Goal: Information Seeking & Learning: Learn about a topic

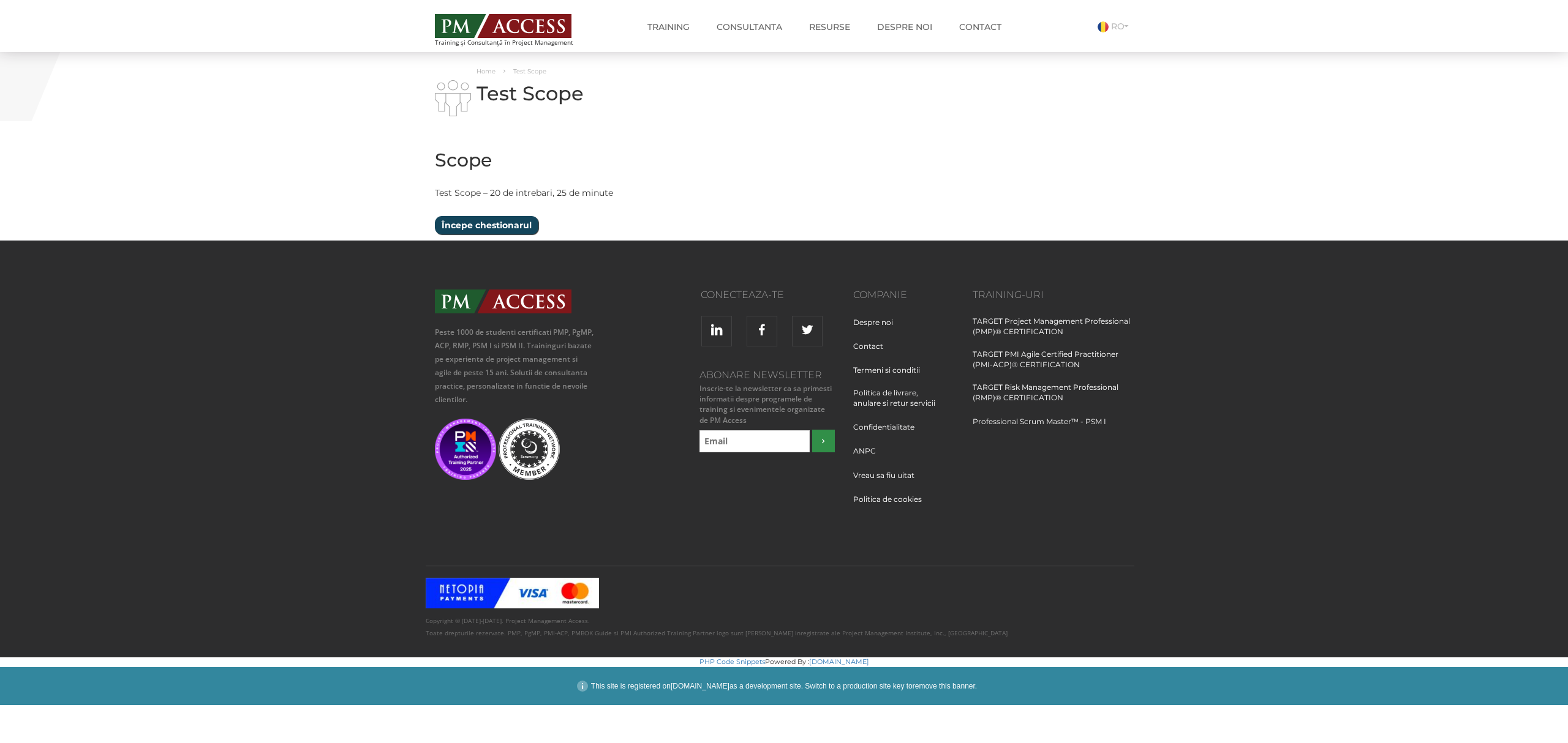
click at [505, 228] on input "Începe chestionarul" at bounding box center [487, 225] width 104 height 19
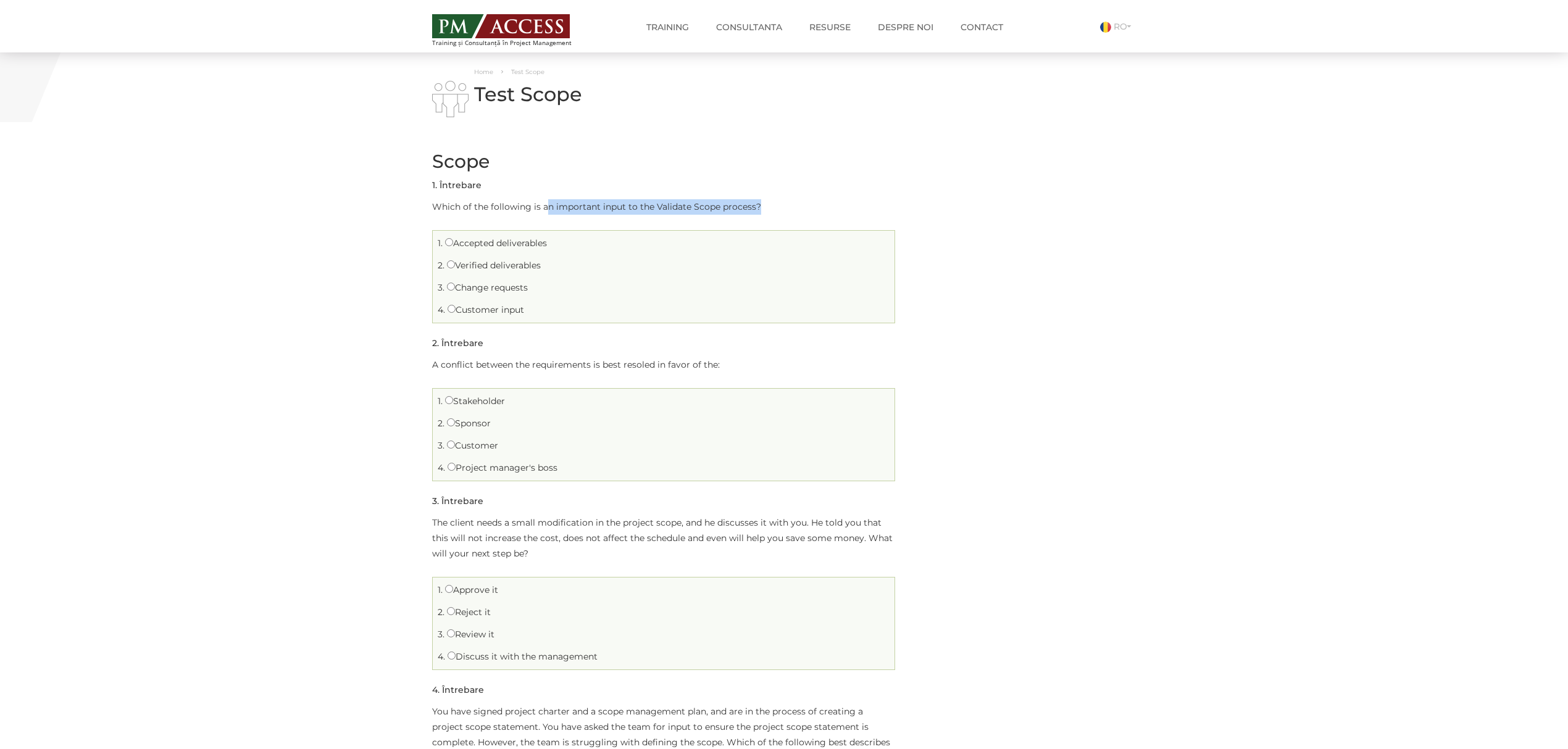
drag, startPoint x: 571, startPoint y: 208, endPoint x: 766, endPoint y: 205, distance: 195.0
click at [766, 205] on p "Which of the following is an important input to the Validate Scope process?" at bounding box center [664, 206] width 463 height 16
drag, startPoint x: 657, startPoint y: 198, endPoint x: 753, endPoint y: 208, distance: 96.5
click at [753, 208] on li "Întrebarea 1 din 20 1 . Întrebare Which of the following is an important input …" at bounding box center [664, 250] width 463 height 146
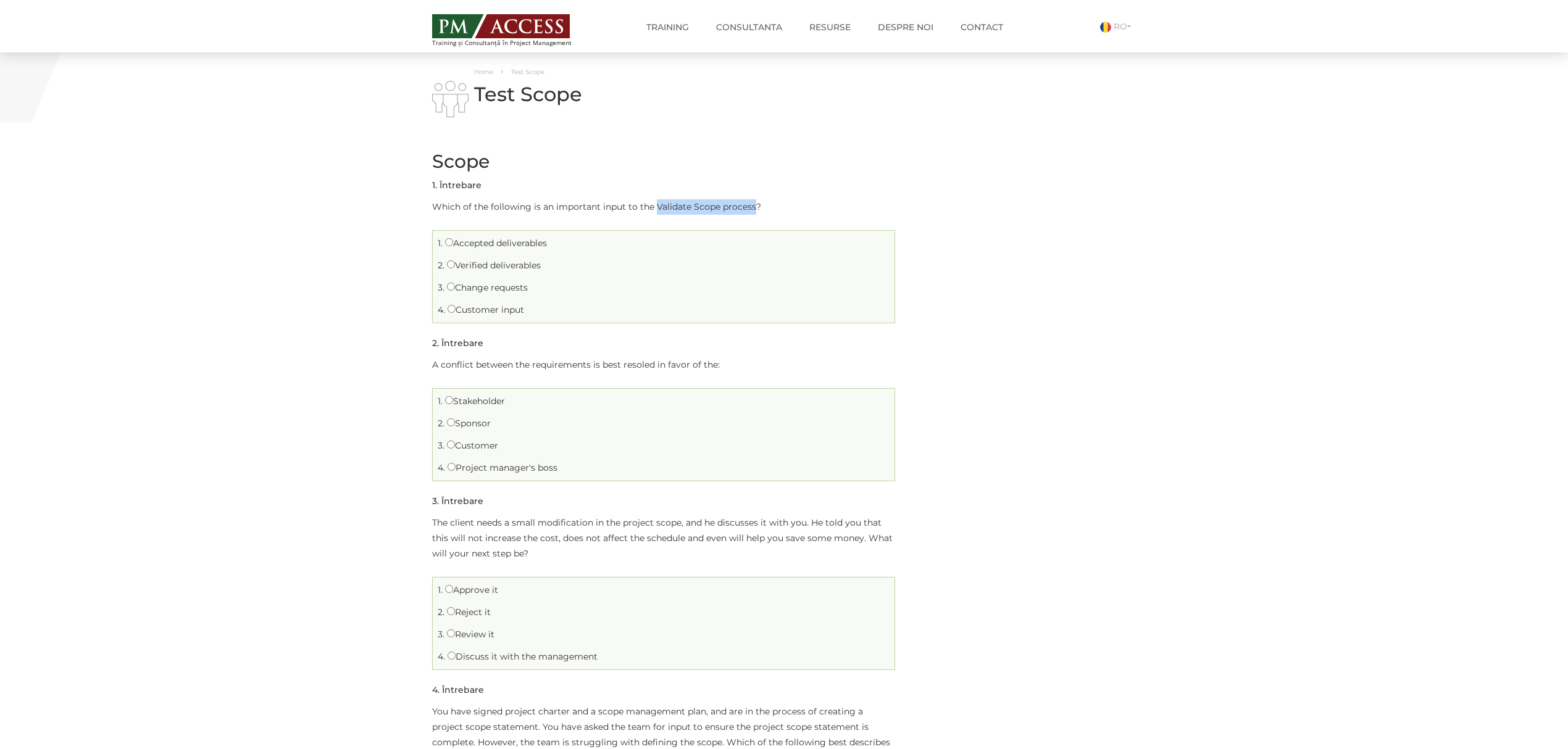
click at [753, 208] on p "Which of the following is an important input to the Validate Scope process?" at bounding box center [664, 206] width 463 height 16
click at [490, 264] on label "Verified deliverables" at bounding box center [493, 265] width 93 height 11
click at [455, 264] on input "Verified deliverables" at bounding box center [450, 264] width 8 height 8
radio input "true"
click at [478, 403] on label "Stakeholder" at bounding box center [475, 402] width 60 height 11
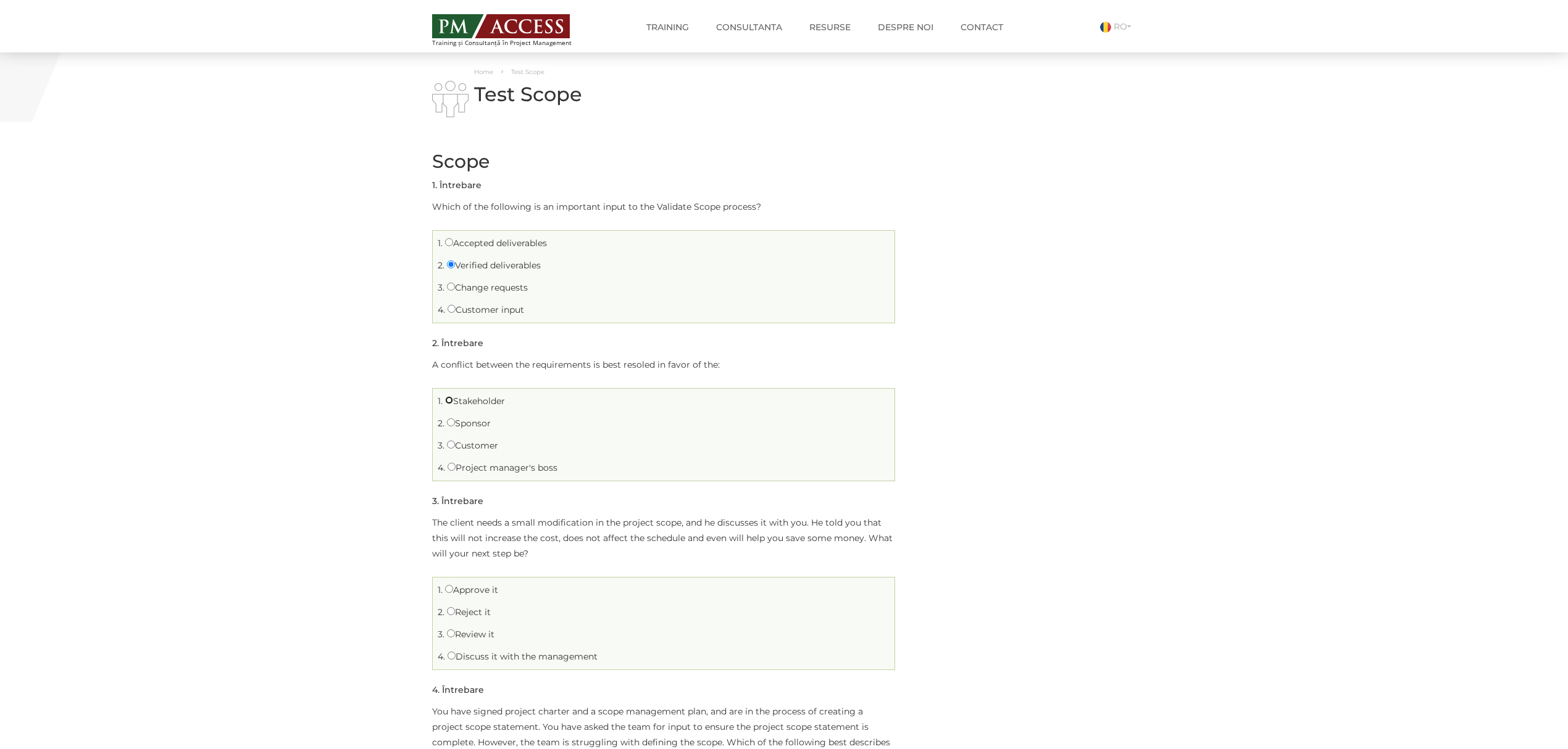
click at [453, 403] on input "Stakeholder" at bounding box center [449, 400] width 8 height 8
radio input "true"
click at [467, 443] on label "Customer" at bounding box center [472, 445] width 51 height 11
click at [455, 443] on input "Customer" at bounding box center [450, 445] width 8 height 8
radio input "true"
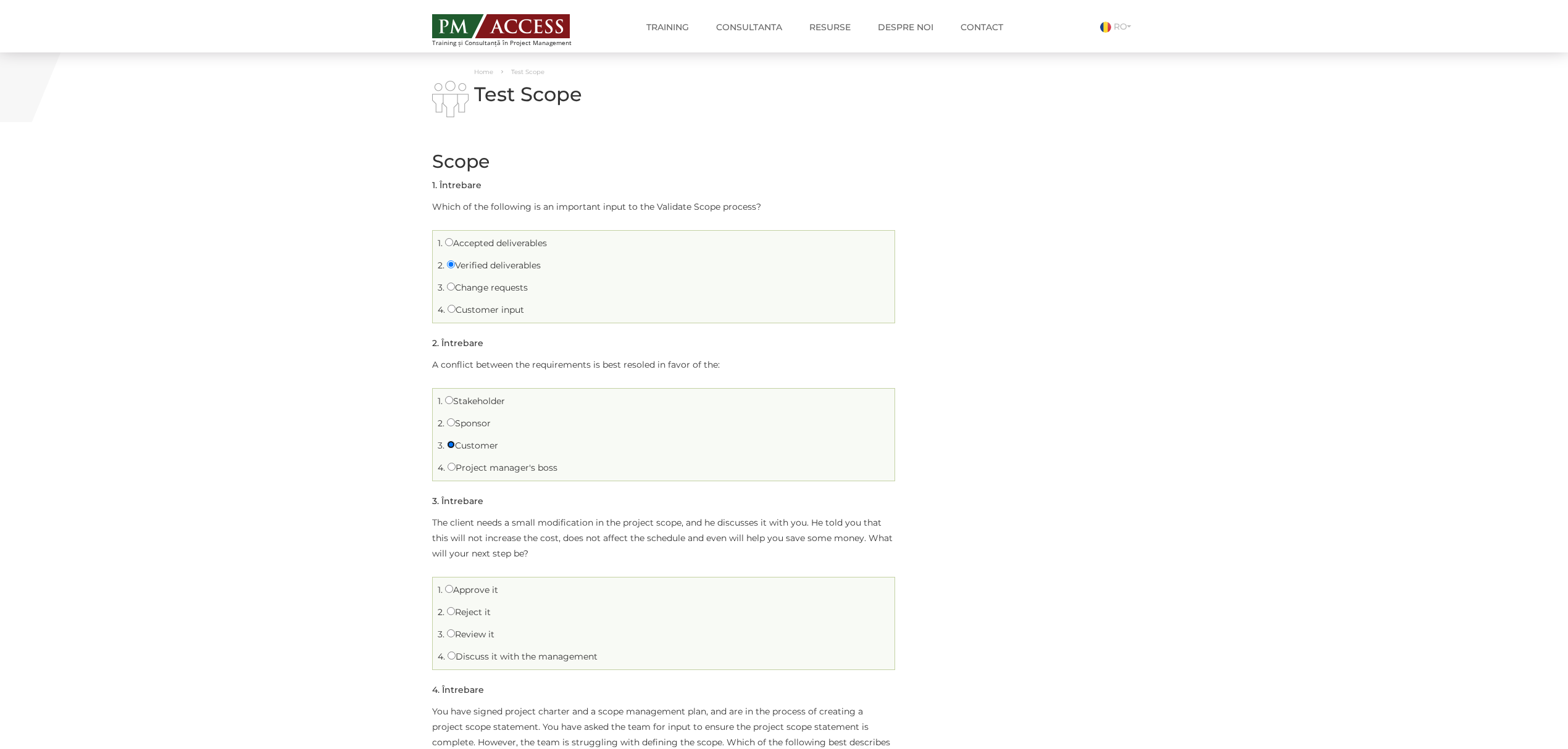
scroll to position [82, 0]
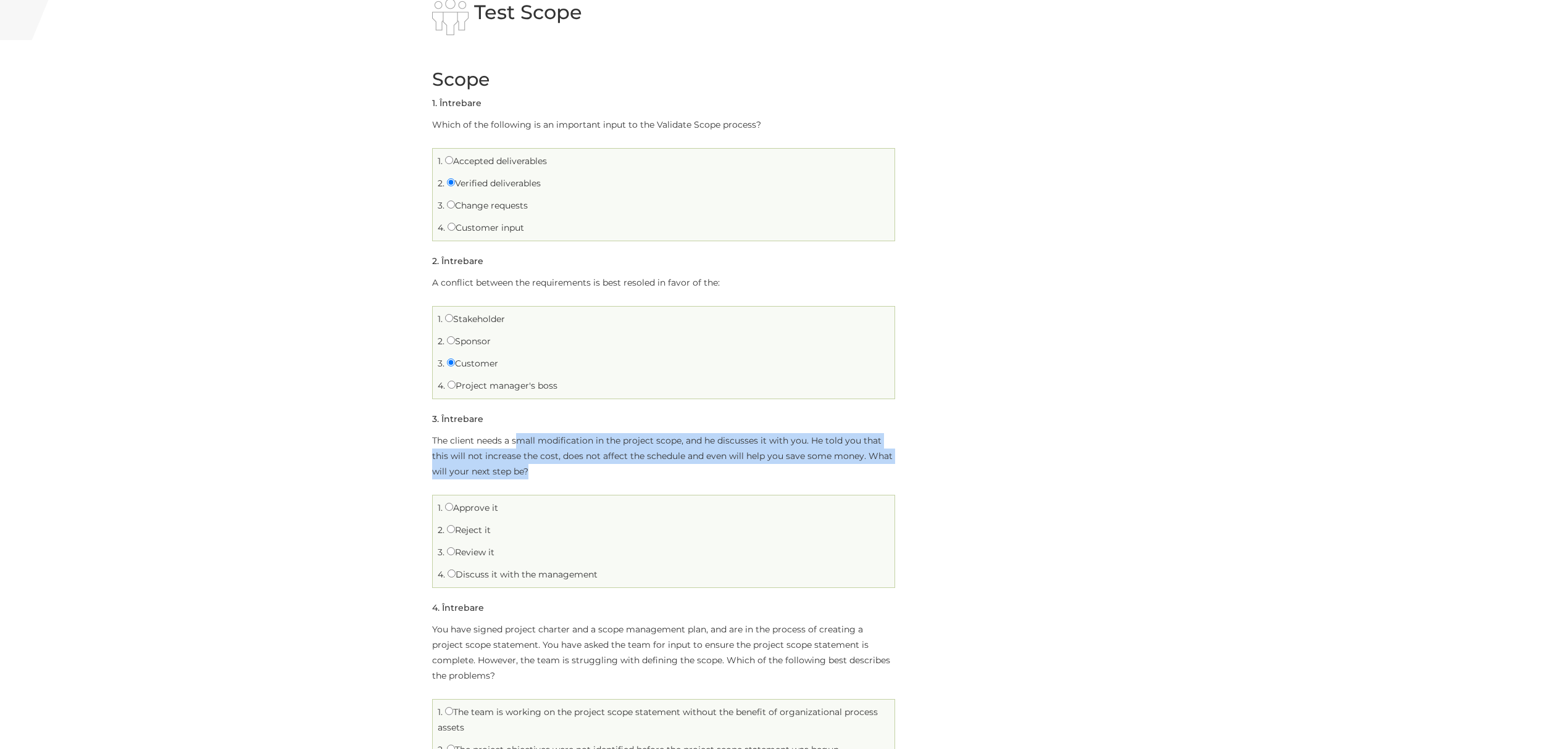
drag, startPoint x: 520, startPoint y: 443, endPoint x: 571, endPoint y: 472, distance: 58.7
click at [571, 472] on p "The client needs a small modification in the project scope, and he discusses it…" at bounding box center [664, 457] width 463 height 47
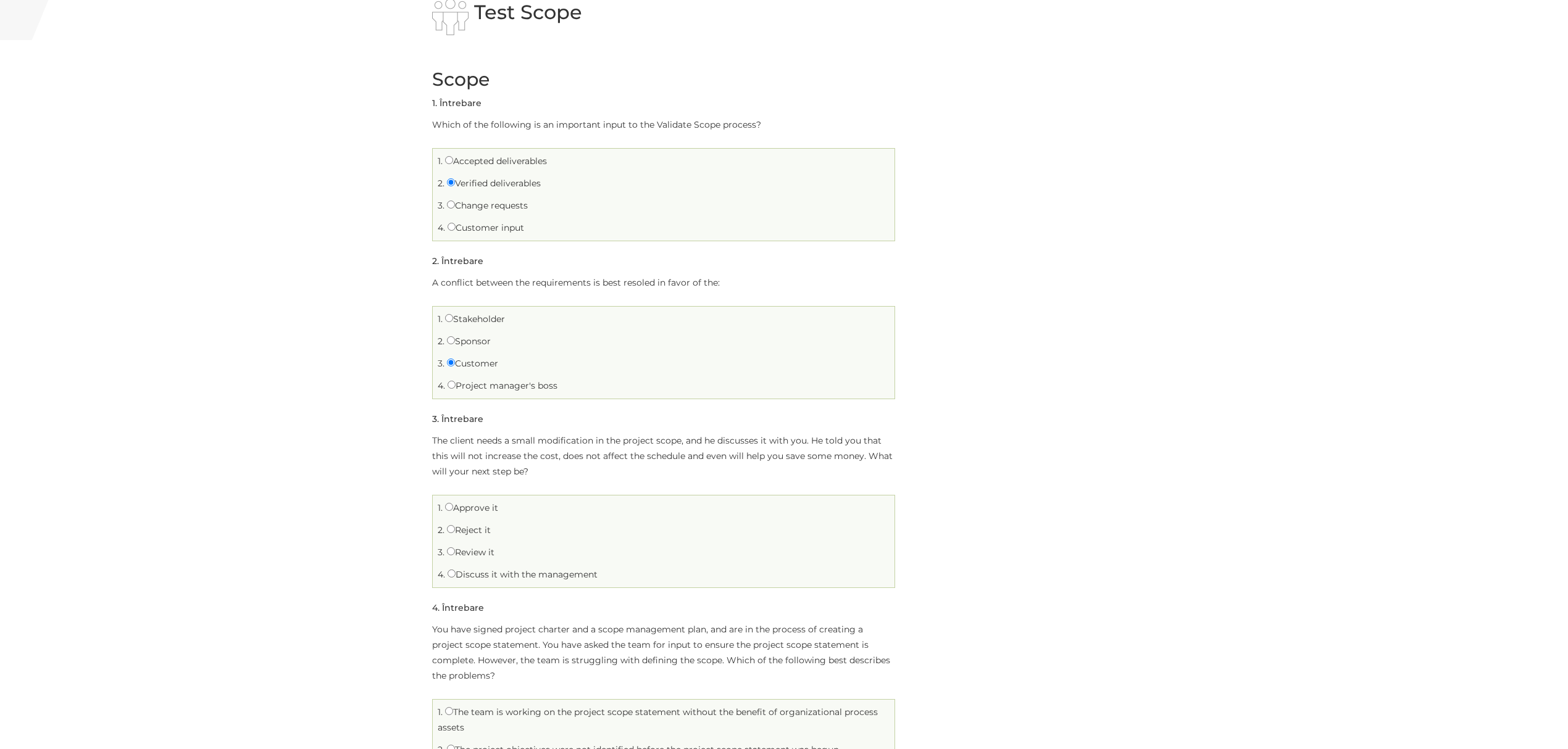
click at [458, 549] on label "Review it" at bounding box center [470, 552] width 48 height 11
click at [455, 549] on input "Review it" at bounding box center [450, 551] width 8 height 8
radio input "true"
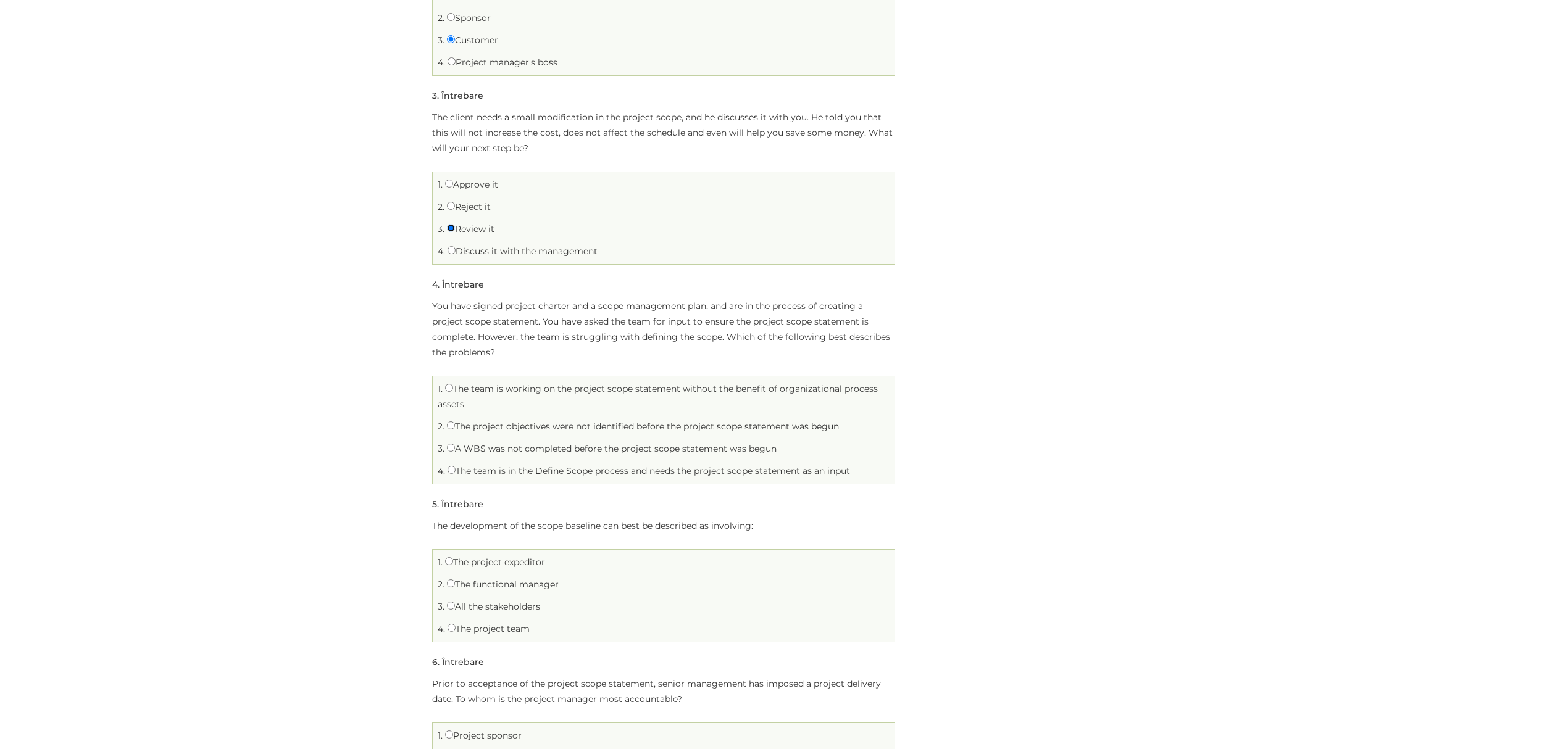
scroll to position [411, 0]
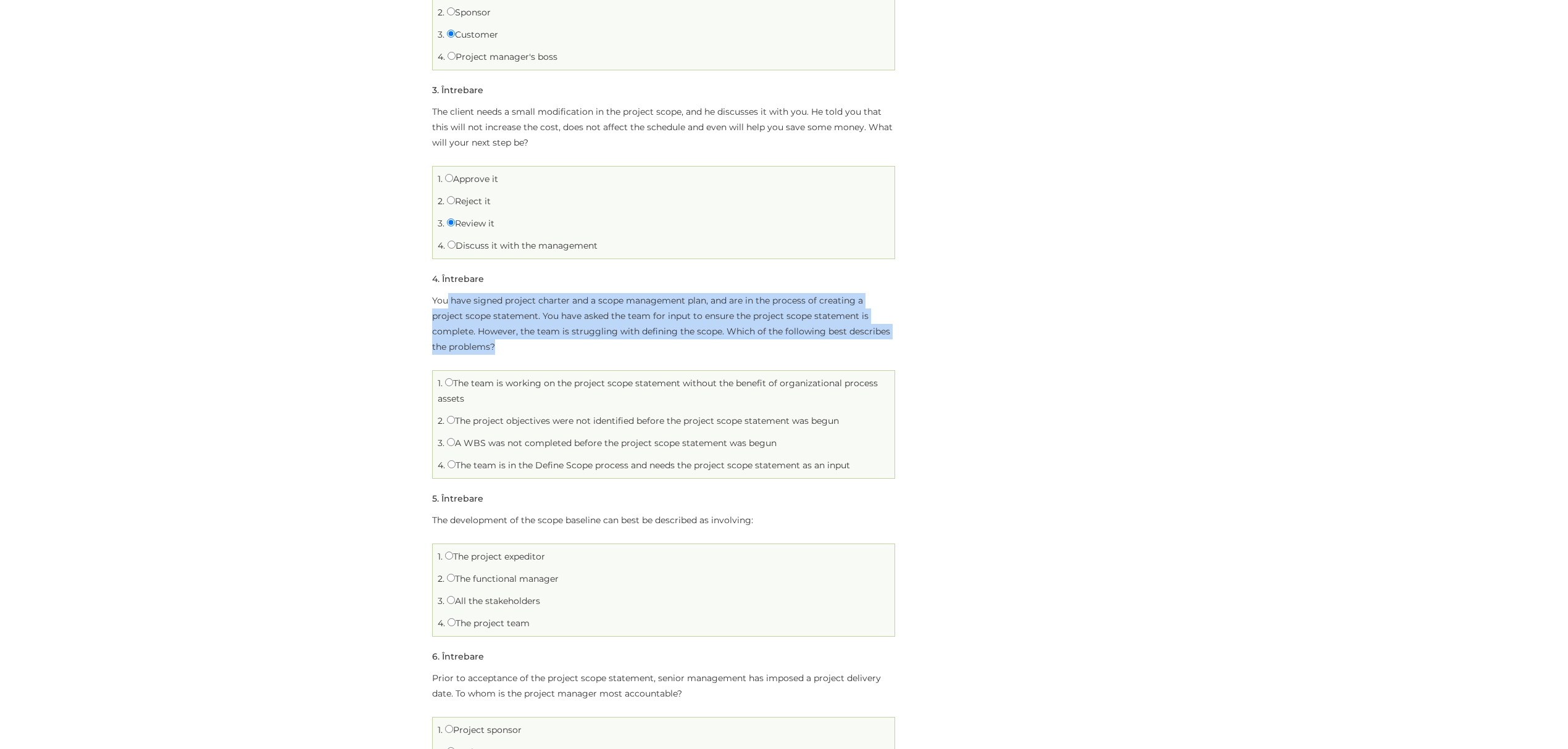
drag, startPoint x: 449, startPoint y: 301, endPoint x: 545, endPoint y: 341, distance: 104.0
click at [545, 341] on p "You have signed project charter and a scope management plan, and are in the pro…" at bounding box center [664, 324] width 463 height 62
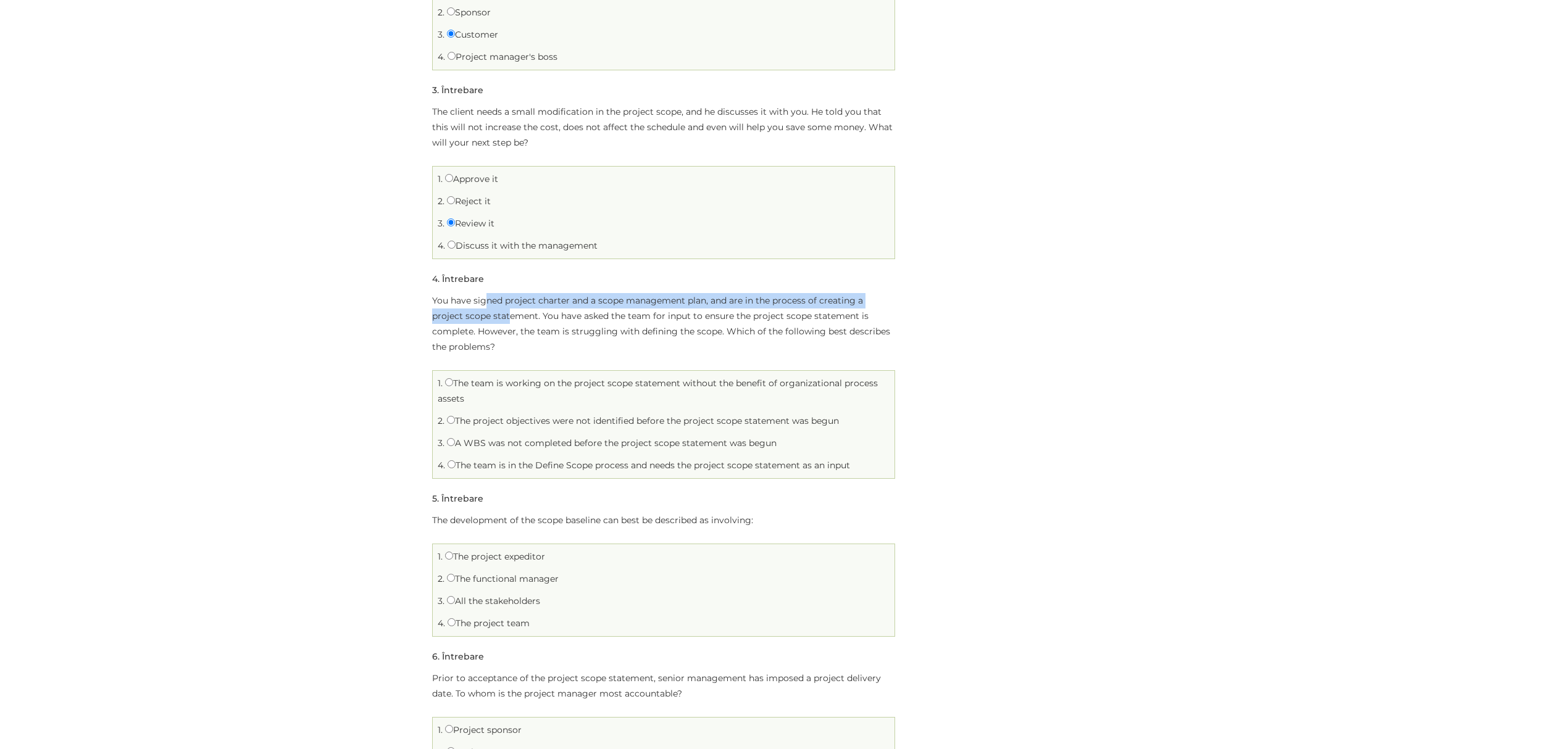
drag, startPoint x: 487, startPoint y: 300, endPoint x: 506, endPoint y: 314, distance: 23.6
click at [506, 317] on p "You have signed project charter and a scope management plan, and are in the pro…" at bounding box center [664, 324] width 463 height 62
click at [505, 314] on p "You have signed project charter and a scope management plan, and are in the pro…" at bounding box center [664, 324] width 463 height 62
drag, startPoint x: 536, startPoint y: 316, endPoint x: 427, endPoint y: 317, distance: 109.0
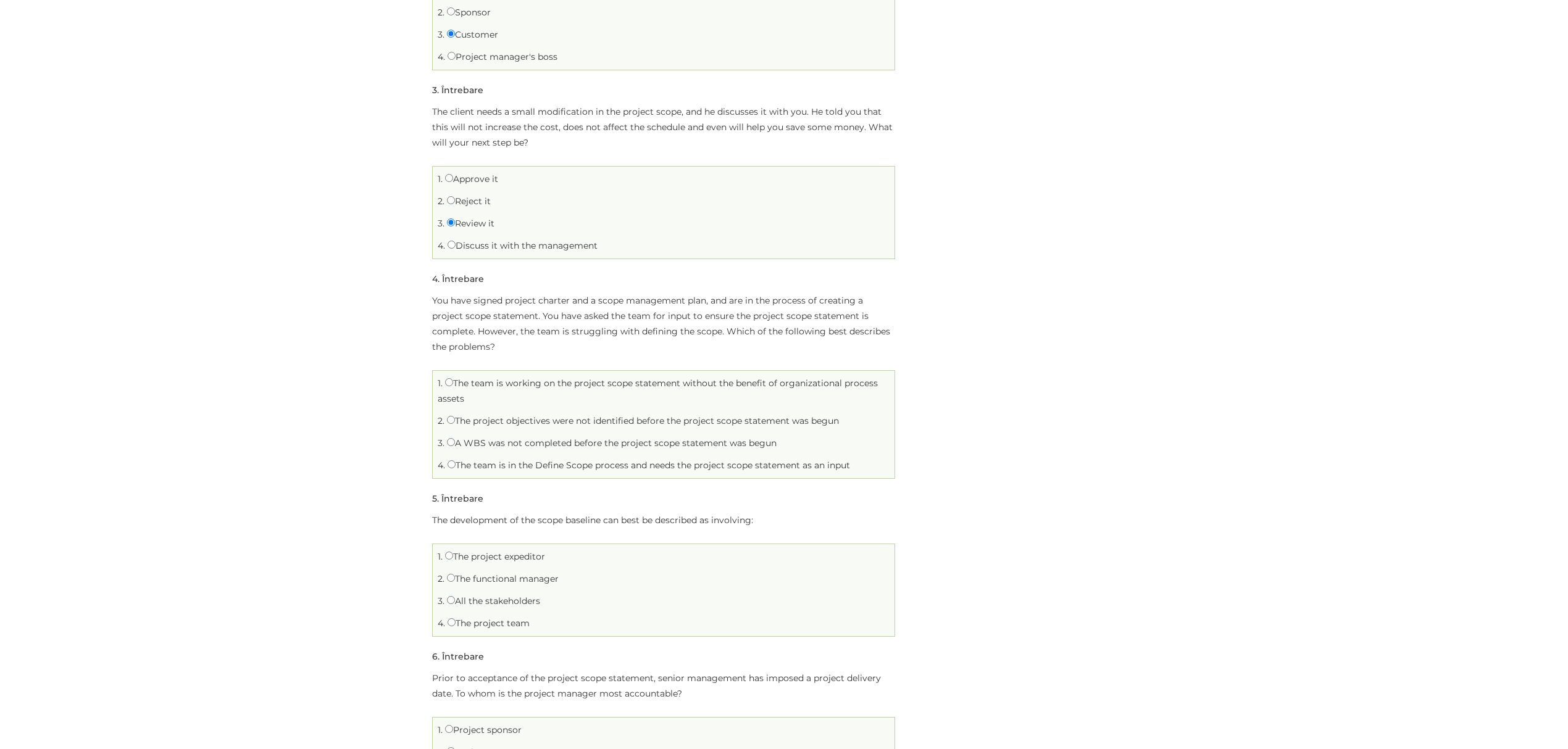
click at [543, 317] on p "You have signed project charter and a scope management plan, and are in the pro…" at bounding box center [664, 324] width 463 height 62
drag, startPoint x: 487, startPoint y: 333, endPoint x: 500, endPoint y: 344, distance: 17.0
click at [500, 344] on p "You have signed project charter and a scope management plan, and are in the pro…" at bounding box center [664, 324] width 463 height 62
click at [531, 419] on label "The project objectives were not identified before the project scope statement w…" at bounding box center [643, 421] width 392 height 11
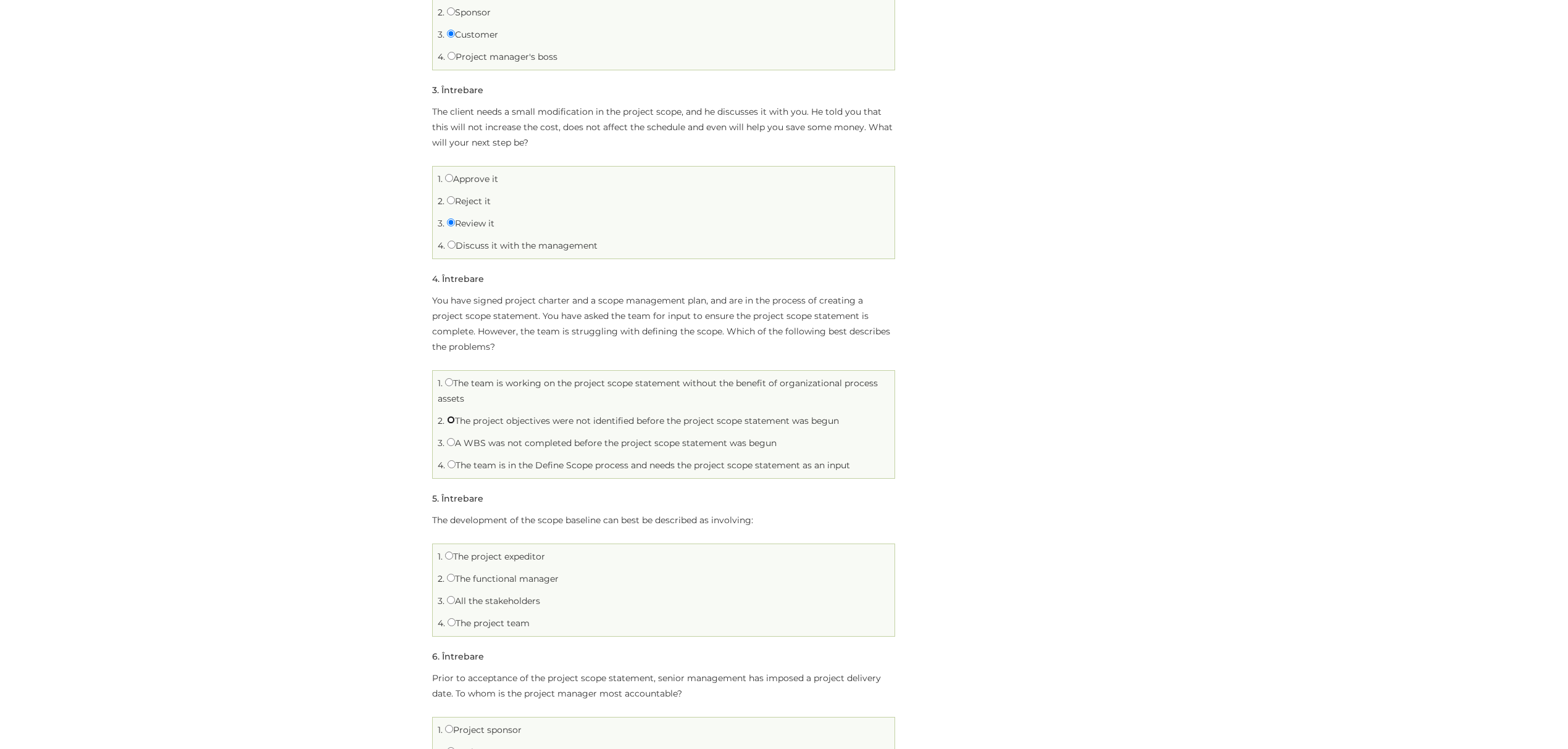
click at [455, 419] on input "The project objectives were not identified before the project scope statement w…" at bounding box center [450, 419] width 8 height 8
radio input "true"
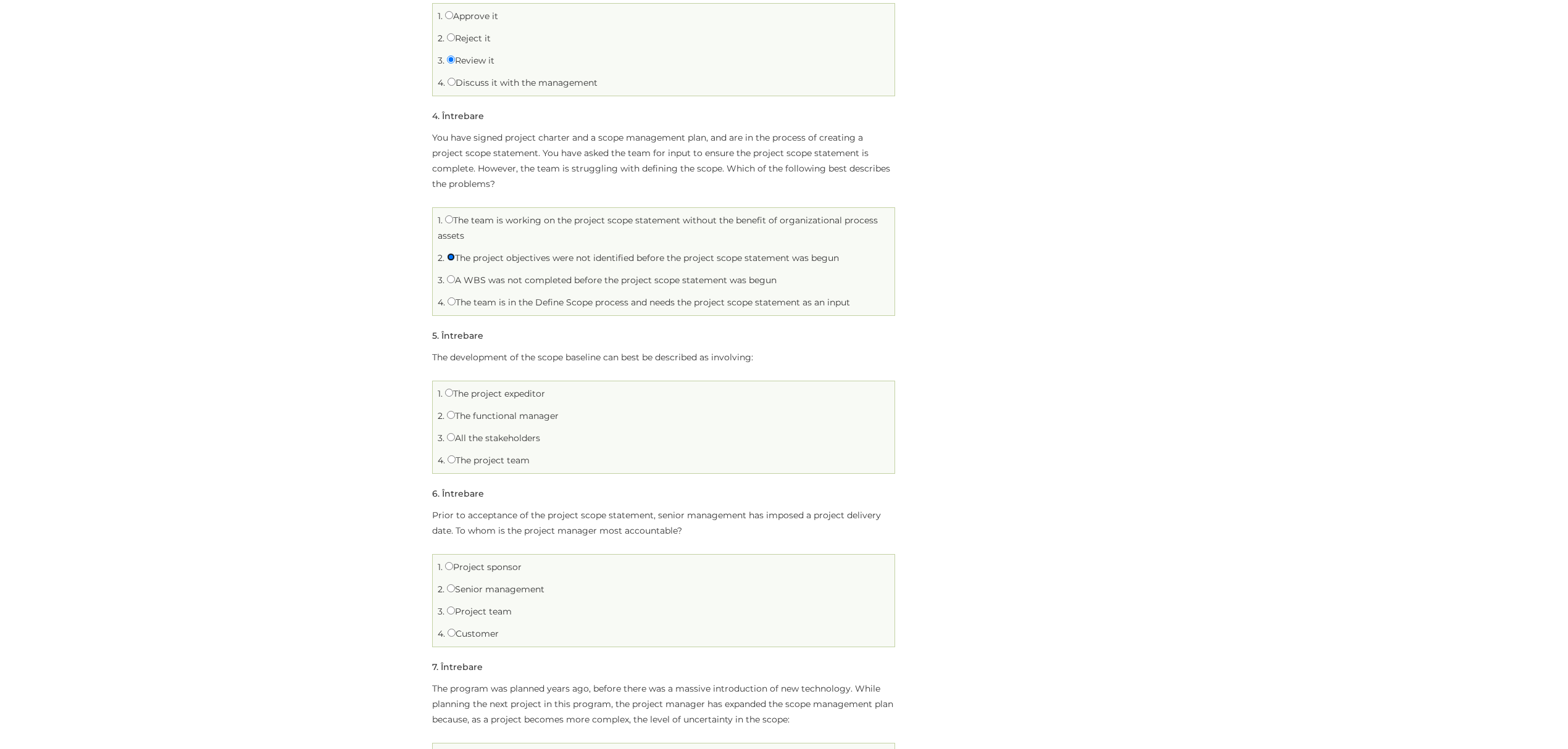
scroll to position [575, 0]
click at [474, 455] on label "The project team" at bounding box center [489, 459] width 82 height 11
click at [456, 455] on input "The project team" at bounding box center [451, 458] width 8 height 8
radio input "true"
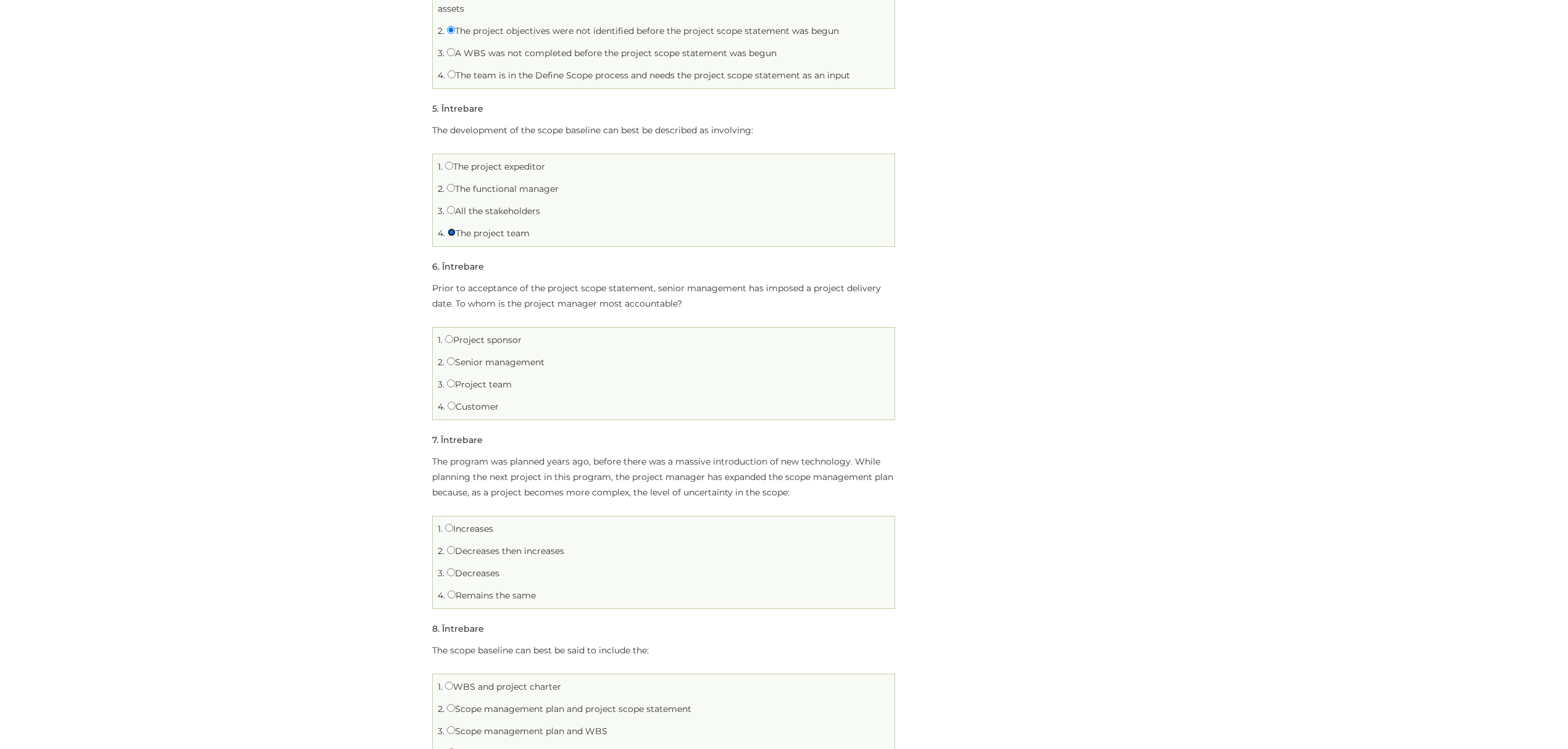
scroll to position [823, 0]
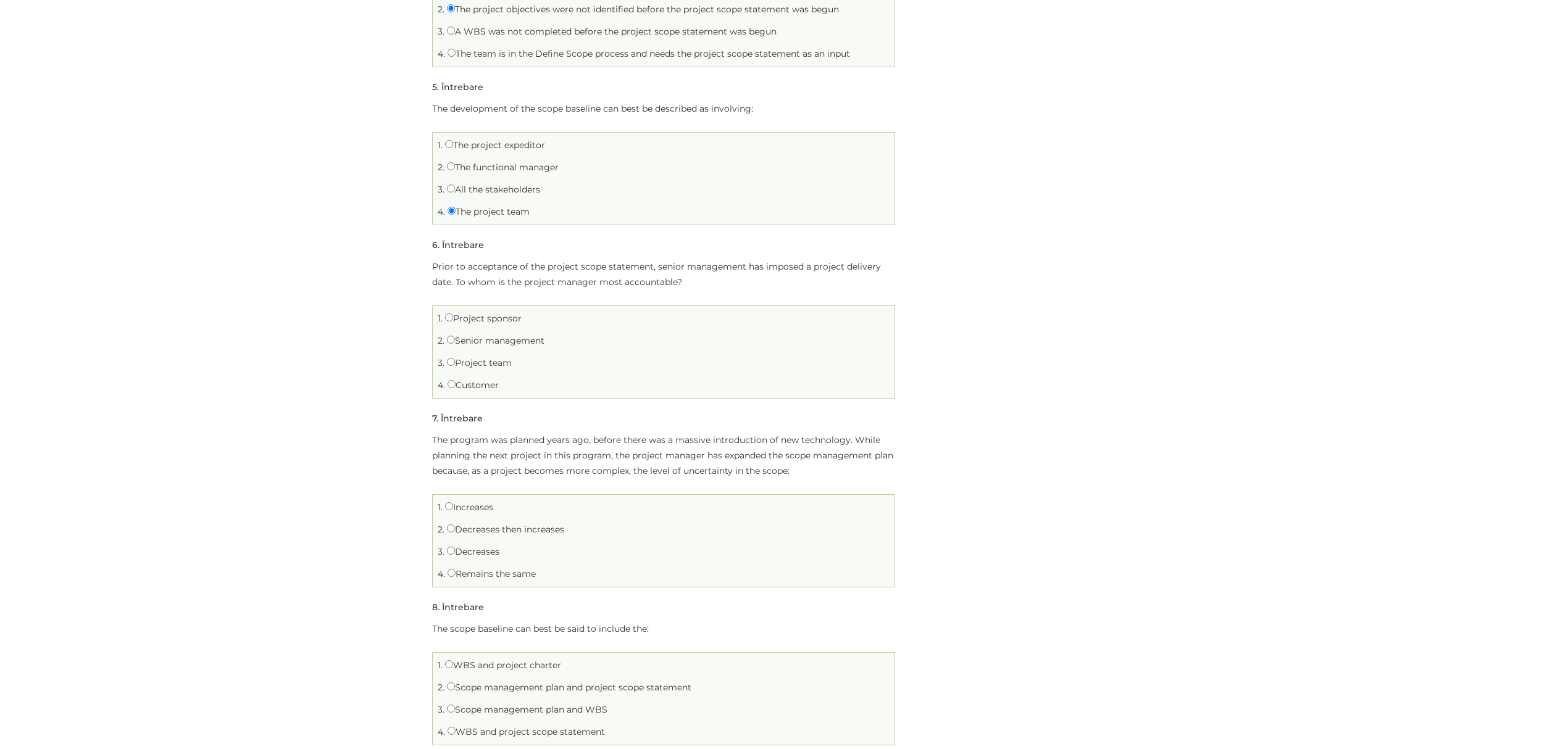
click at [467, 319] on label "Project sponsor" at bounding box center [483, 318] width 77 height 11
click at [453, 319] on input "Project sponsor" at bounding box center [449, 318] width 8 height 8
radio input "true"
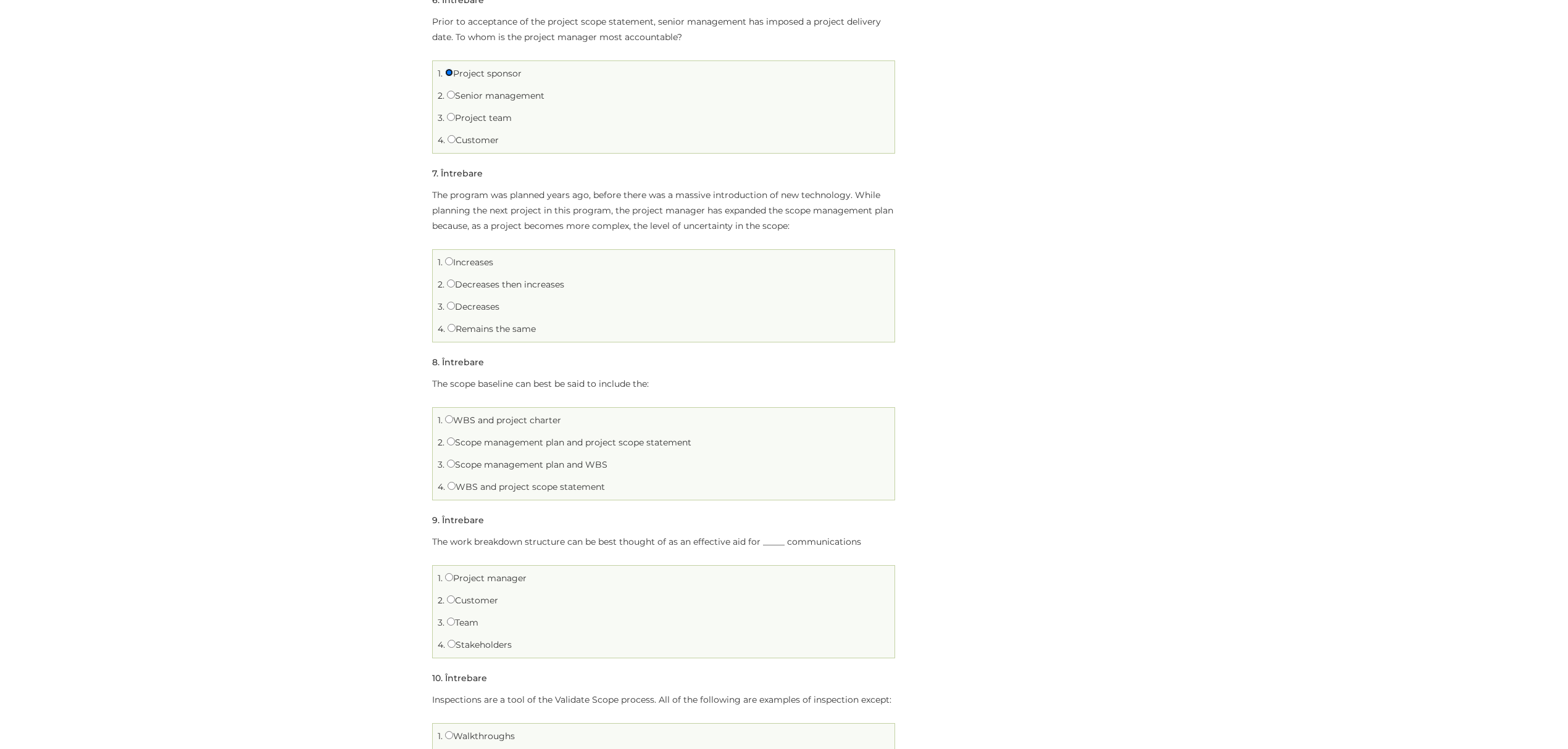
scroll to position [1069, 0]
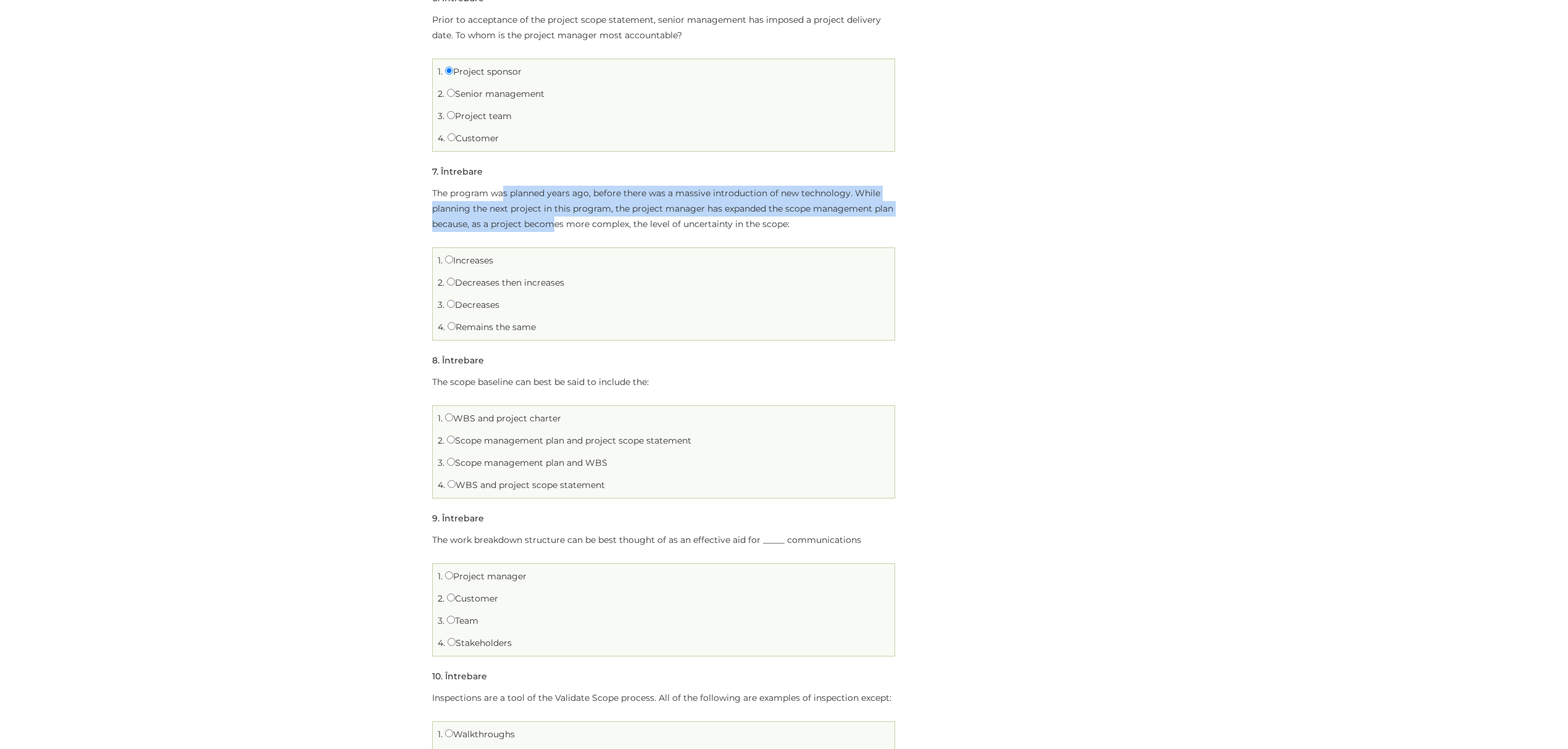
drag, startPoint x: 503, startPoint y: 192, endPoint x: 577, endPoint y: 223, distance: 80.2
click at [577, 223] on p "The program was planned years ago, before there was a massive introduction of n…" at bounding box center [664, 209] width 463 height 47
drag, startPoint x: 467, startPoint y: 192, endPoint x: 827, endPoint y: 223, distance: 361.3
click at [827, 223] on p "The program was planned years ago, before there was a massive introduction of n…" at bounding box center [664, 209] width 463 height 47
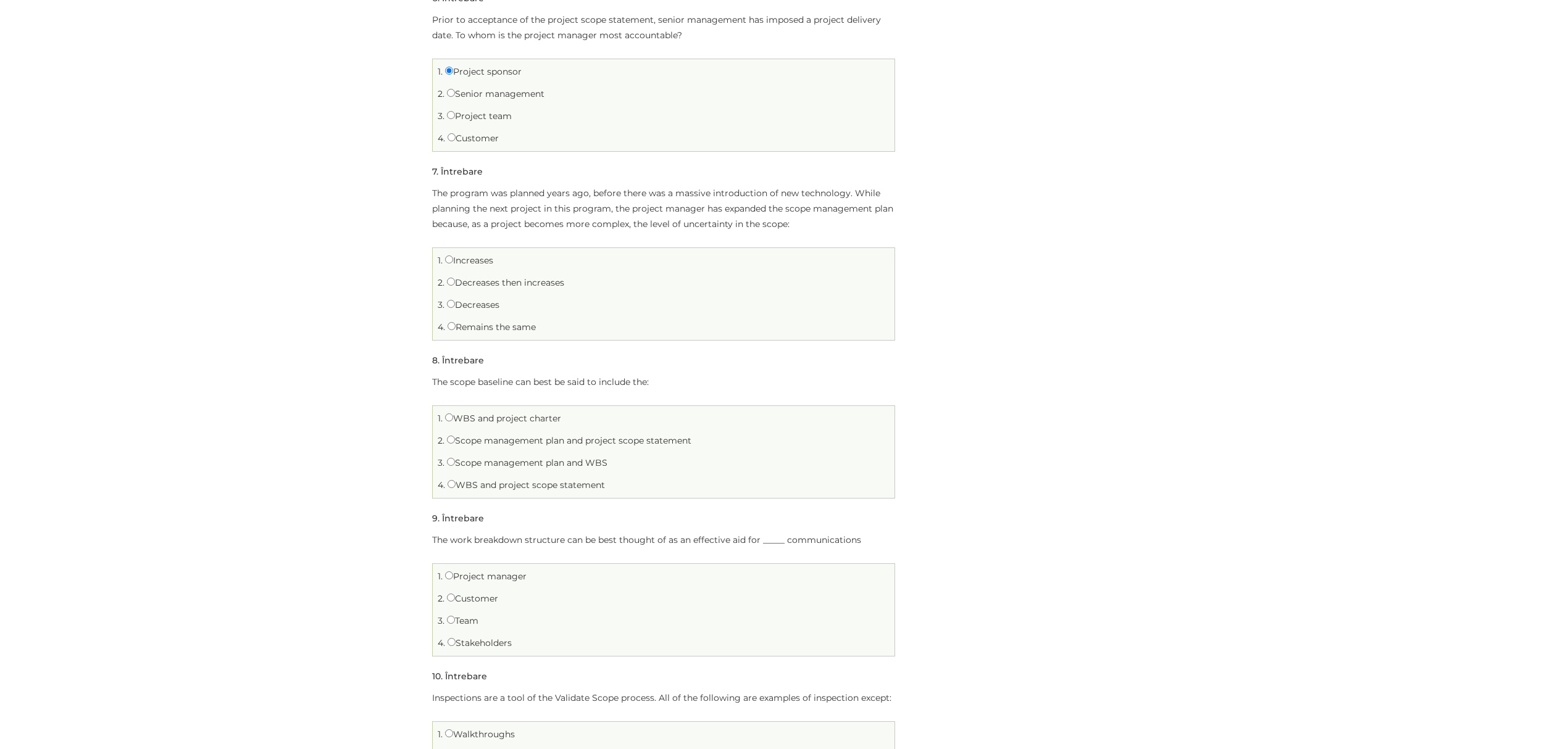
click at [458, 262] on label "Increases" at bounding box center [469, 261] width 49 height 11
click at [453, 262] on input "Increases" at bounding box center [449, 260] width 8 height 8
radio input "true"
click at [478, 327] on label "Remains the same" at bounding box center [492, 327] width 88 height 11
click at [456, 327] on input "Remains the same" at bounding box center [451, 326] width 8 height 8
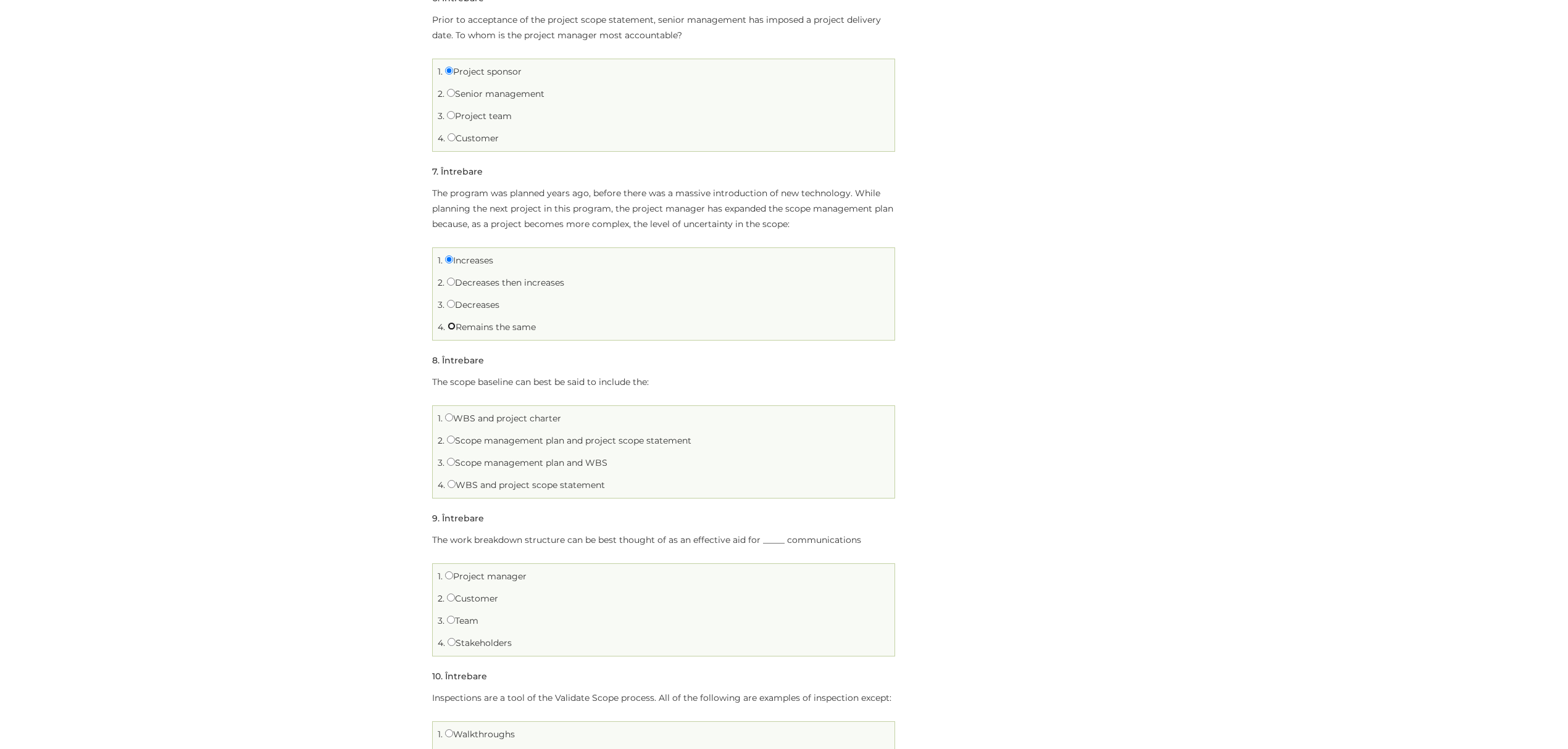
radio input "true"
drag, startPoint x: 487, startPoint y: 386, endPoint x: 653, endPoint y: 389, distance: 166.0
click at [653, 389] on p "The scope baseline can best be said to include the:" at bounding box center [664, 382] width 463 height 16
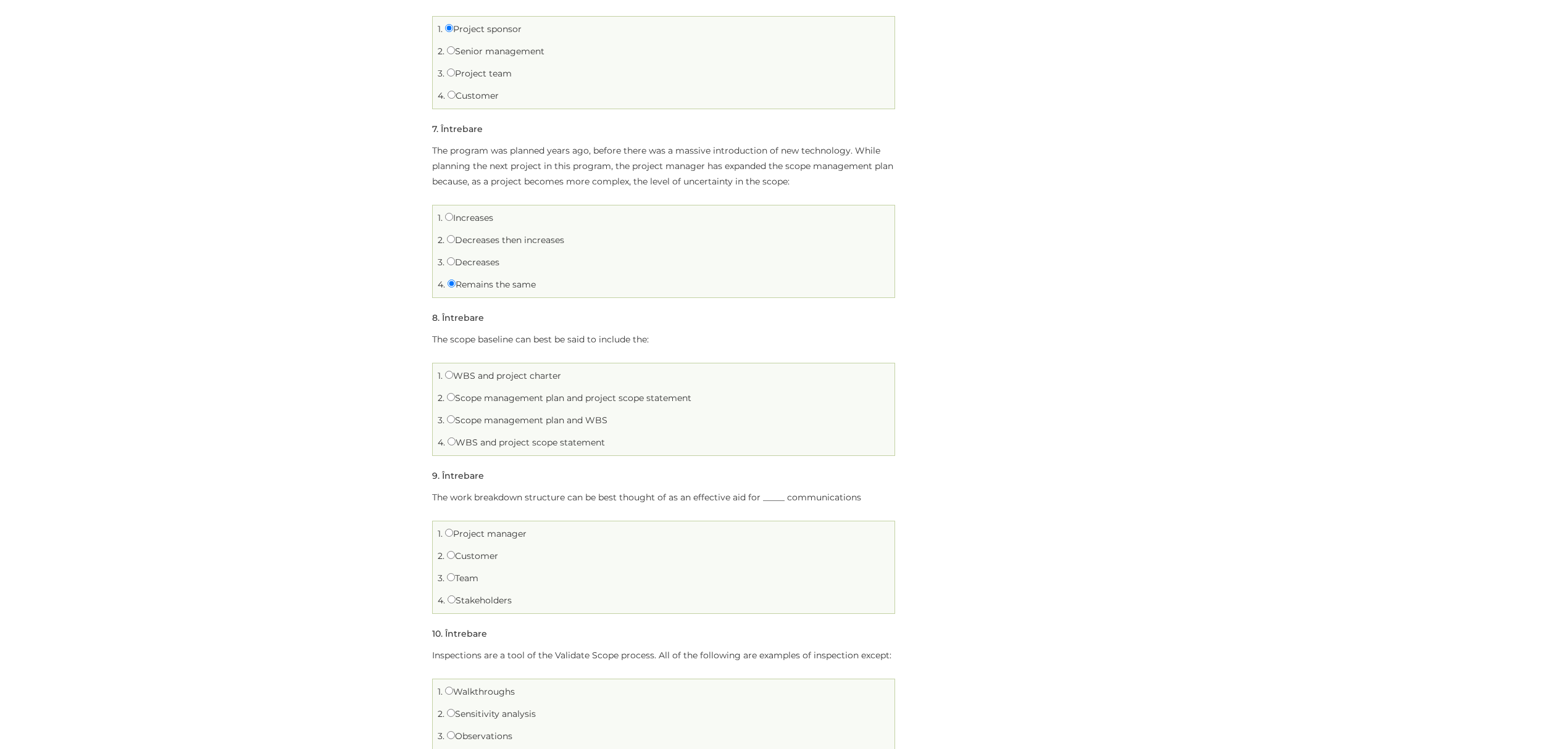
scroll to position [1152, 0]
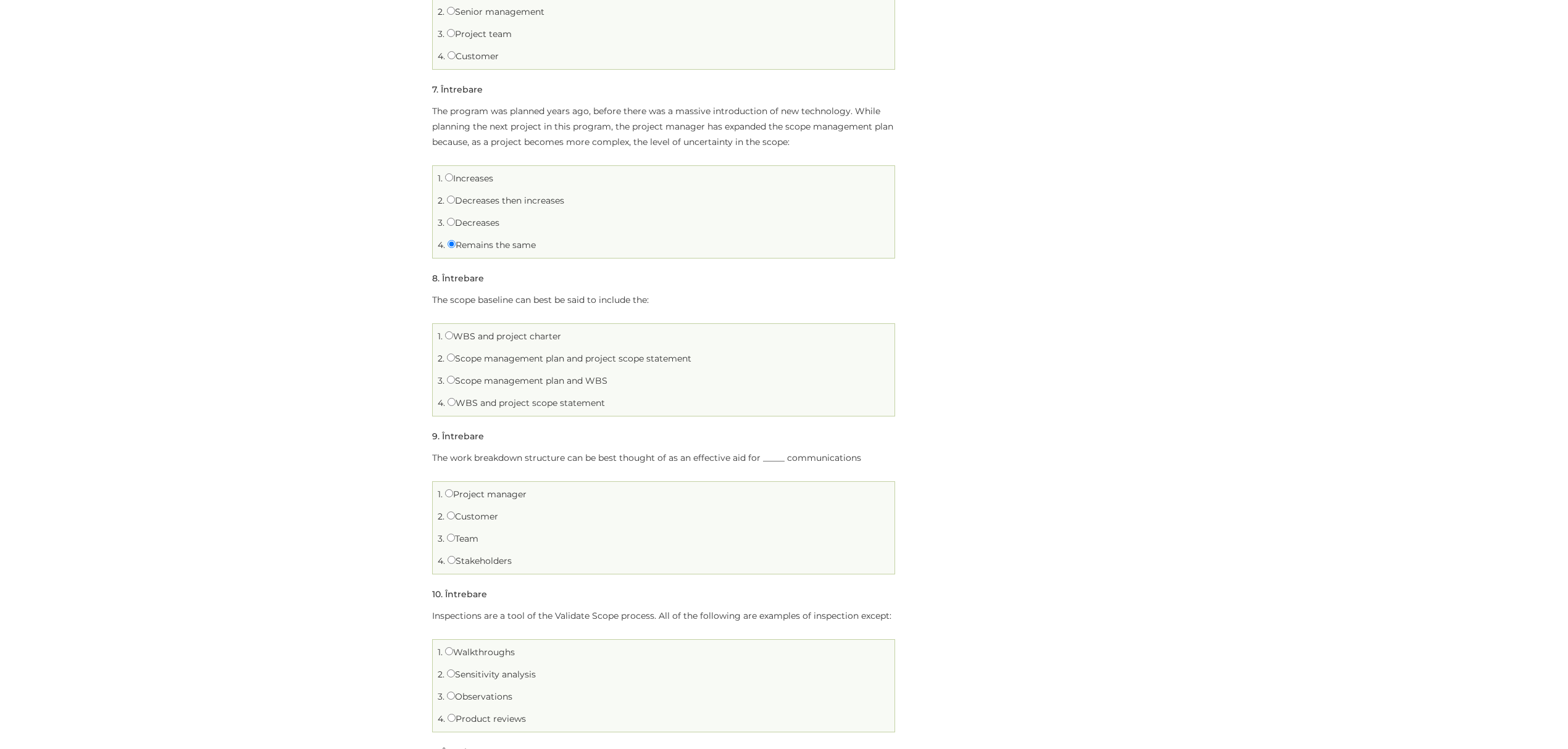
click at [458, 361] on label "Scope management plan and project scope statement" at bounding box center [569, 359] width 245 height 11
click at [455, 361] on input "Scope management plan and project scope statement" at bounding box center [450, 358] width 8 height 8
radio input "true"
click at [474, 403] on label "WBS and project scope statement" at bounding box center [526, 403] width 157 height 11
click at [456, 403] on input "WBS and project scope statement" at bounding box center [451, 402] width 8 height 8
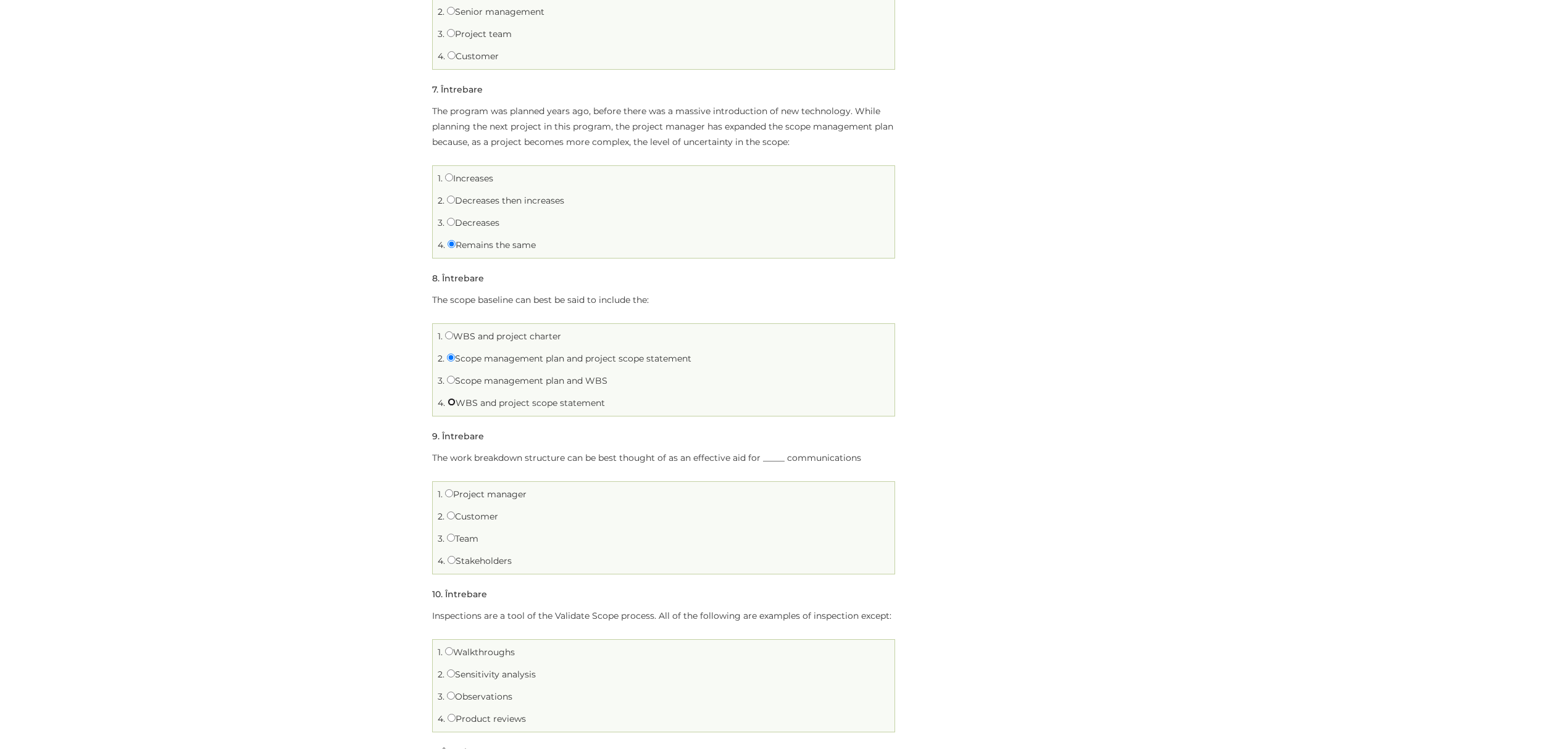
radio input "true"
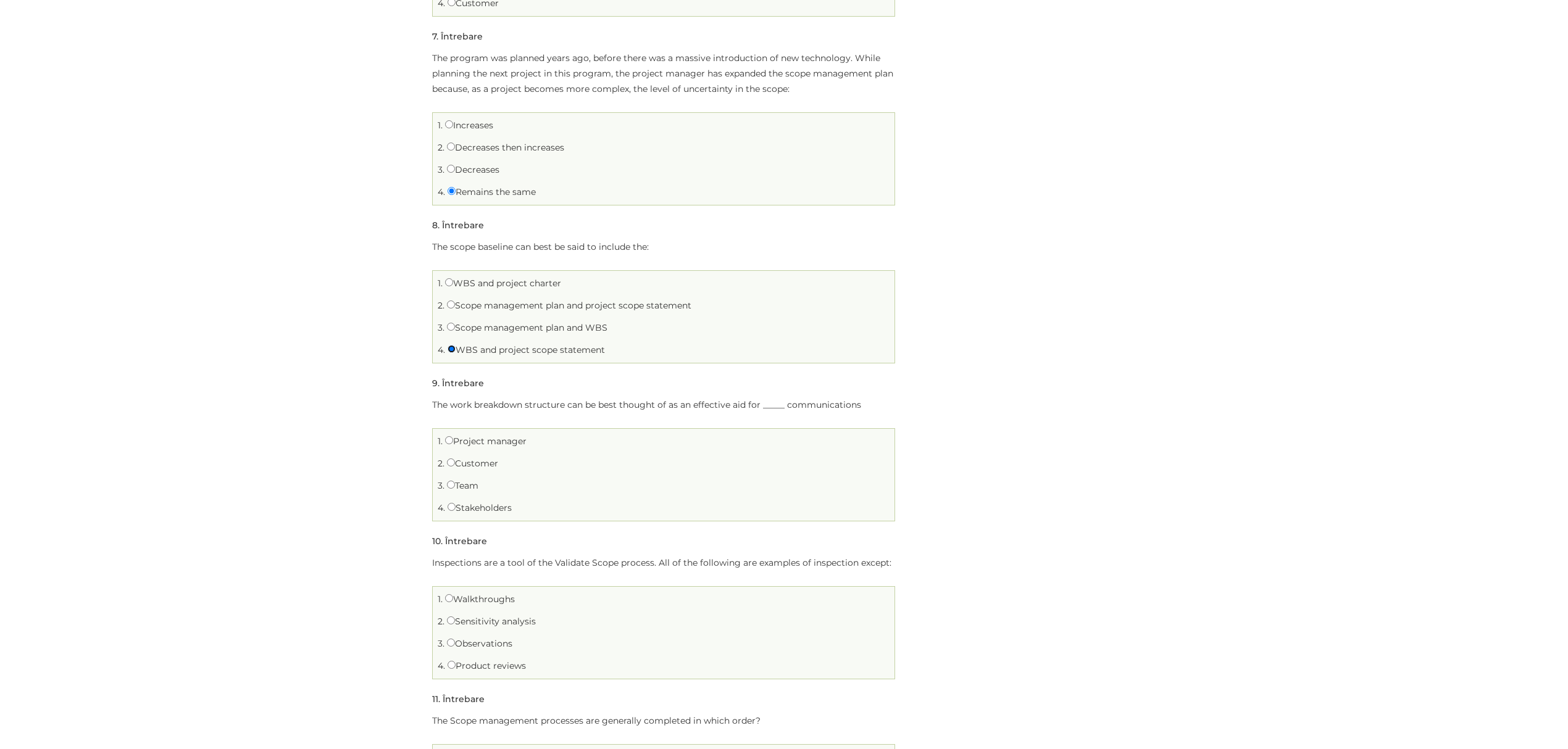
scroll to position [1235, 0]
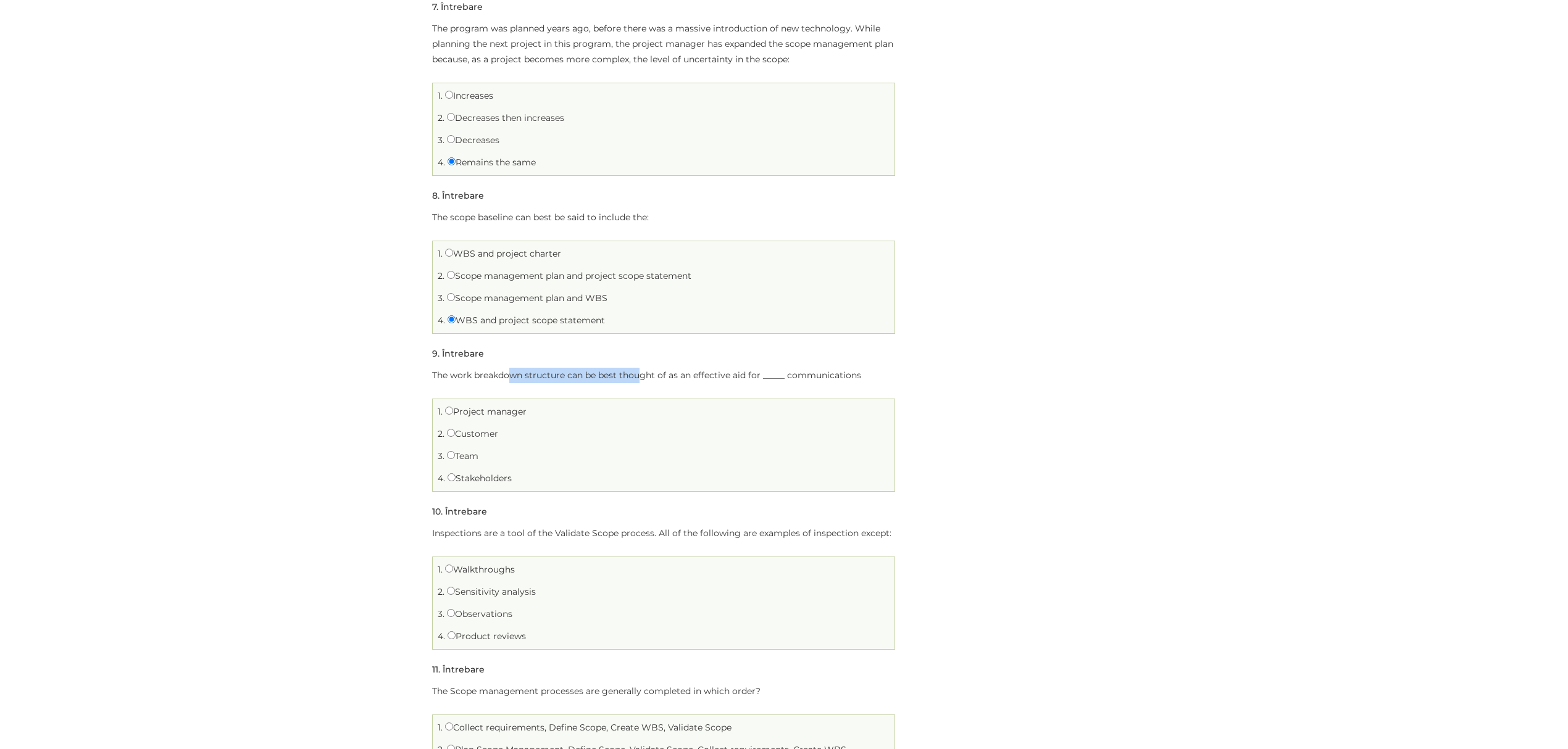
drag, startPoint x: 519, startPoint y: 374, endPoint x: 638, endPoint y: 376, distance: 119.0
click at [638, 376] on p "The work breakdown structure can be best thought of as an effective aid for ___…" at bounding box center [664, 375] width 463 height 16
click at [576, 376] on p "The work breakdown structure can be best thought of as an effective aid for ___…" at bounding box center [664, 375] width 463 height 16
drag, startPoint x: 465, startPoint y: 376, endPoint x: 862, endPoint y: 381, distance: 397.0
click at [862, 381] on p "The work breakdown structure can be best thought of as an effective aid for ___…" at bounding box center [664, 375] width 463 height 16
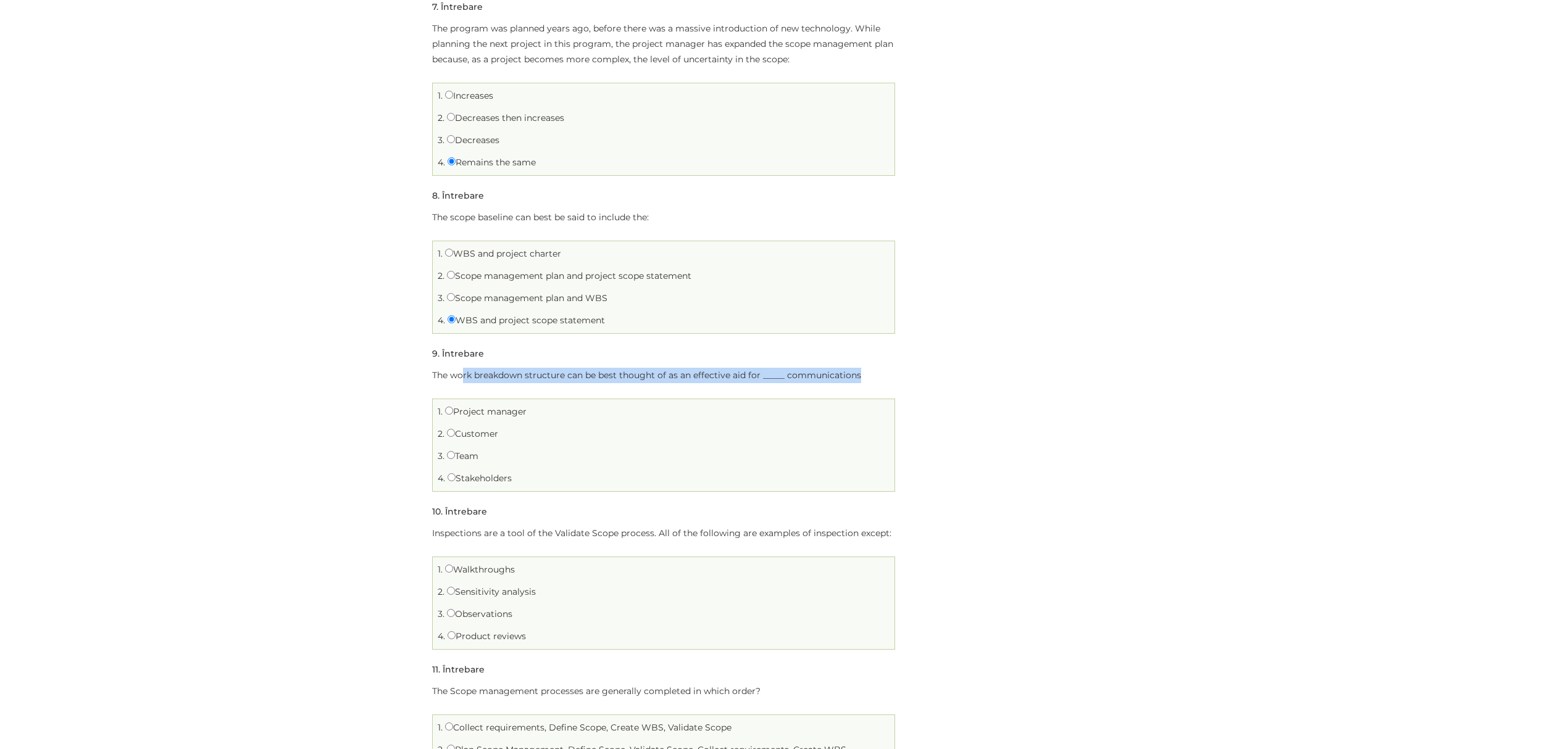
click at [862, 381] on p "The work breakdown structure can be best thought of as an effective aid for ___…" at bounding box center [664, 375] width 463 height 16
click at [457, 458] on label "Team" at bounding box center [463, 456] width 32 height 11
click at [455, 458] on input "Team" at bounding box center [450, 455] width 8 height 8
radio input "true"
click at [450, 480] on input "Stakeholders" at bounding box center [451, 477] width 8 height 8
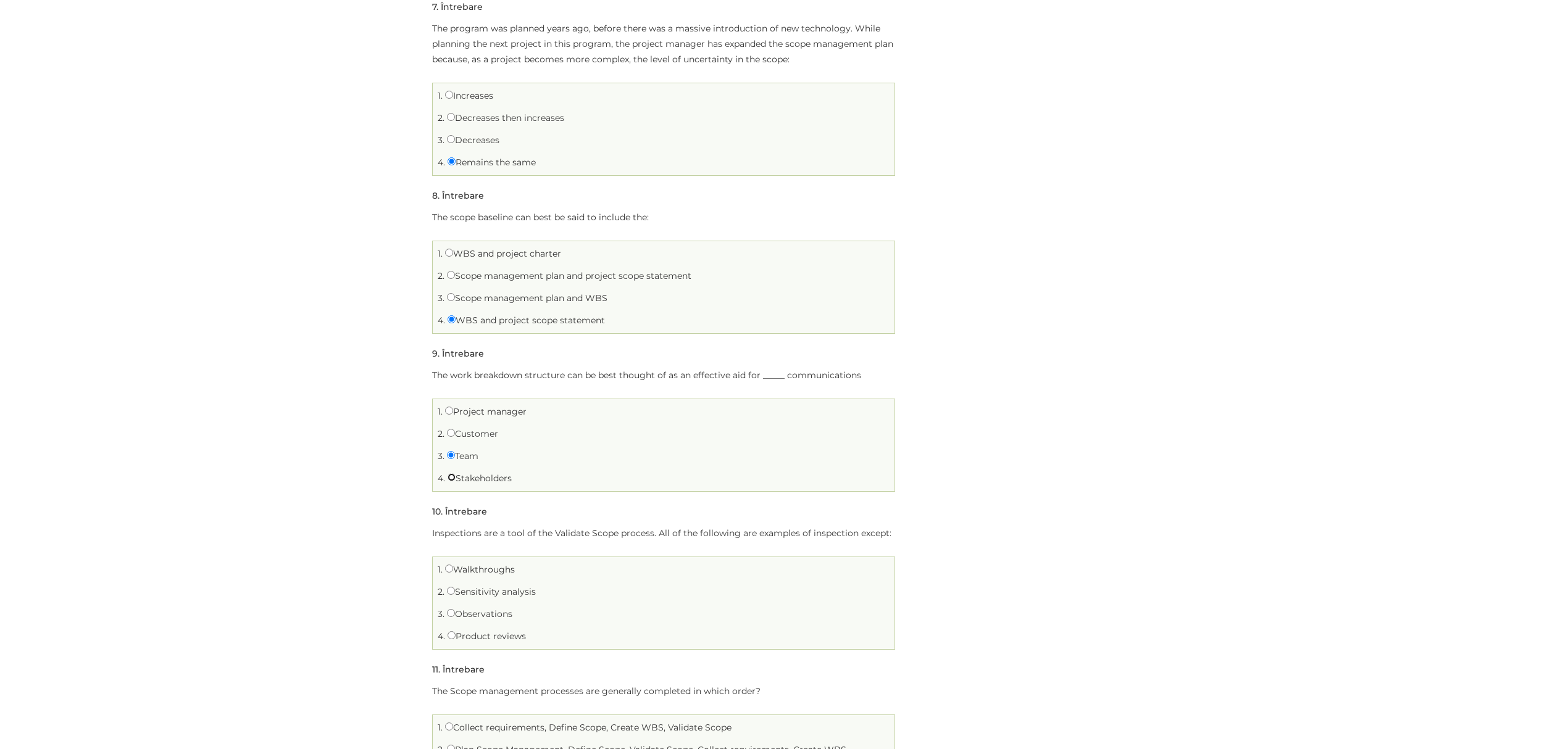
radio input "true"
click at [454, 437] on input "Customer" at bounding box center [450, 432] width 8 height 8
radio input "true"
click at [453, 481] on input "Stakeholders" at bounding box center [451, 477] width 8 height 8
radio input "true"
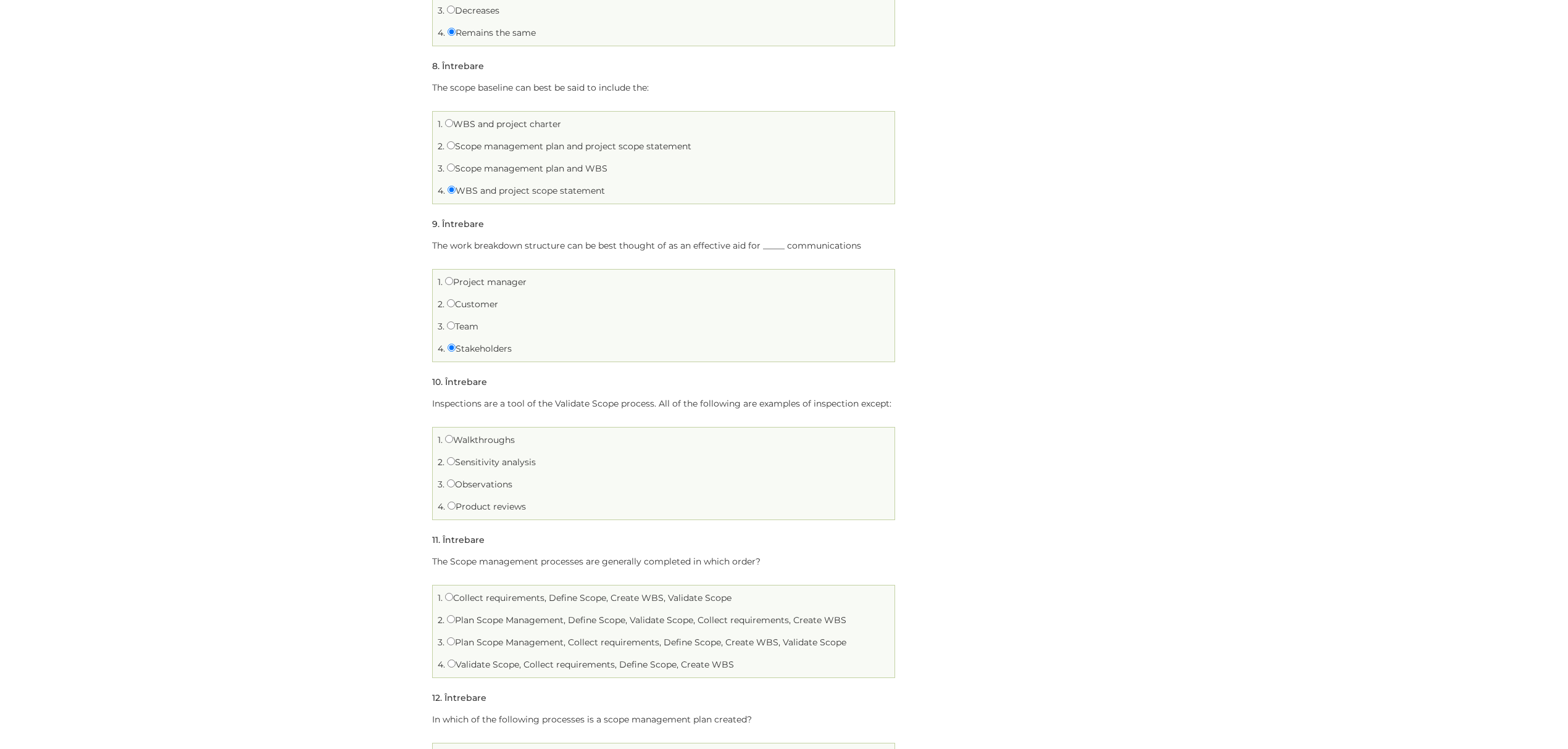
scroll to position [1398, 0]
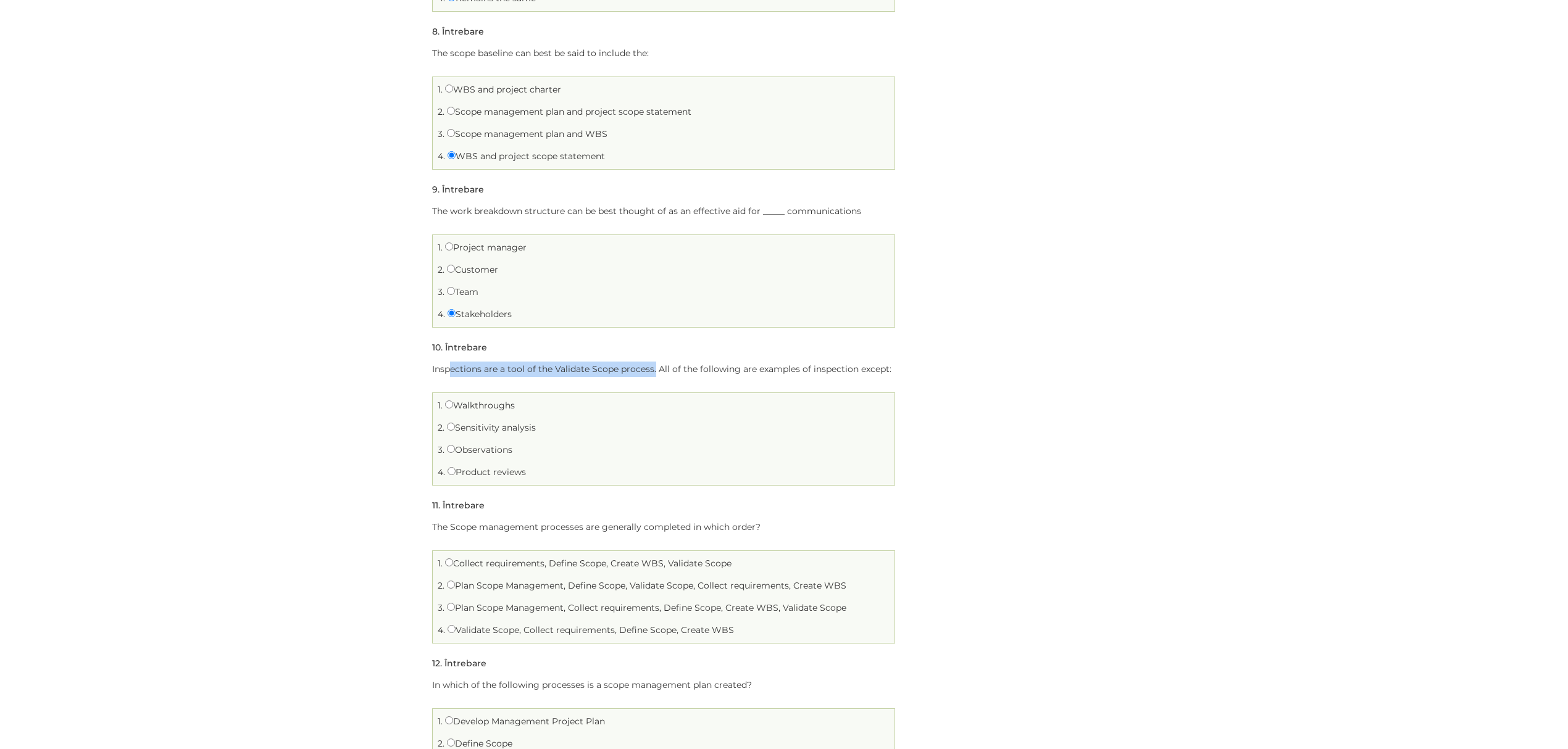
drag, startPoint x: 453, startPoint y: 363, endPoint x: 654, endPoint y: 374, distance: 201.3
click at [654, 374] on li "Întrebarea 10 din 20 10 . Întrebare Inspections are a tool of the Validate Scop…" at bounding box center [664, 413] width 463 height 146
click at [654, 374] on p "Inspections are a tool of the Validate Scope process. All of the following are …" at bounding box center [664, 369] width 463 height 16
drag, startPoint x: 533, startPoint y: 369, endPoint x: 891, endPoint y: 378, distance: 358.1
click at [891, 377] on p "Inspections are a tool of the Validate Scope process. All of the following are …" at bounding box center [664, 369] width 463 height 16
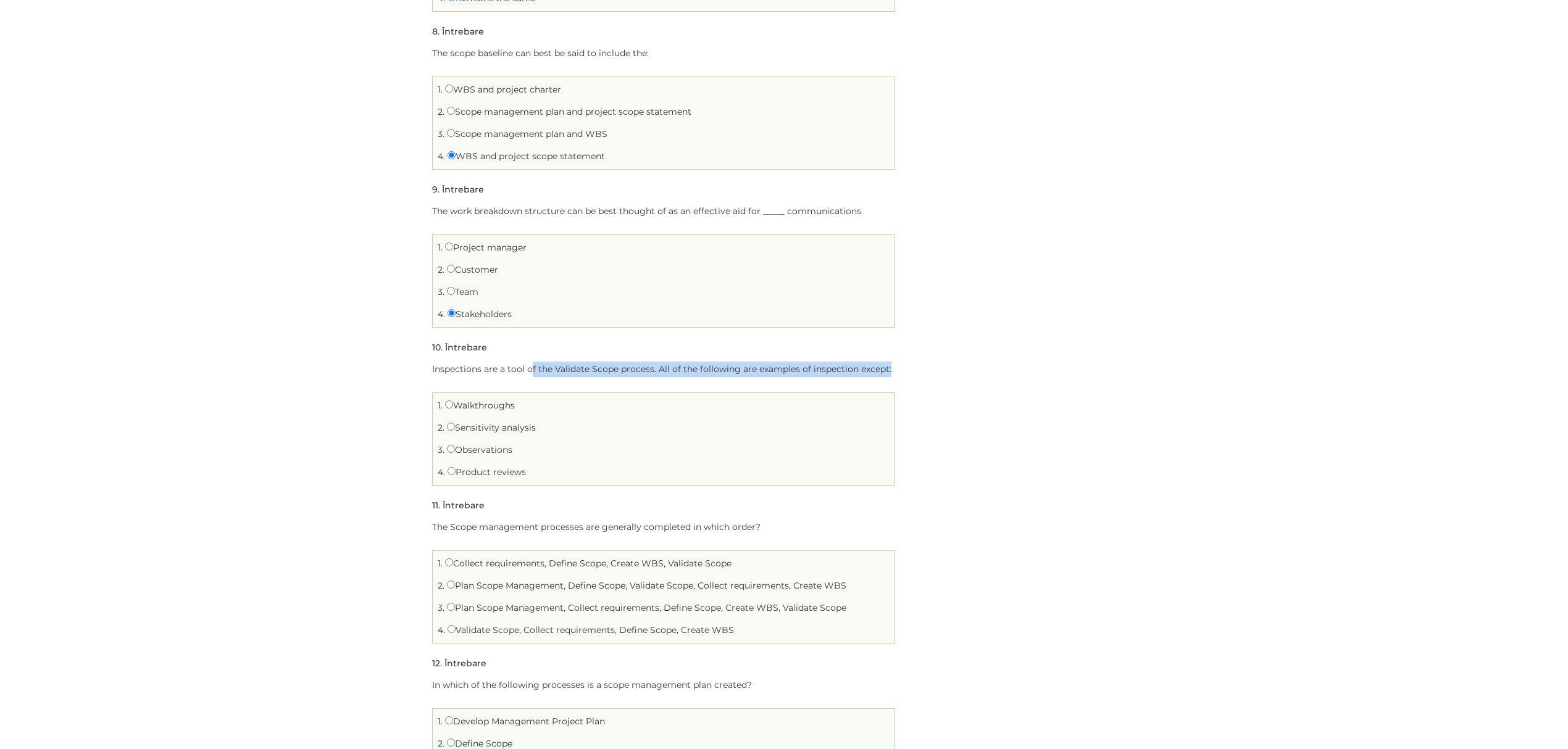
click at [891, 377] on p "Inspections are a tool of the Validate Scope process. All of the following are …" at bounding box center [664, 369] width 463 height 16
click at [483, 433] on label "Sensitivity analysis" at bounding box center [491, 428] width 89 height 11
click at [455, 431] on input "Sensitivity analysis" at bounding box center [450, 427] width 8 height 8
radio input "true"
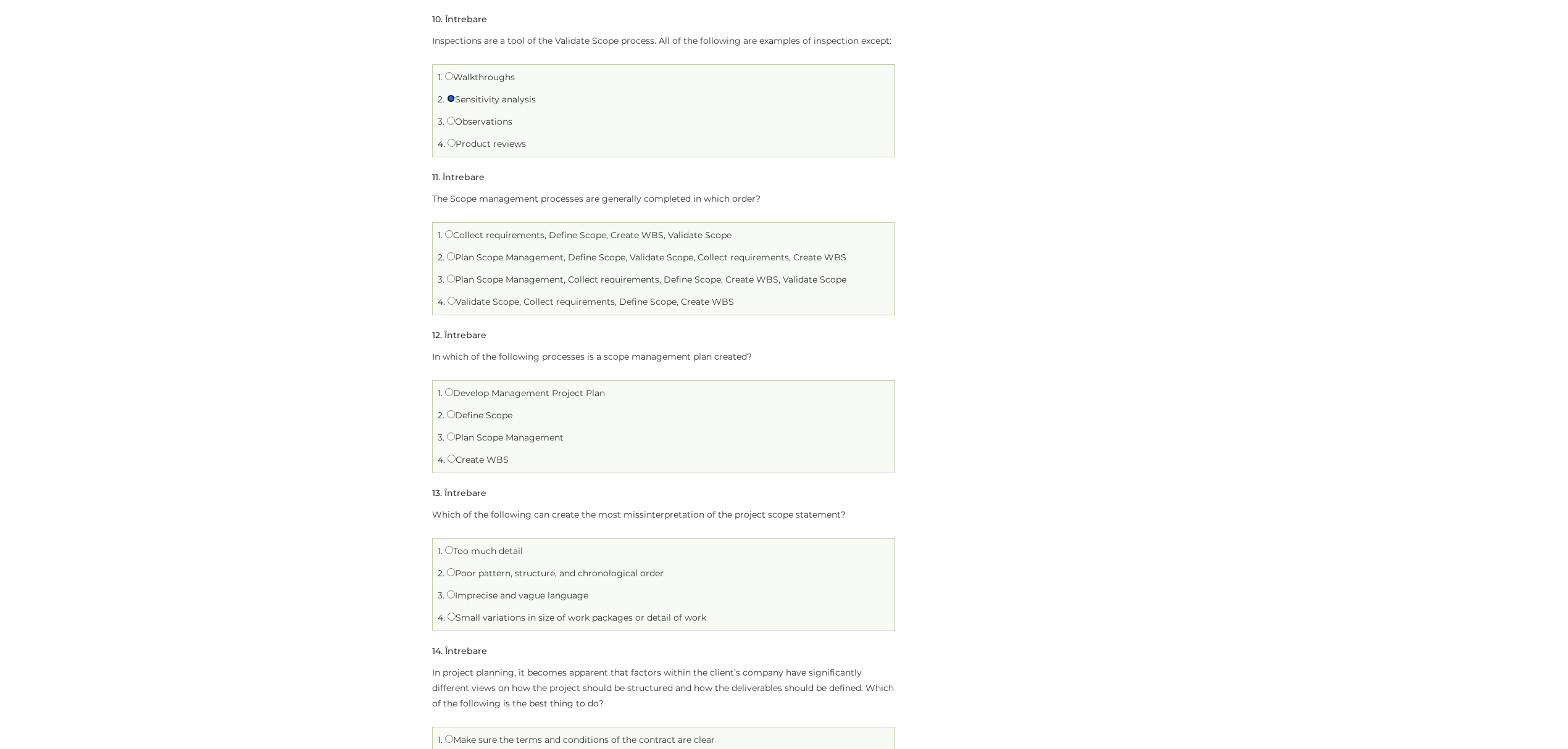
scroll to position [1728, 0]
click at [478, 280] on label "Plan Scope Management, Collect requirements, Define Scope, Create WBS, Validate…" at bounding box center [647, 278] width 400 height 11
click at [455, 280] on input "Plan Scope Management, Collect requirements, Define Scope, Create WBS, Validate…" at bounding box center [450, 277] width 8 height 8
radio input "true"
click at [485, 235] on label "Collect requirements, Define Scope, Create WBS, Validate Scope" at bounding box center [588, 233] width 287 height 11
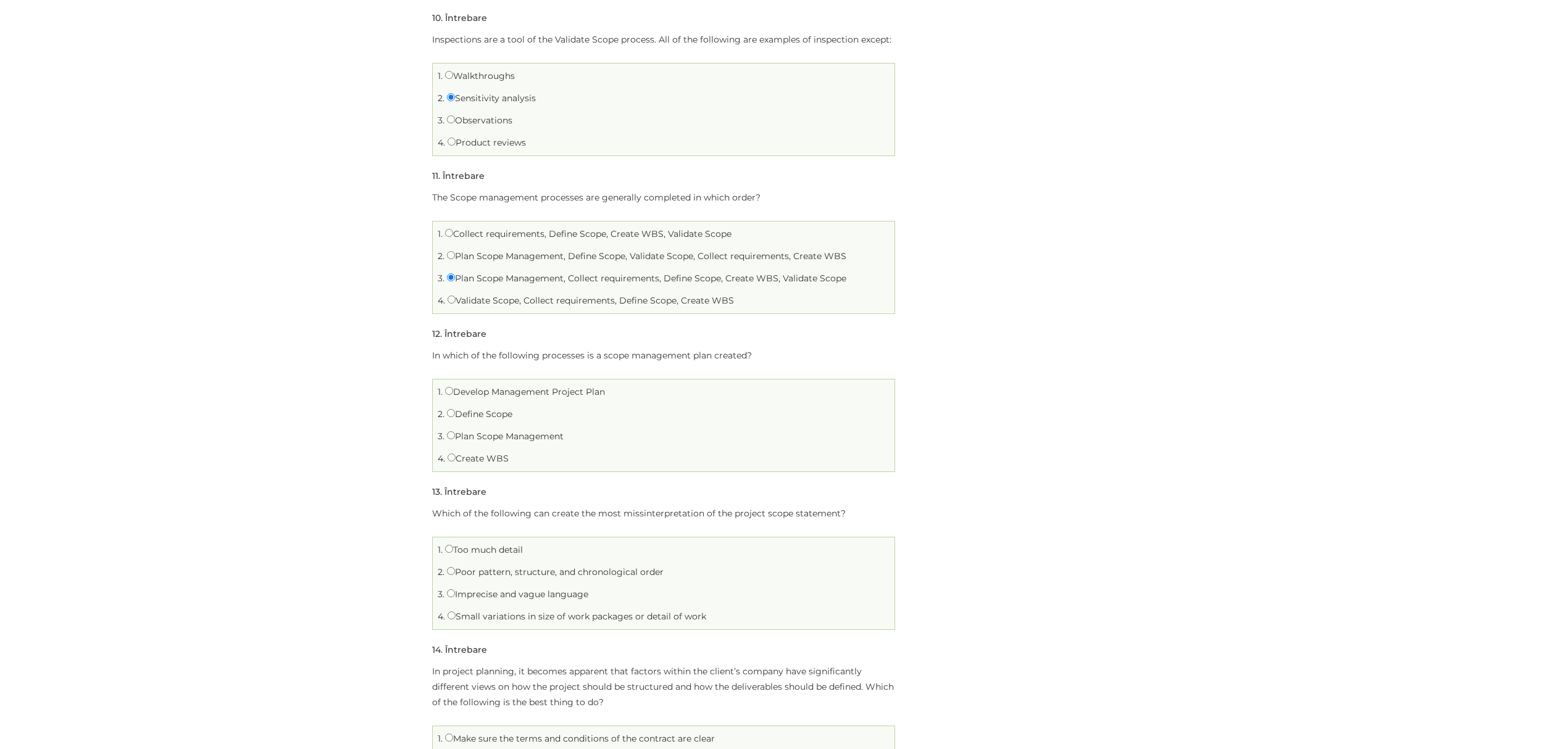
click at [453, 235] on input "Collect requirements, Define Scope, Create WBS, Validate Scope" at bounding box center [449, 233] width 8 height 8
radio input "true"
click at [661, 306] on label "Validate Scope, Collect requirements, Define Scope, Create WBS" at bounding box center [591, 301] width 287 height 11
click at [456, 304] on input "Validate Scope, Collect requirements, Define Scope, Create WBS" at bounding box center [451, 299] width 8 height 8
radio input "true"
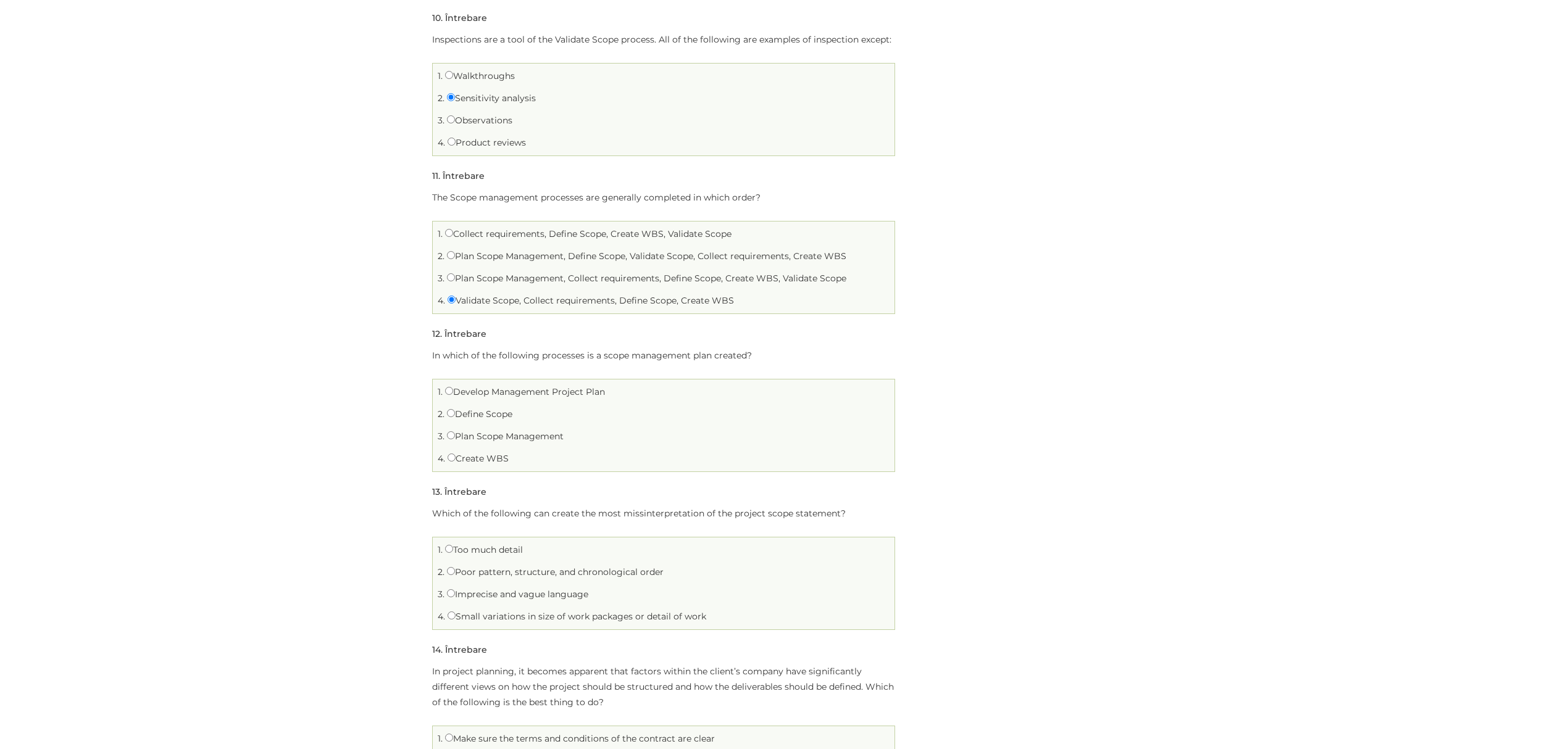
click at [652, 282] on label "Plan Scope Management, Collect requirements, Define Scope, Create WBS, Validate…" at bounding box center [647, 278] width 400 height 11
click at [455, 281] on input "Plan Scope Management, Collect requirements, Define Scope, Create WBS, Validate…" at bounding box center [450, 277] width 8 height 8
radio input "true"
click at [646, 261] on label "Plan Scope Management, Define Scope, Validate Scope, Collect requirements, Crea…" at bounding box center [647, 256] width 400 height 11
click at [455, 260] on input "Plan Scope Management, Define Scope, Validate Scope, Collect requirements, Crea…" at bounding box center [450, 255] width 8 height 8
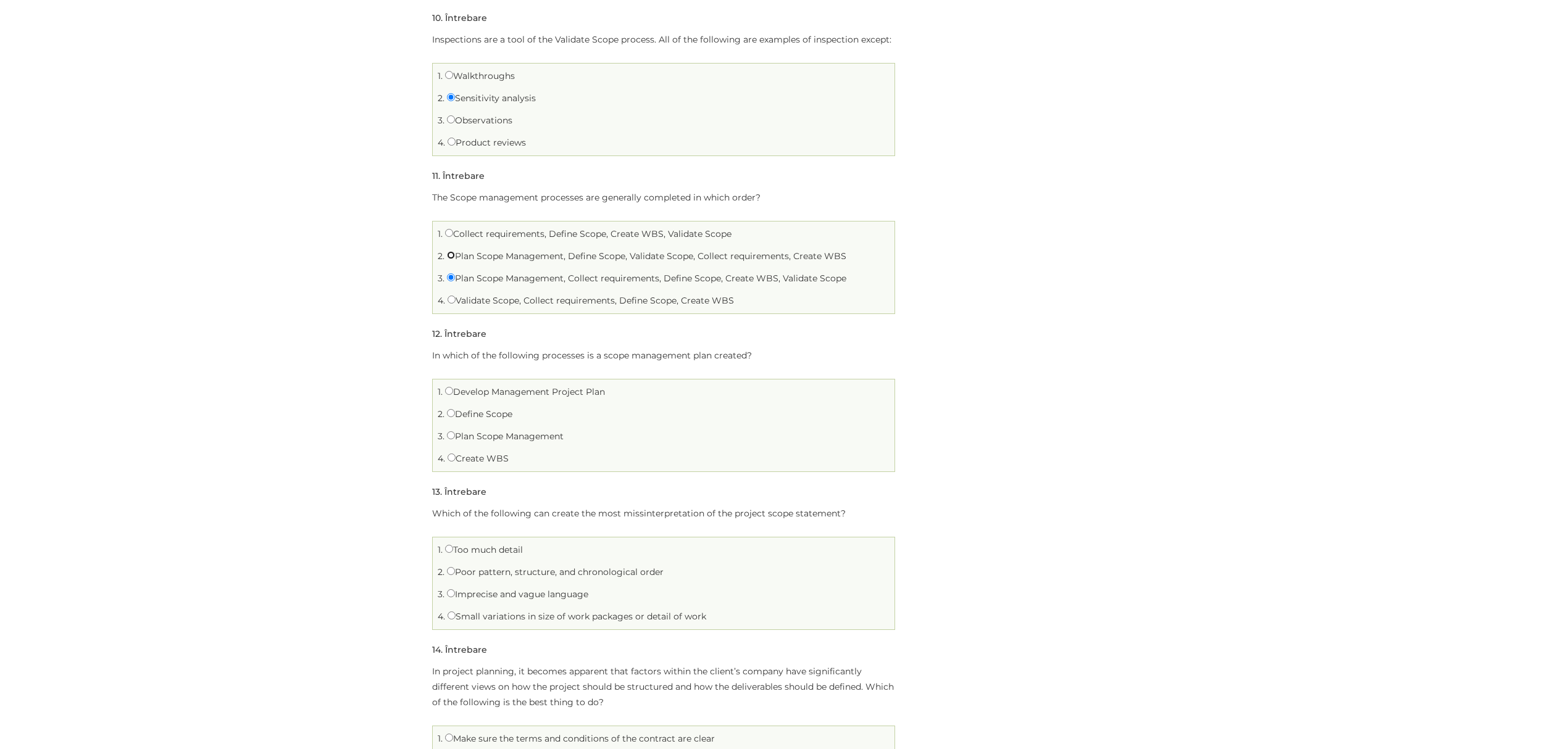
radio input "true"
click at [646, 257] on label "Plan Scope Management, Define Scope, Validate Scope, Collect requirements, Crea…" at bounding box center [647, 256] width 400 height 11
click at [455, 257] on input "Plan Scope Management, Define Scope, Validate Scope, Collect requirements, Crea…" at bounding box center [450, 255] width 8 height 8
click at [637, 233] on label "Collect requirements, Define Scope, Create WBS, Validate Scope" at bounding box center [588, 233] width 287 height 11
click at [453, 233] on input "Collect requirements, Define Scope, Create WBS, Validate Scope" at bounding box center [449, 233] width 8 height 8
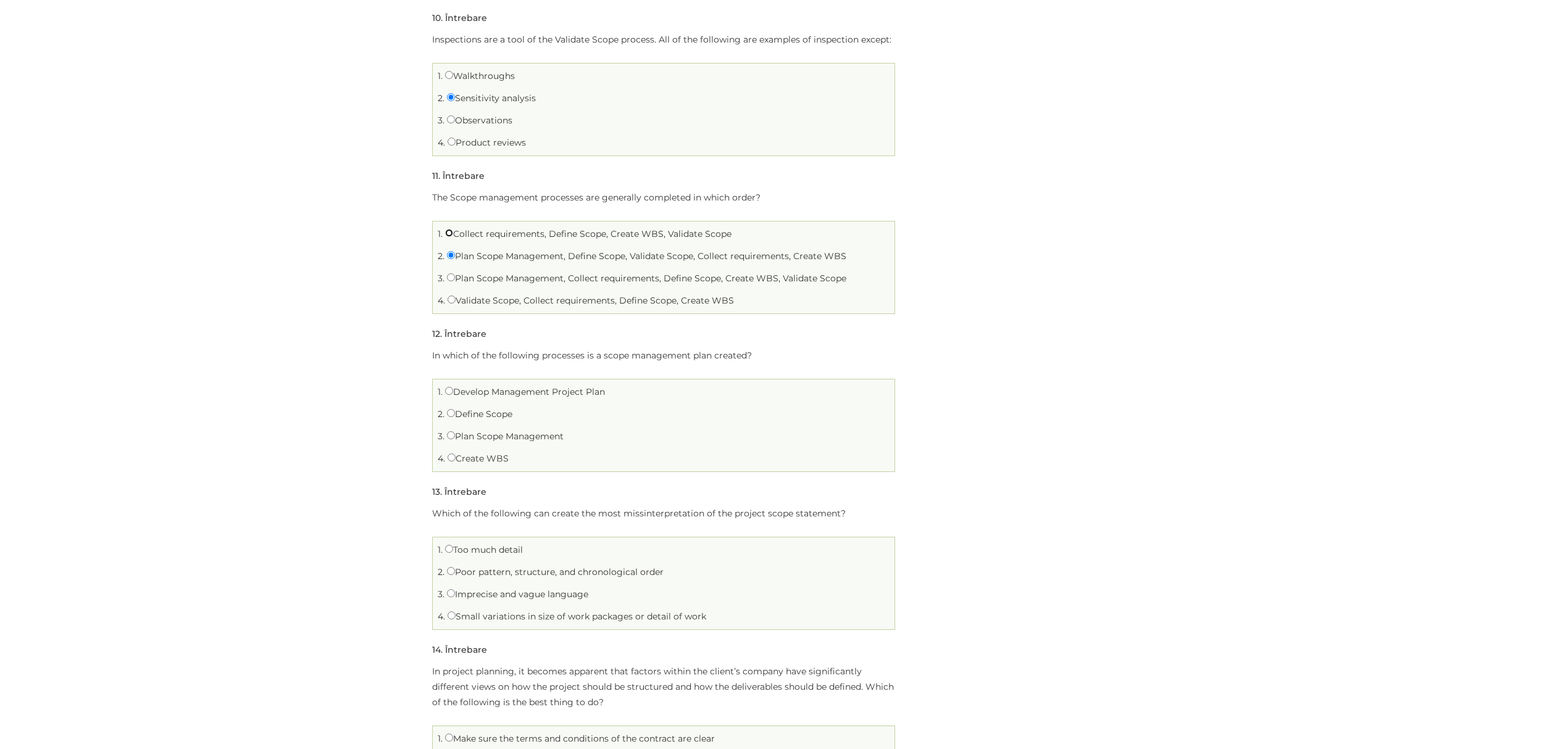
radio input "true"
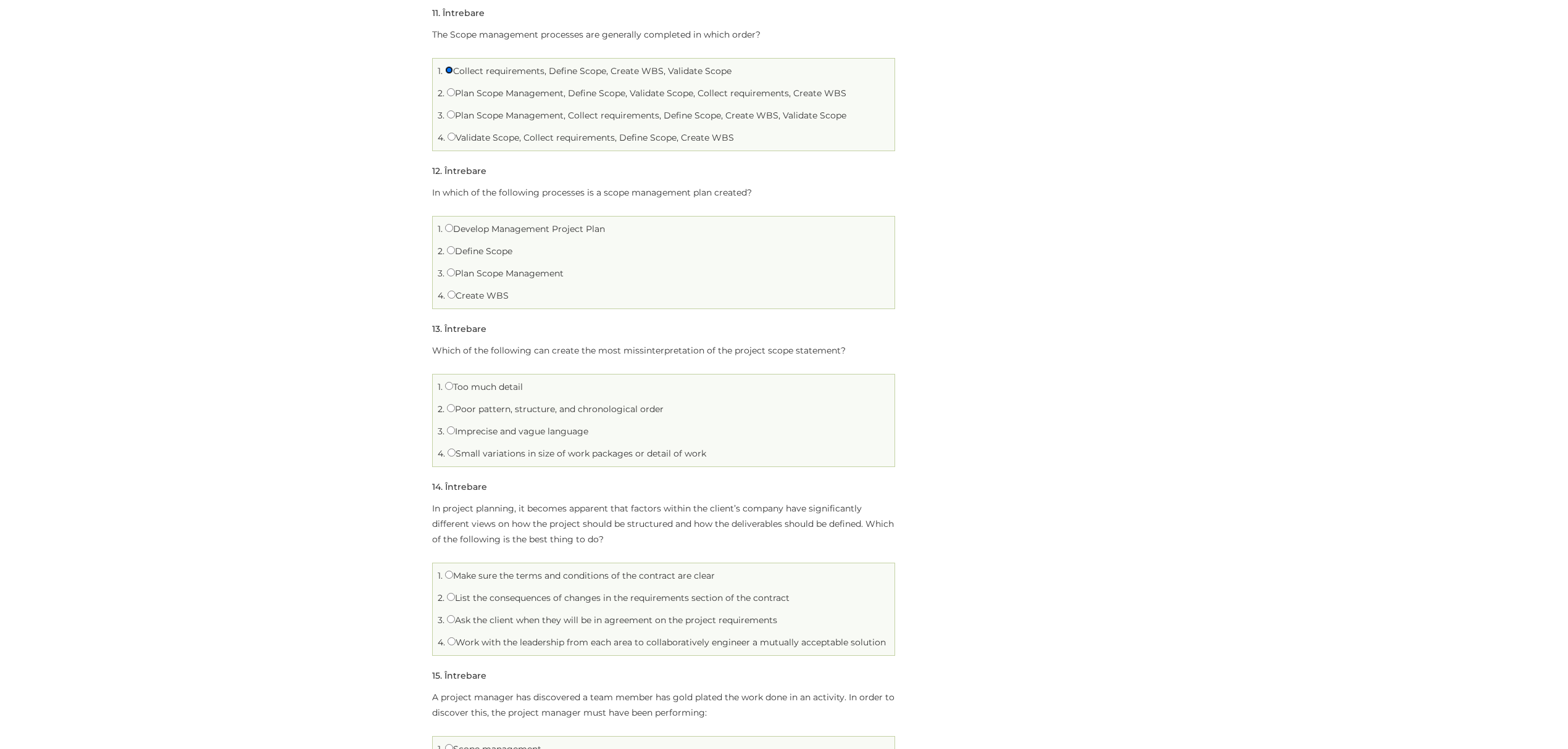
scroll to position [1892, 0]
click at [549, 237] on li "1. Develop Management Project Plan" at bounding box center [663, 228] width 456 height 19
click at [545, 230] on label "Develop Management Project Plan" at bounding box center [524, 228] width 160 height 11
click at [453, 230] on input "Develop Management Project Plan" at bounding box center [449, 227] width 8 height 8
radio input "true"
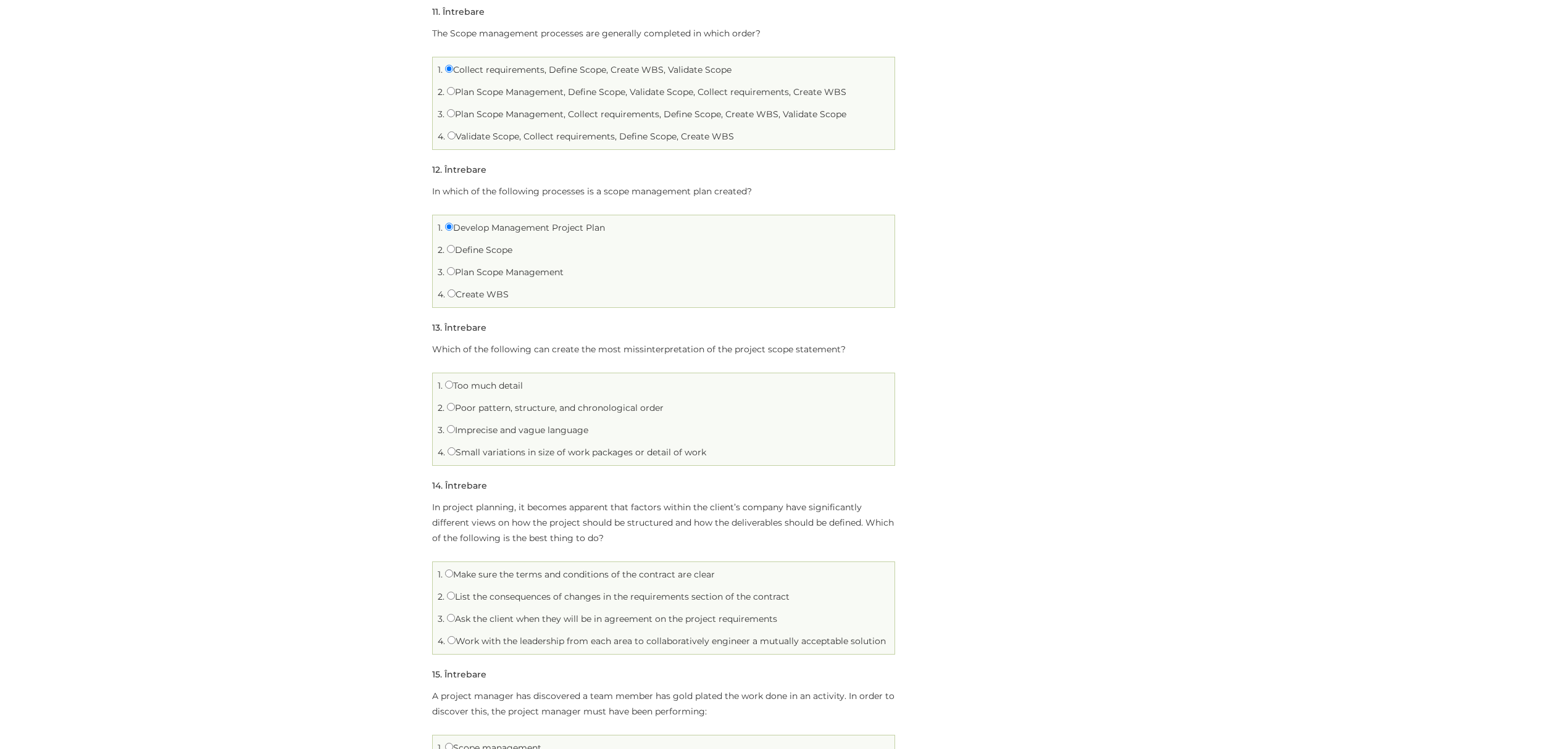
click at [479, 277] on label "Plan Scope Management" at bounding box center [505, 272] width 117 height 11
click at [455, 276] on input "Plan Scope Management" at bounding box center [450, 271] width 8 height 8
radio input "true"
click at [488, 233] on label "Develop Management Project Plan" at bounding box center [524, 228] width 160 height 11
click at [453, 231] on input "Develop Management Project Plan" at bounding box center [449, 227] width 8 height 8
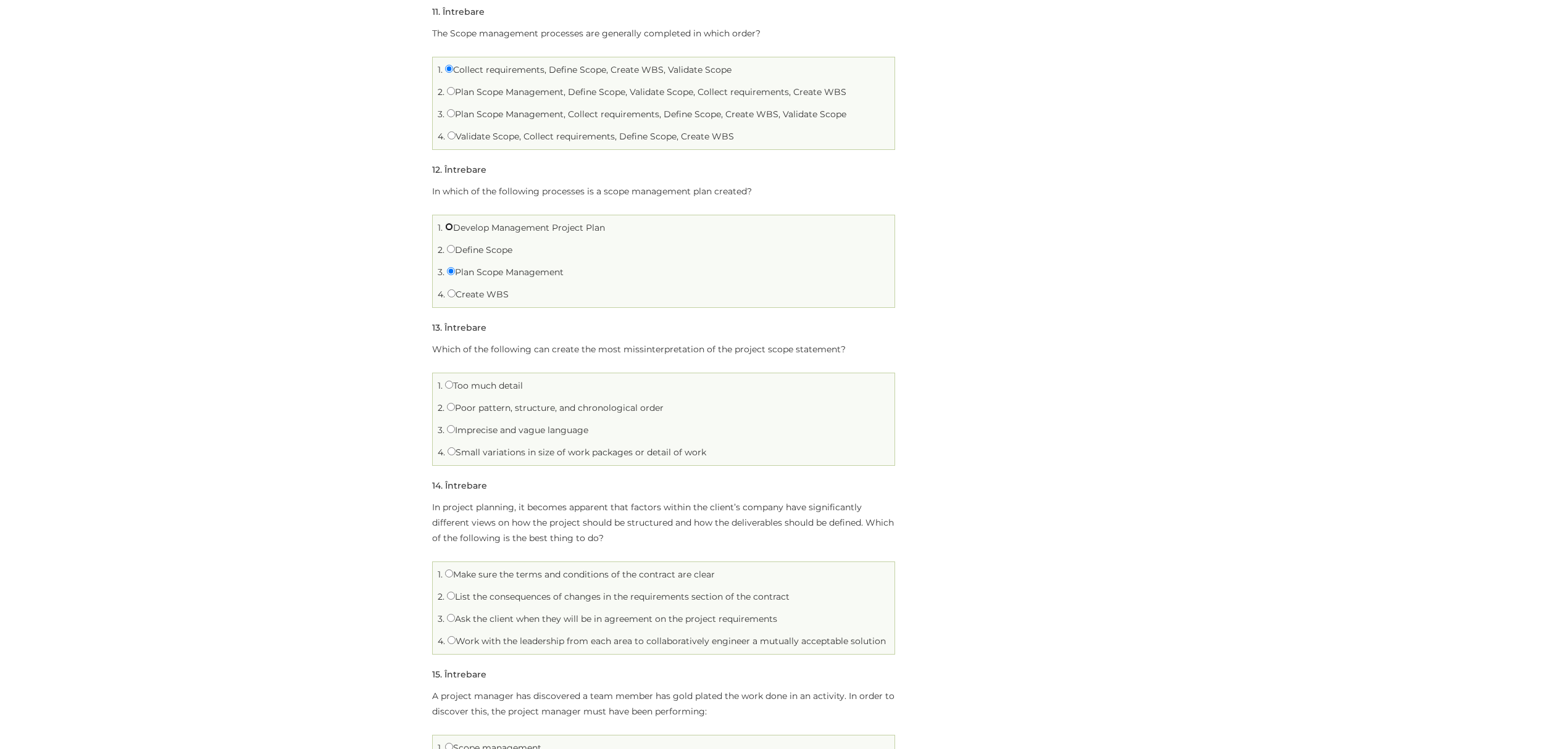
radio input "true"
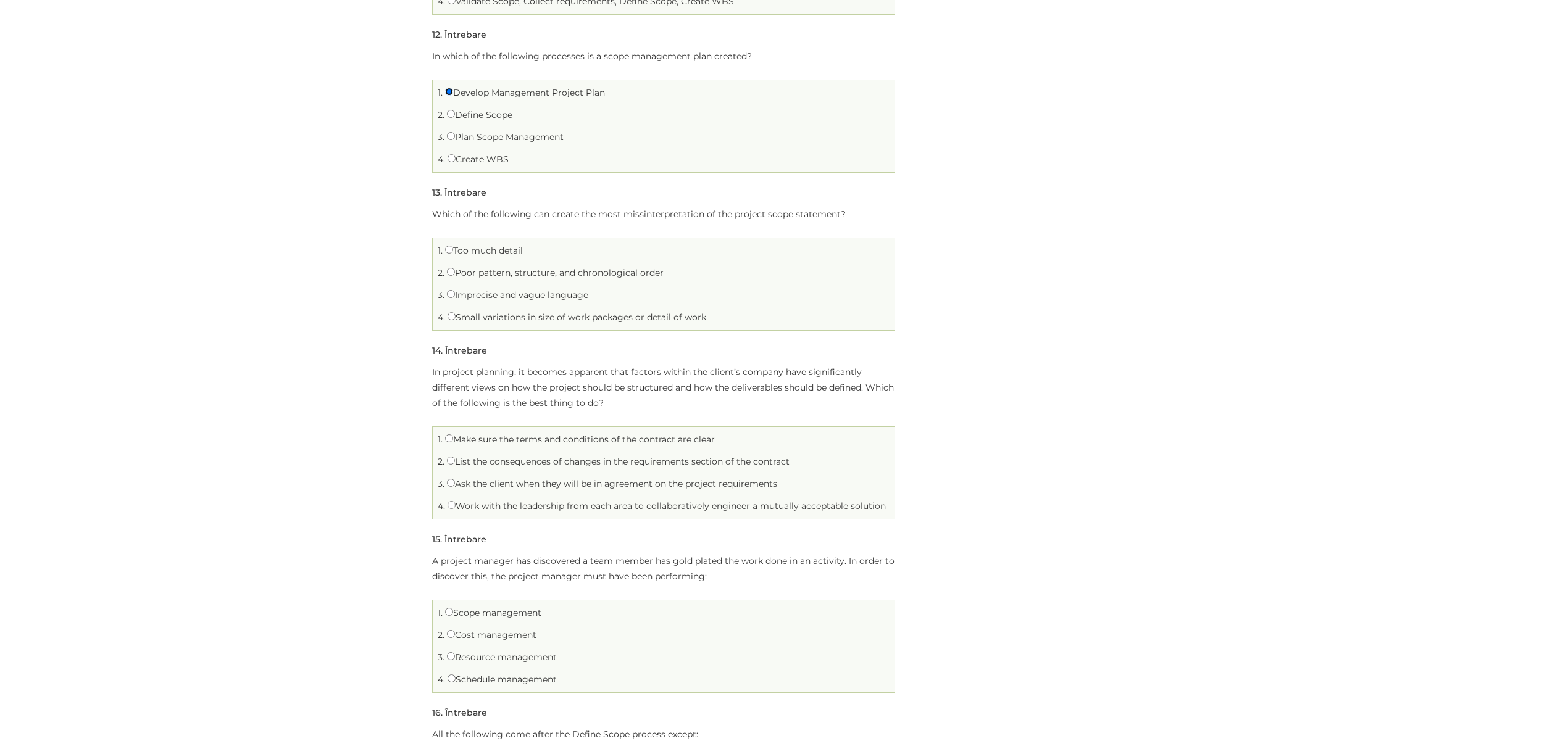
scroll to position [2056, 0]
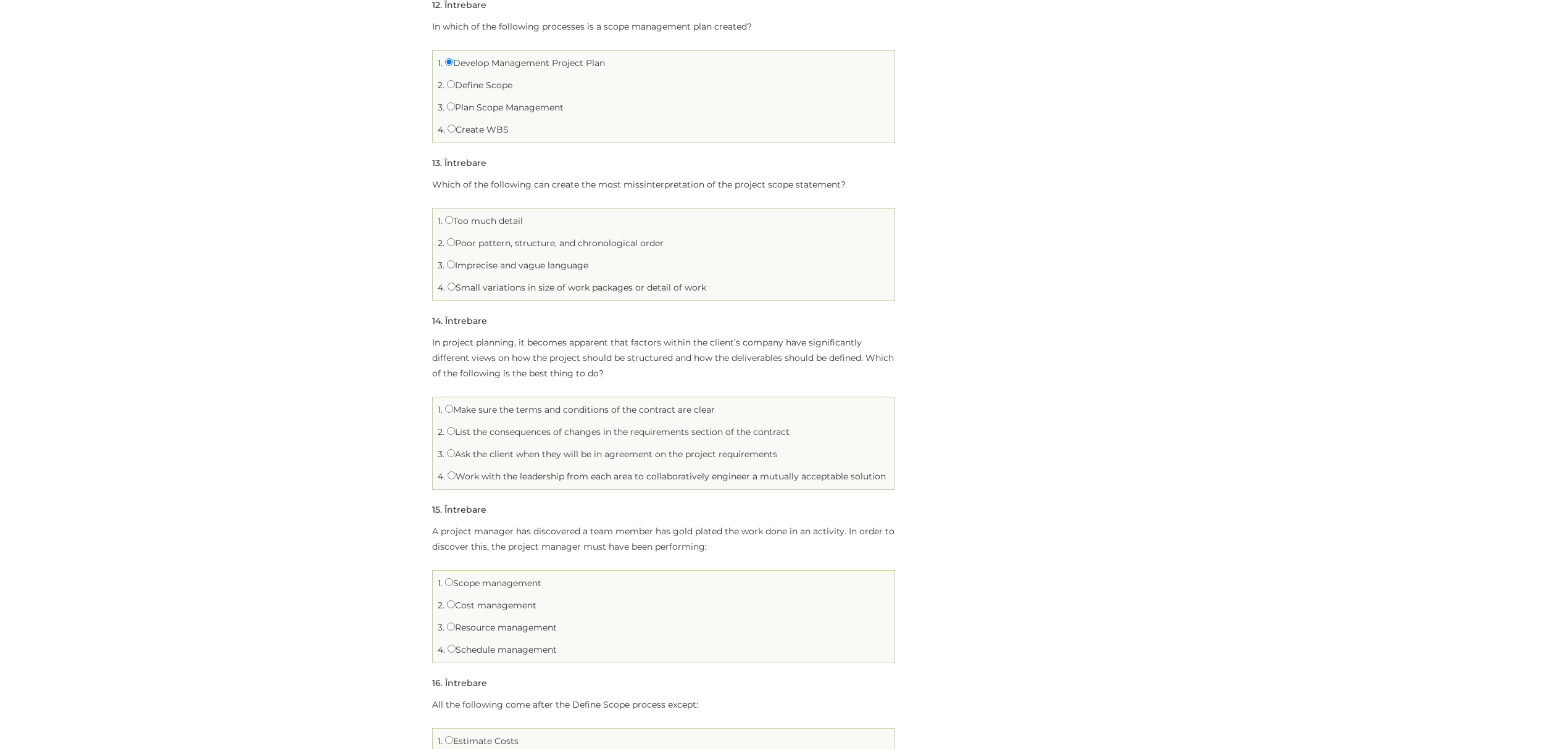
click at [476, 248] on label "Poor pattern, structure, and chronological order" at bounding box center [555, 243] width 217 height 11
click at [455, 247] on input "Poor pattern, structure, and chronological order" at bounding box center [450, 242] width 8 height 8
radio input "true"
click at [479, 271] on label "Imprecise and vague language" at bounding box center [517, 265] width 141 height 11
click at [455, 268] on input "Imprecise and vague language" at bounding box center [450, 264] width 8 height 8
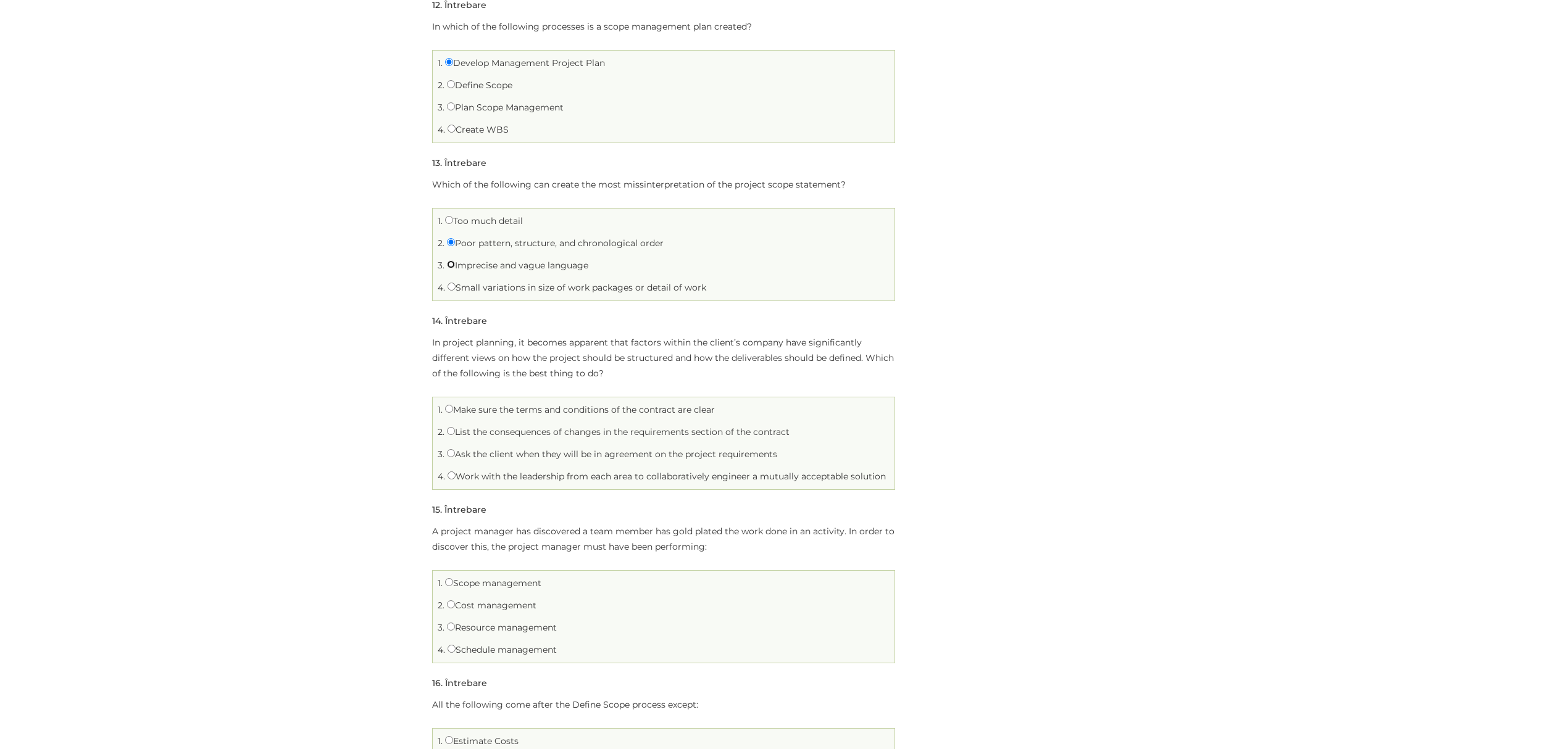
radio input "true"
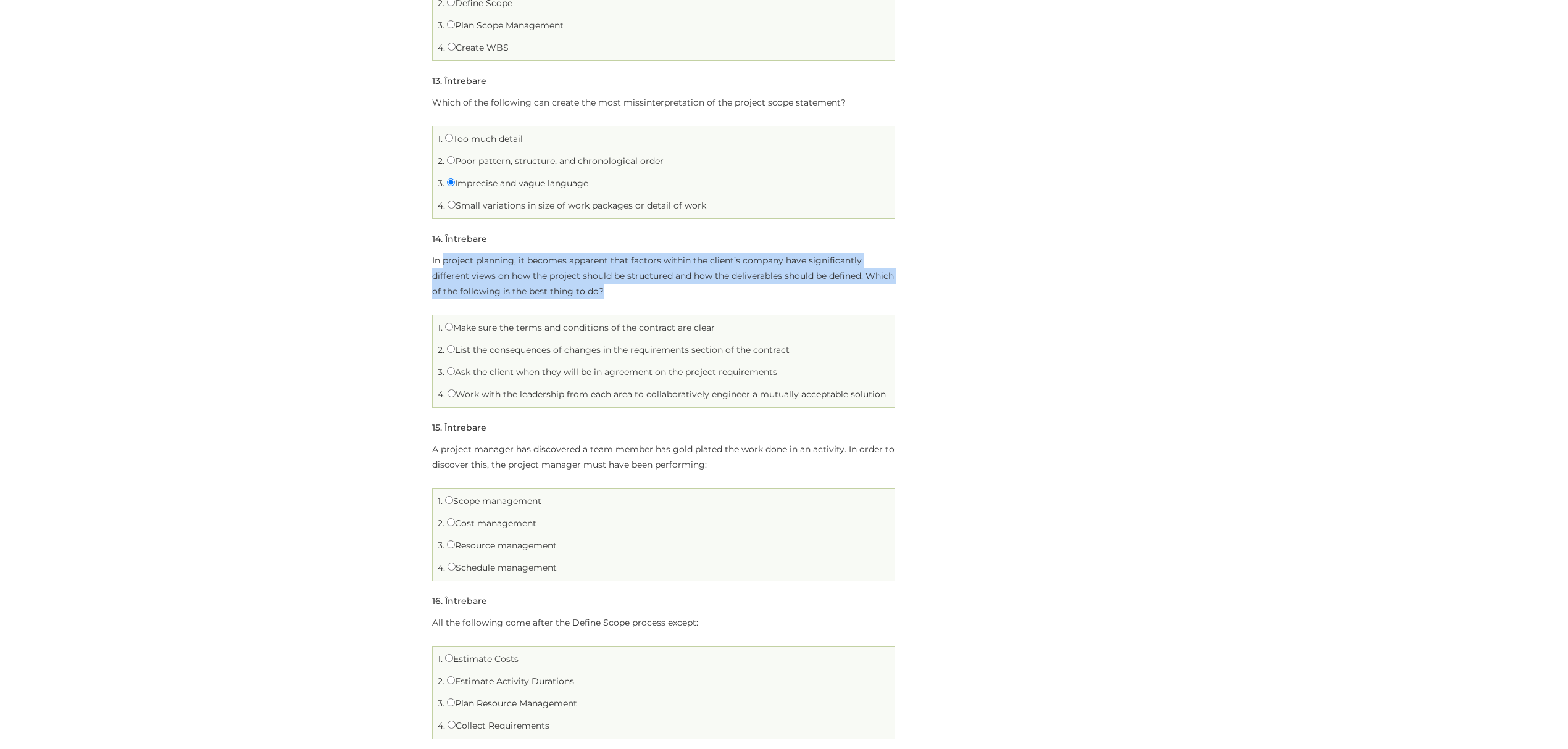
drag, startPoint x: 445, startPoint y: 264, endPoint x: 658, endPoint y: 301, distance: 216.2
click at [658, 299] on p "In project planning, it becomes apparent that factors within the client’s compa…" at bounding box center [664, 276] width 463 height 47
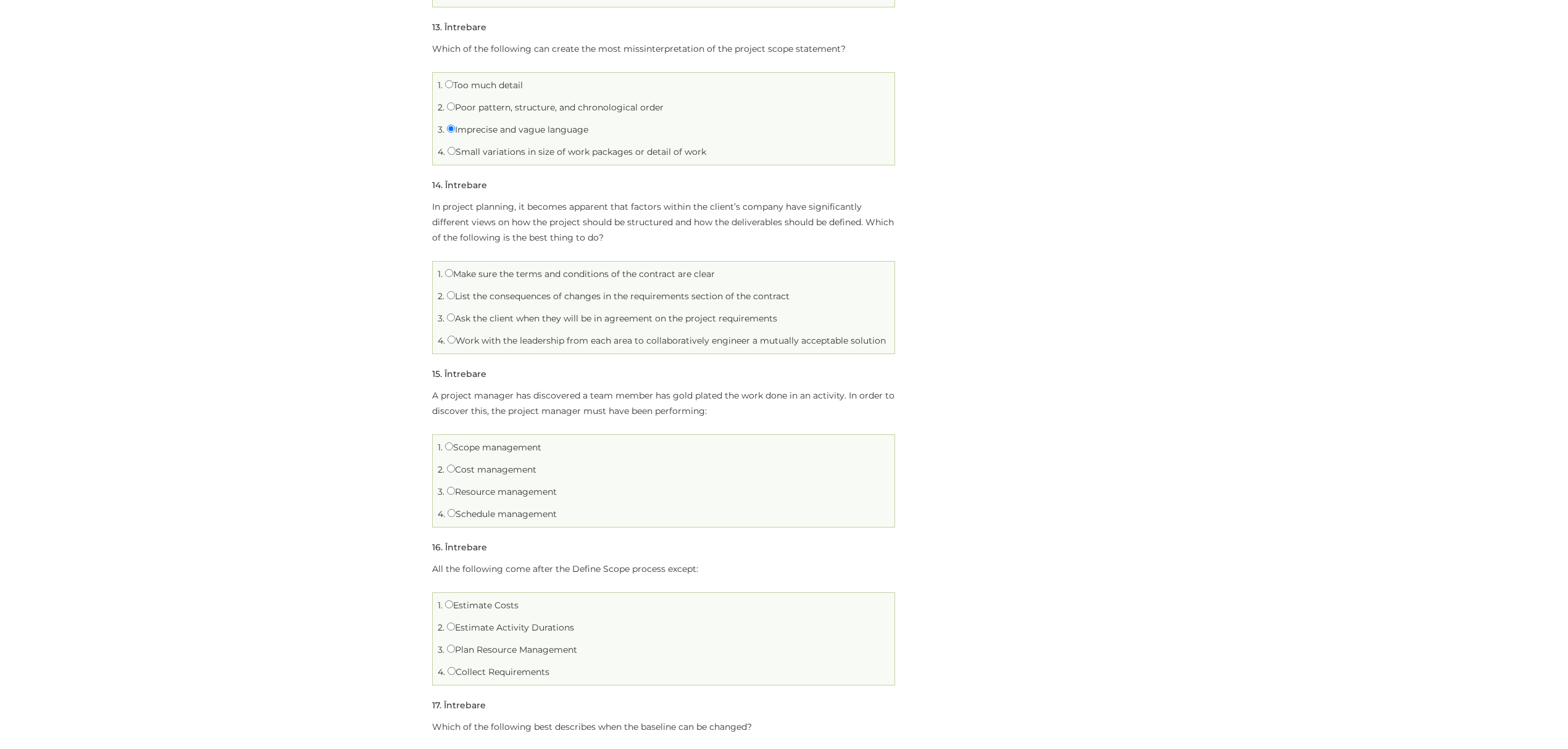
scroll to position [2222, 0]
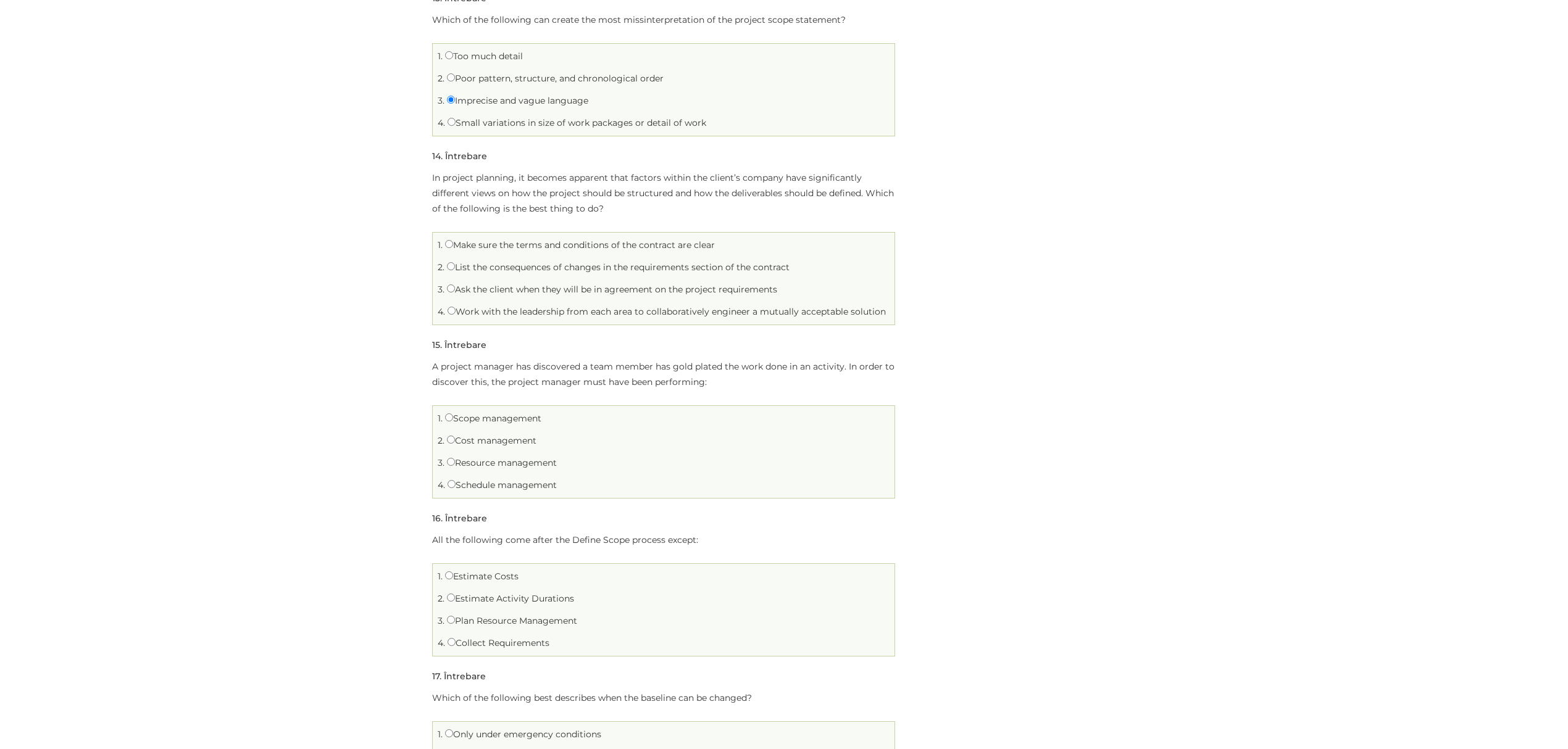
click at [558, 250] on label "Make sure the terms and conditions of the contract are clear" at bounding box center [579, 245] width 270 height 11
click at [453, 248] on input "Make sure the terms and conditions of the contract are clear" at bounding box center [449, 244] width 8 height 8
radio input "true"
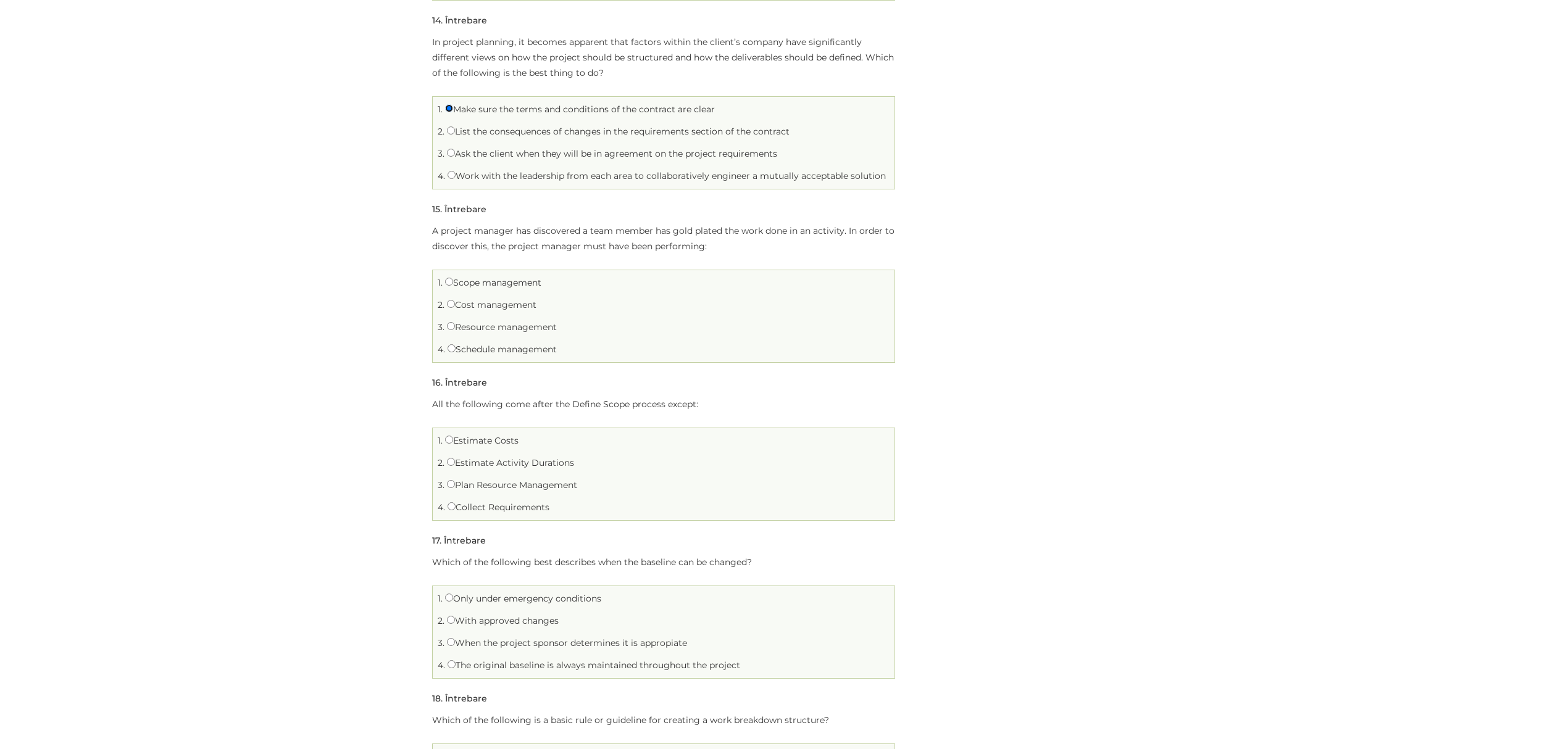
scroll to position [2385, 0]
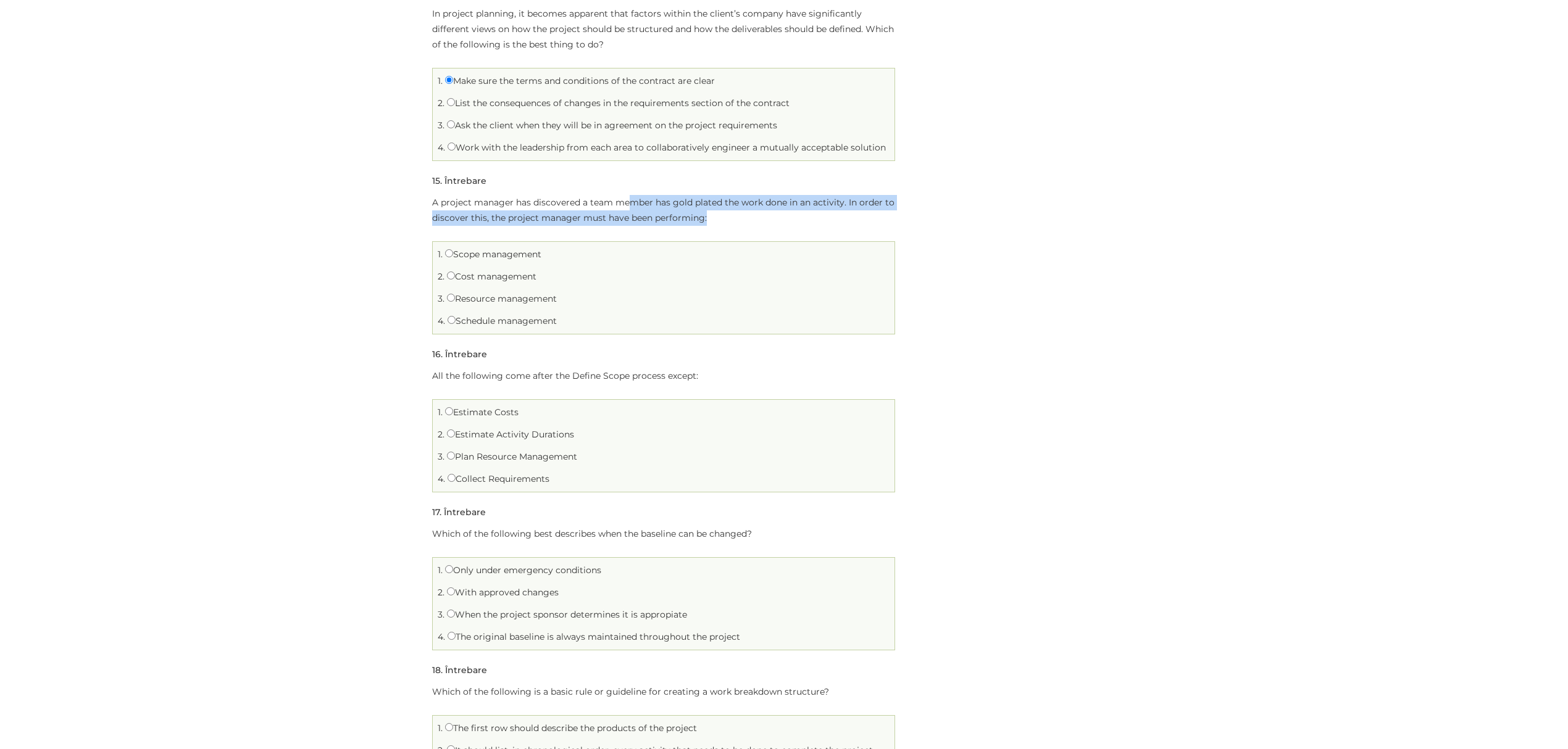
drag, startPoint x: 633, startPoint y: 208, endPoint x: 718, endPoint y: 220, distance: 85.8
click at [718, 220] on p "A project manager has discovered a team member has gold plated the work done in…" at bounding box center [664, 210] width 463 height 31
click at [470, 260] on label "Scope management" at bounding box center [492, 254] width 96 height 11
click at [453, 258] on input "Scope management" at bounding box center [449, 253] width 8 height 8
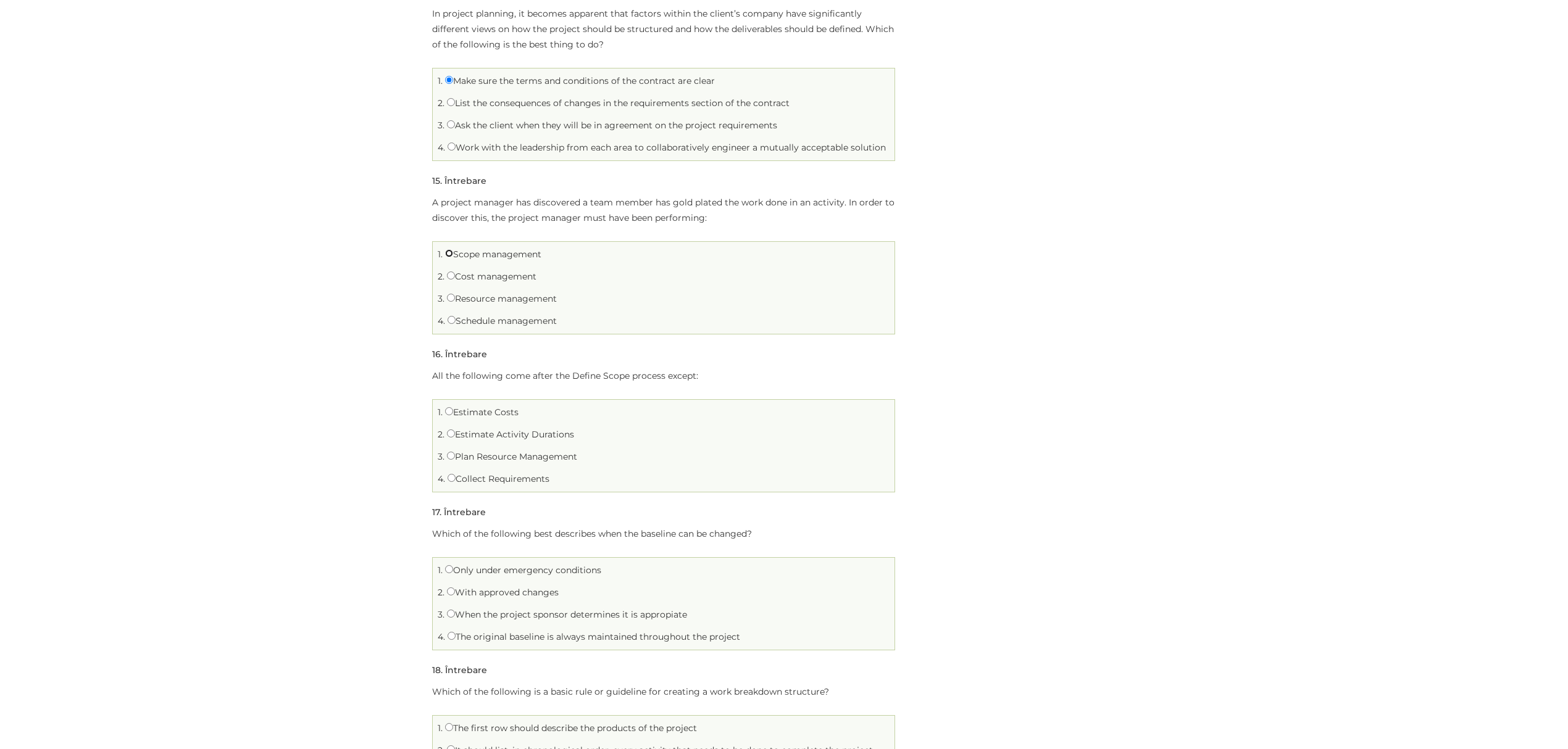
radio input "true"
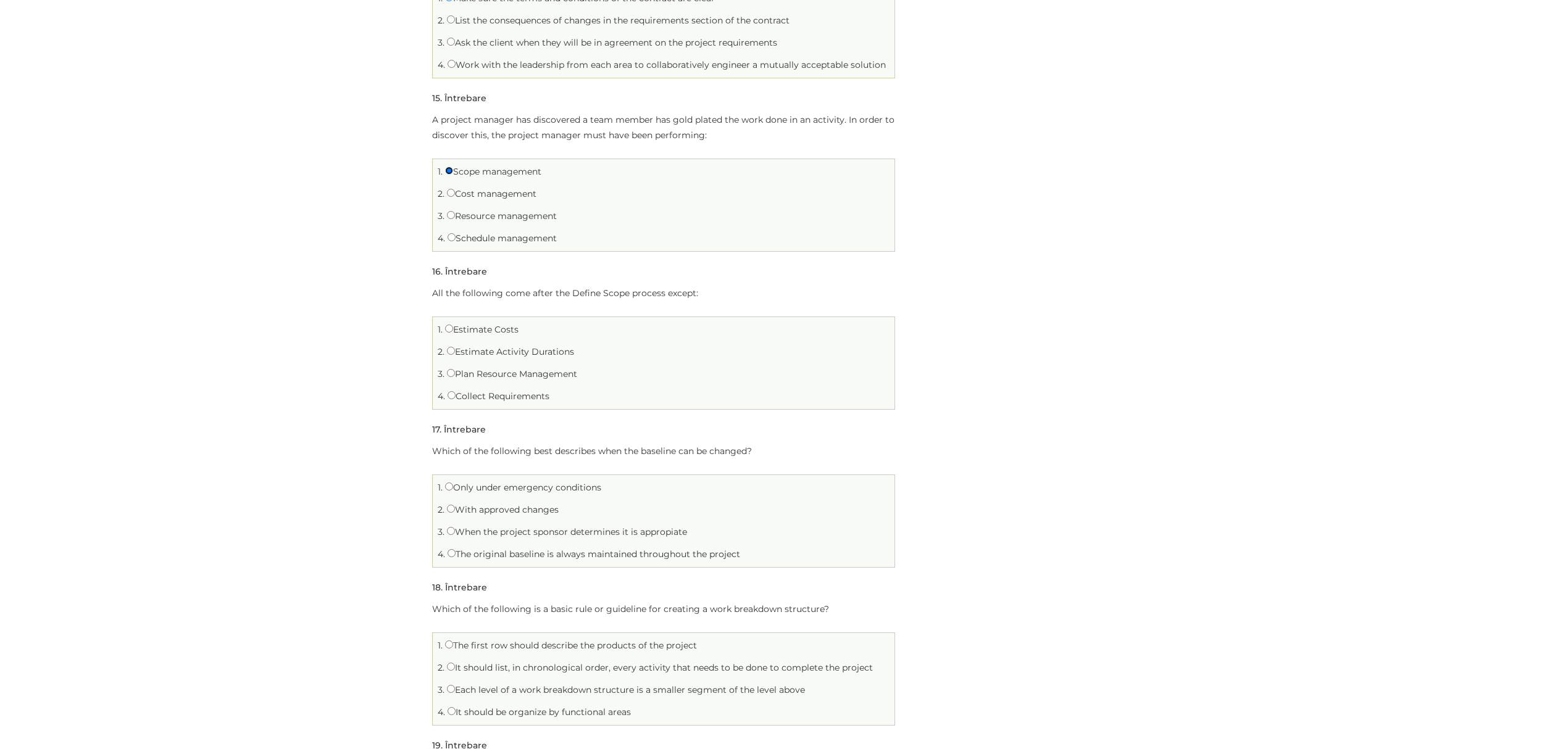
scroll to position [2551, 0]
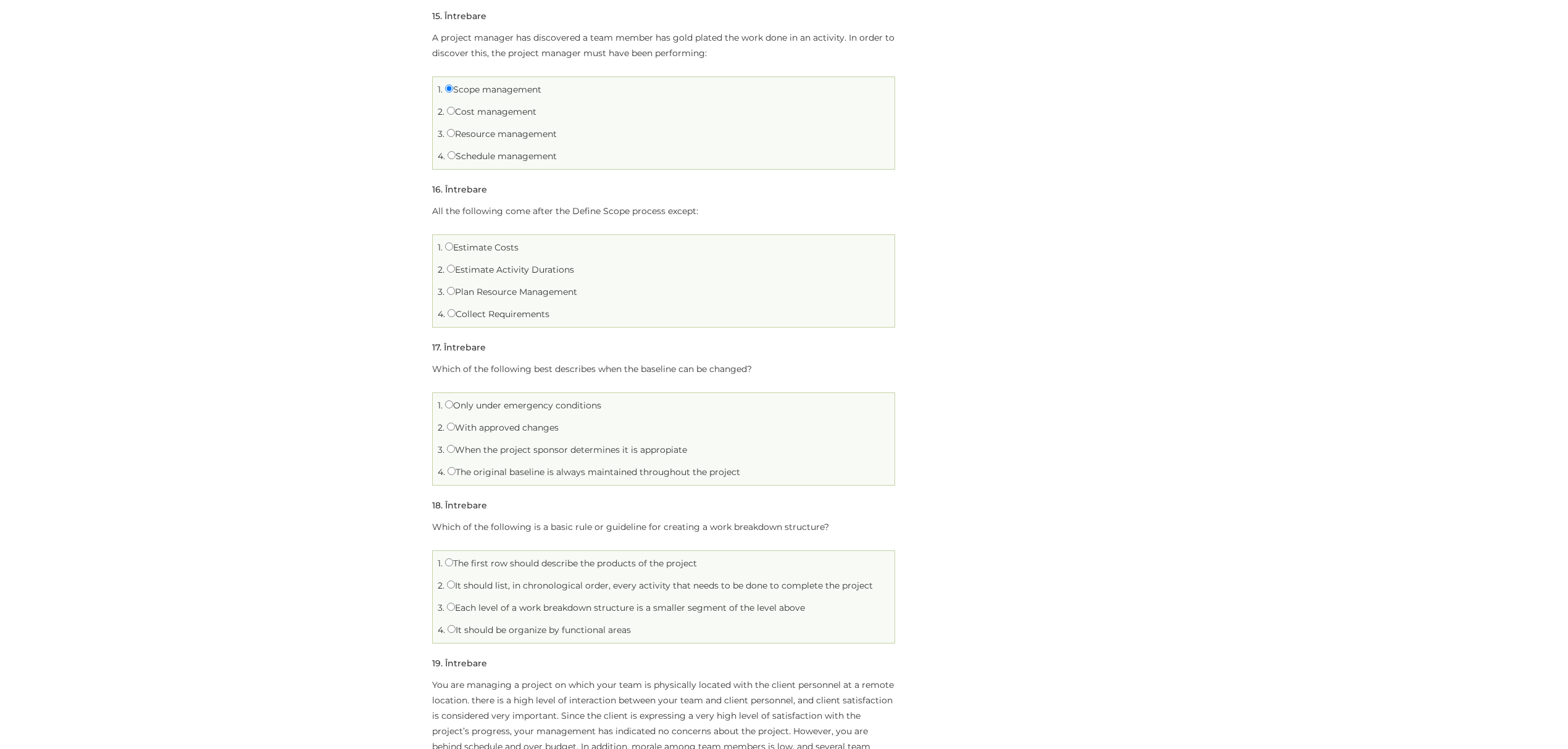
click at [469, 318] on label "Collect Requirements" at bounding box center [498, 314] width 102 height 11
click at [456, 318] on input "Collect Requirements" at bounding box center [451, 313] width 8 height 8
radio input "true"
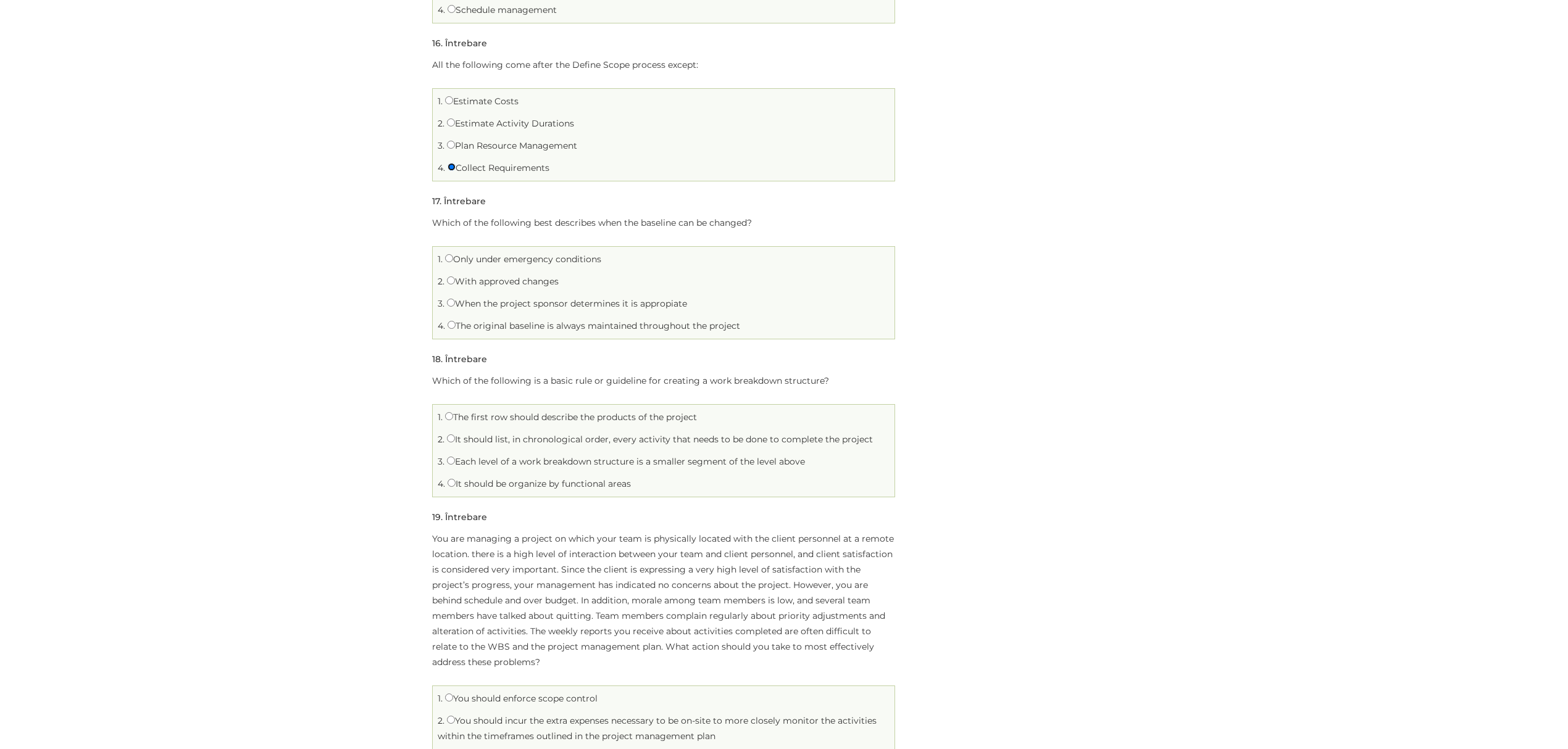
scroll to position [2715, 0]
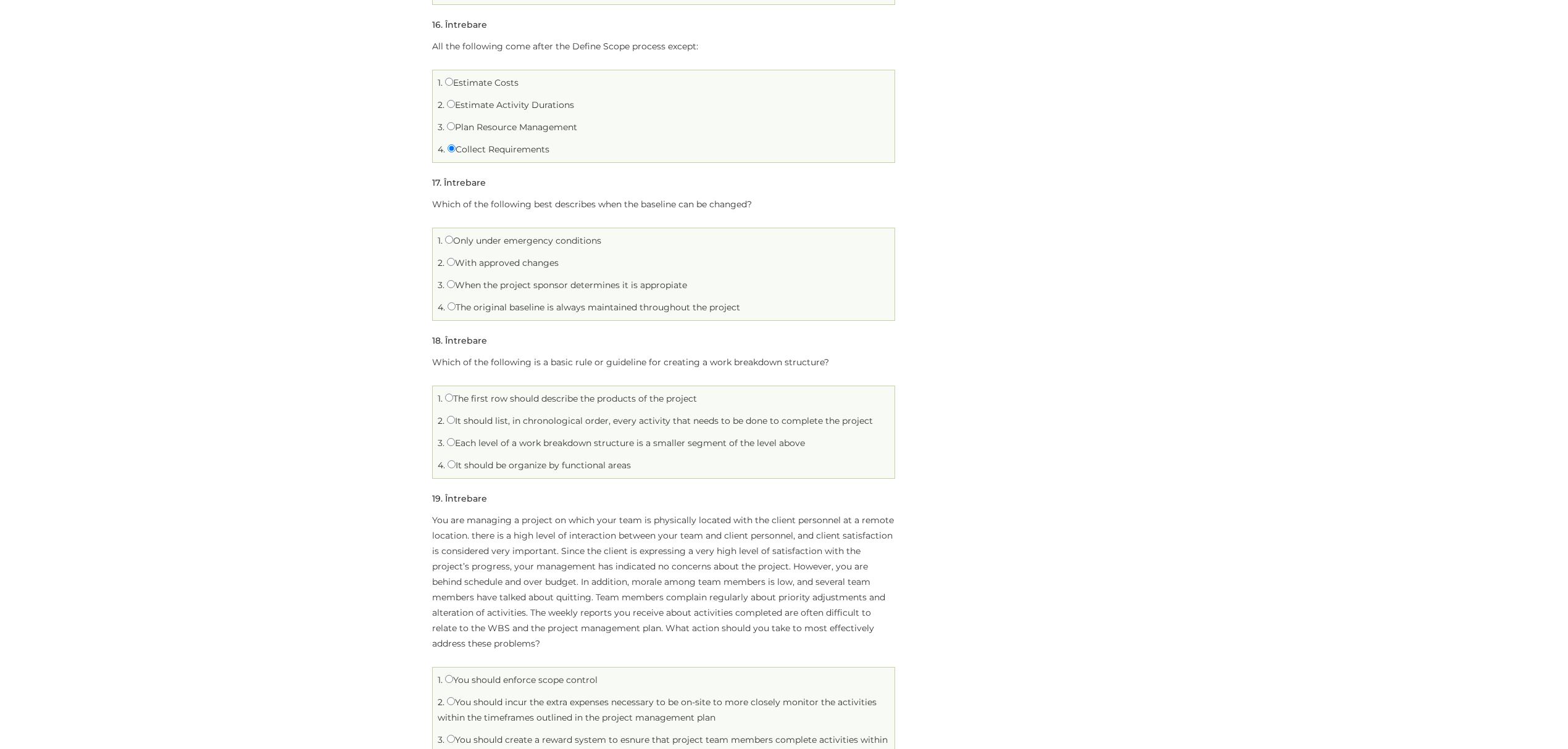
click at [489, 268] on label "With approved changes" at bounding box center [503, 263] width 112 height 11
click at [455, 266] on input "With approved changes" at bounding box center [450, 261] width 8 height 8
radio input "true"
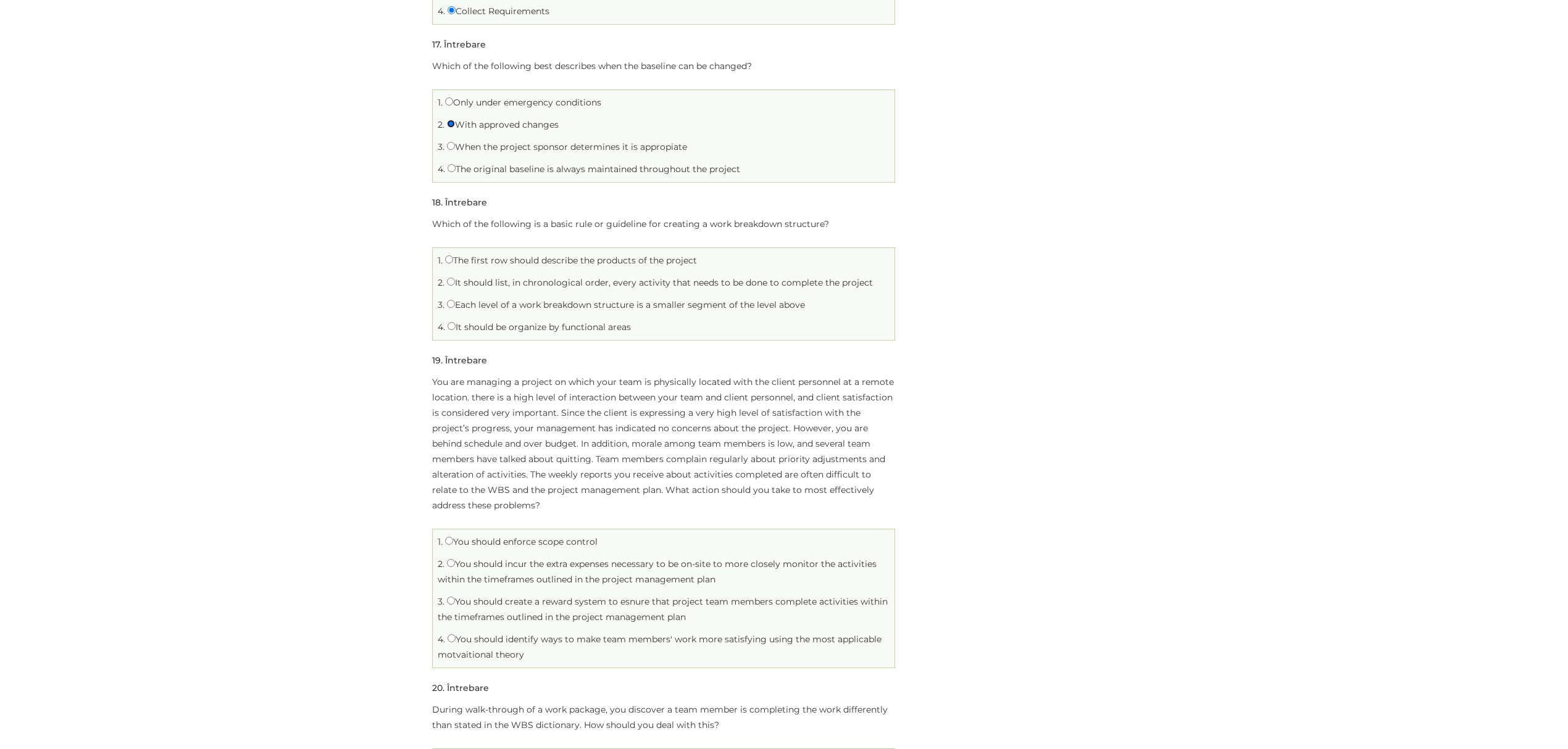
scroll to position [2879, 0]
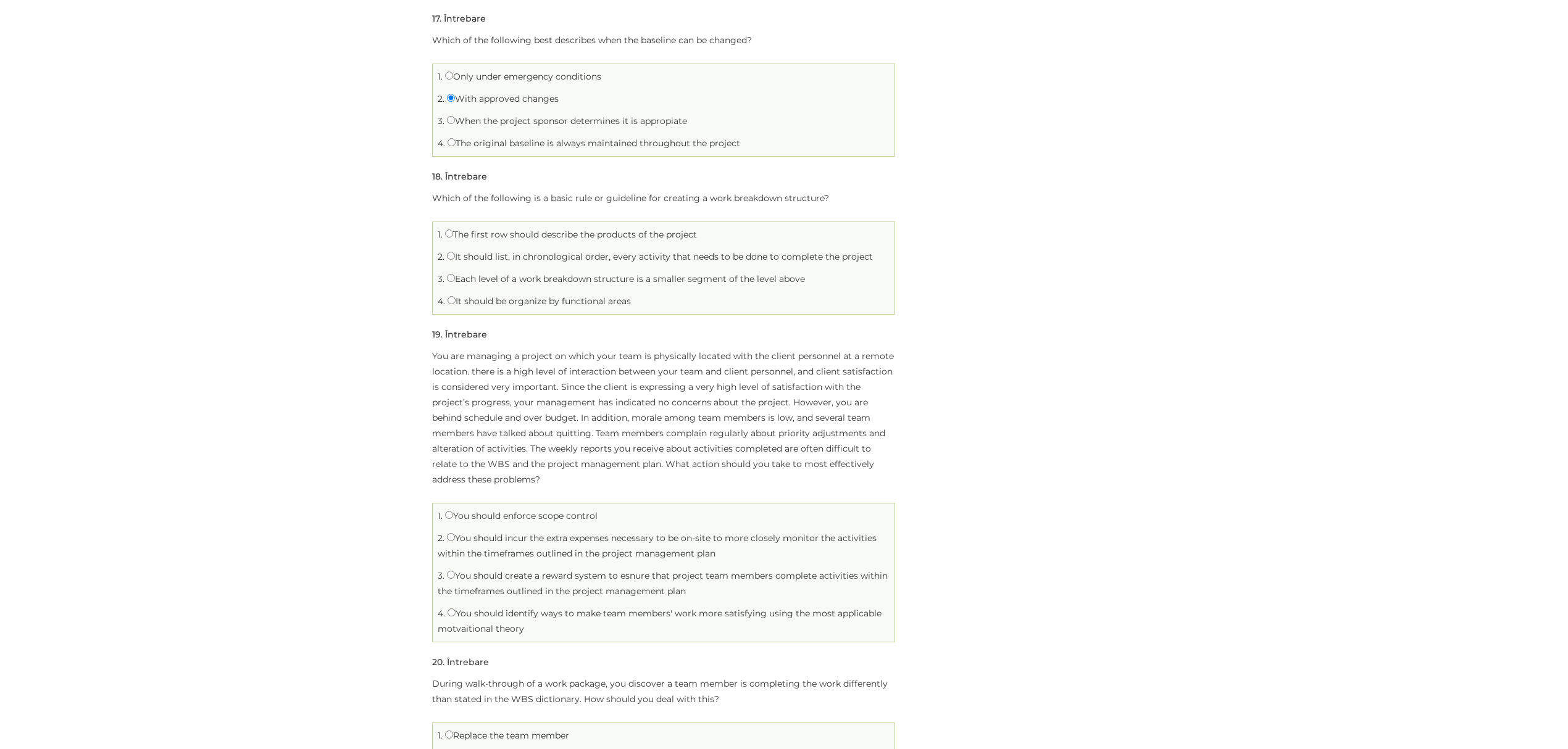
click at [472, 285] on label "Each level of a work breakdown structure is a smaller segment of the level above" at bounding box center [625, 279] width 358 height 11
click at [455, 282] on input "Each level of a work breakdown structure is a smaller segment of the level above" at bounding box center [450, 277] width 8 height 8
radio input "true"
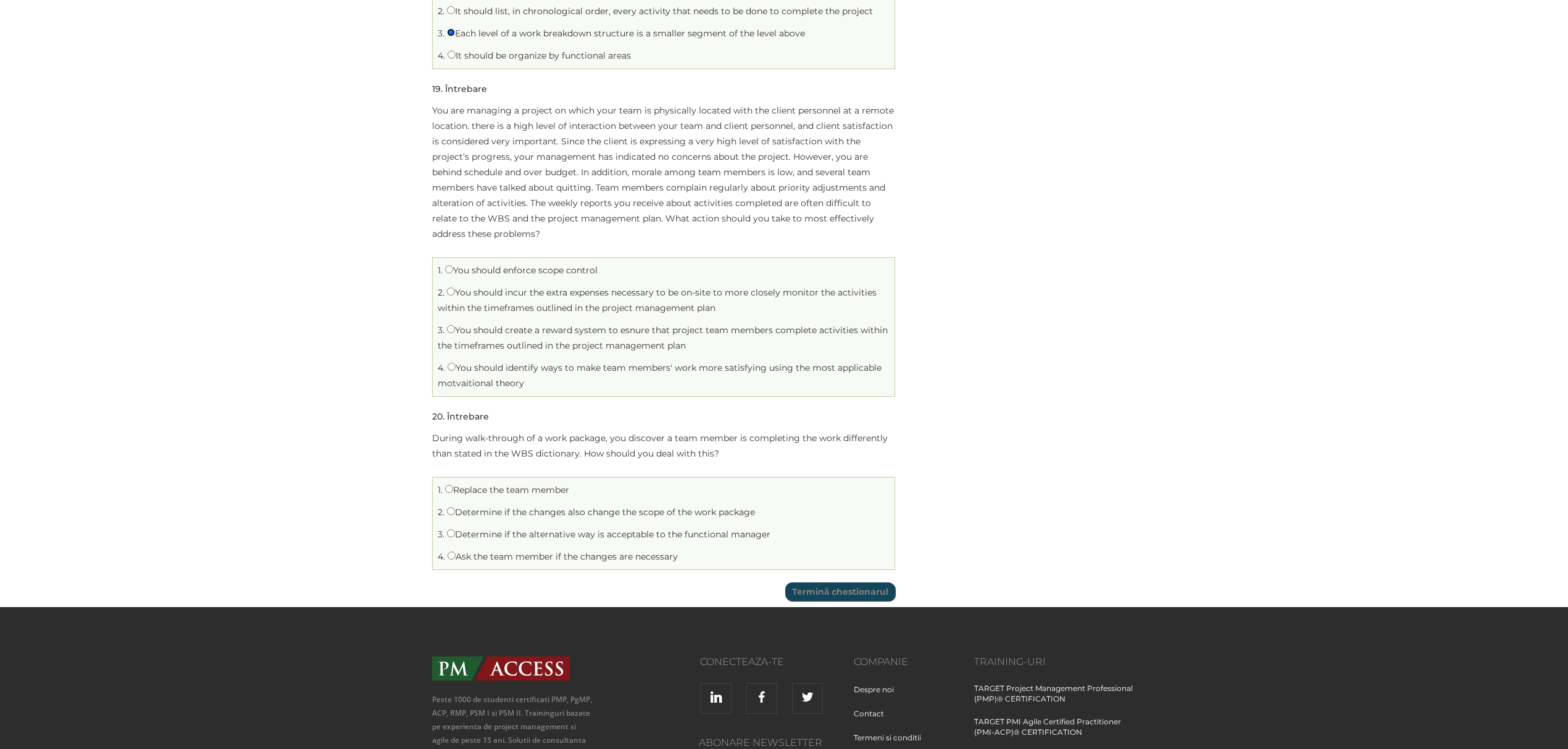
scroll to position [3126, 0]
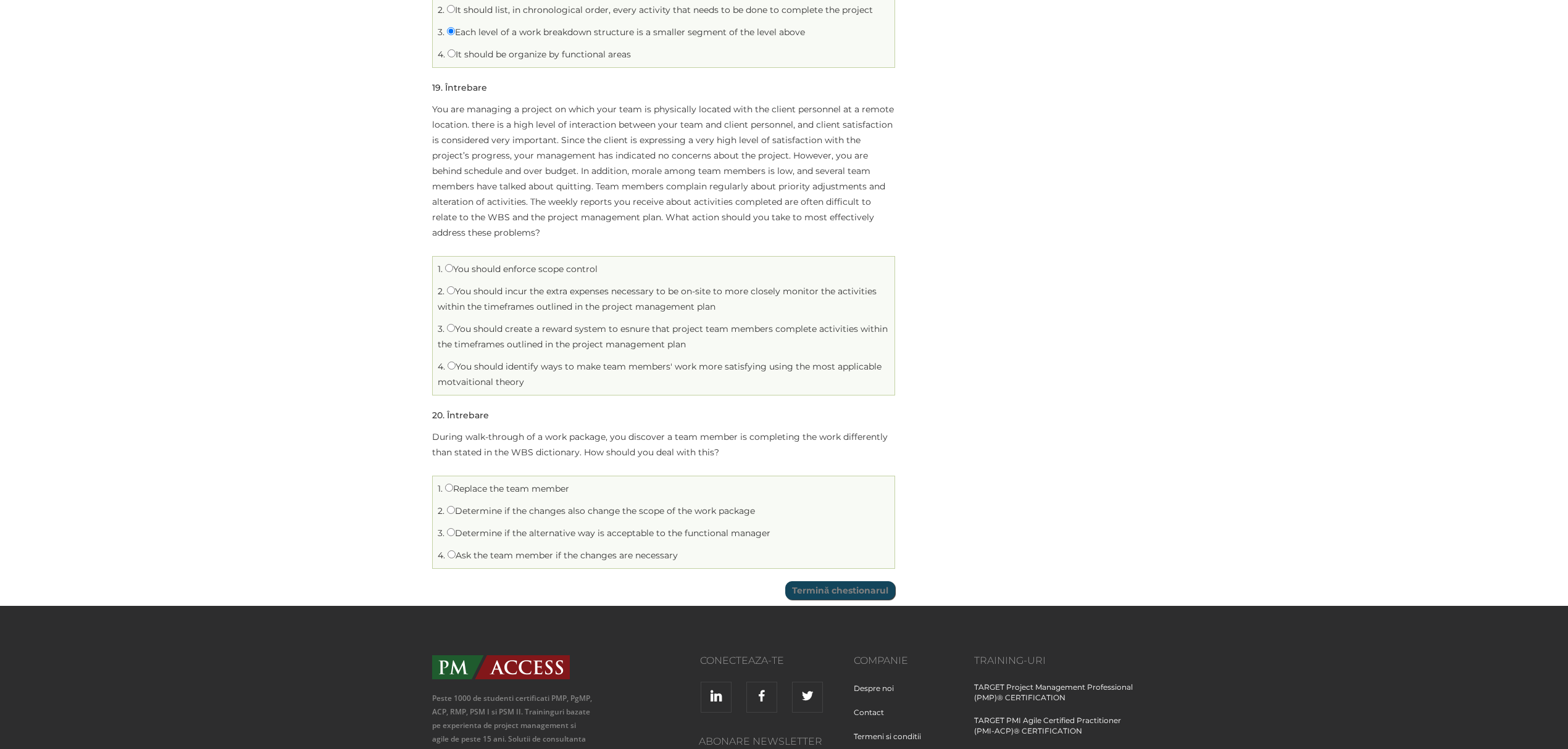
click at [472, 516] on label "Determine if the changes also change the scope of the work package" at bounding box center [601, 511] width 308 height 11
click at [455, 514] on input "Determine if the changes also change the scope of the work package" at bounding box center [450, 510] width 8 height 8
radio input "true"
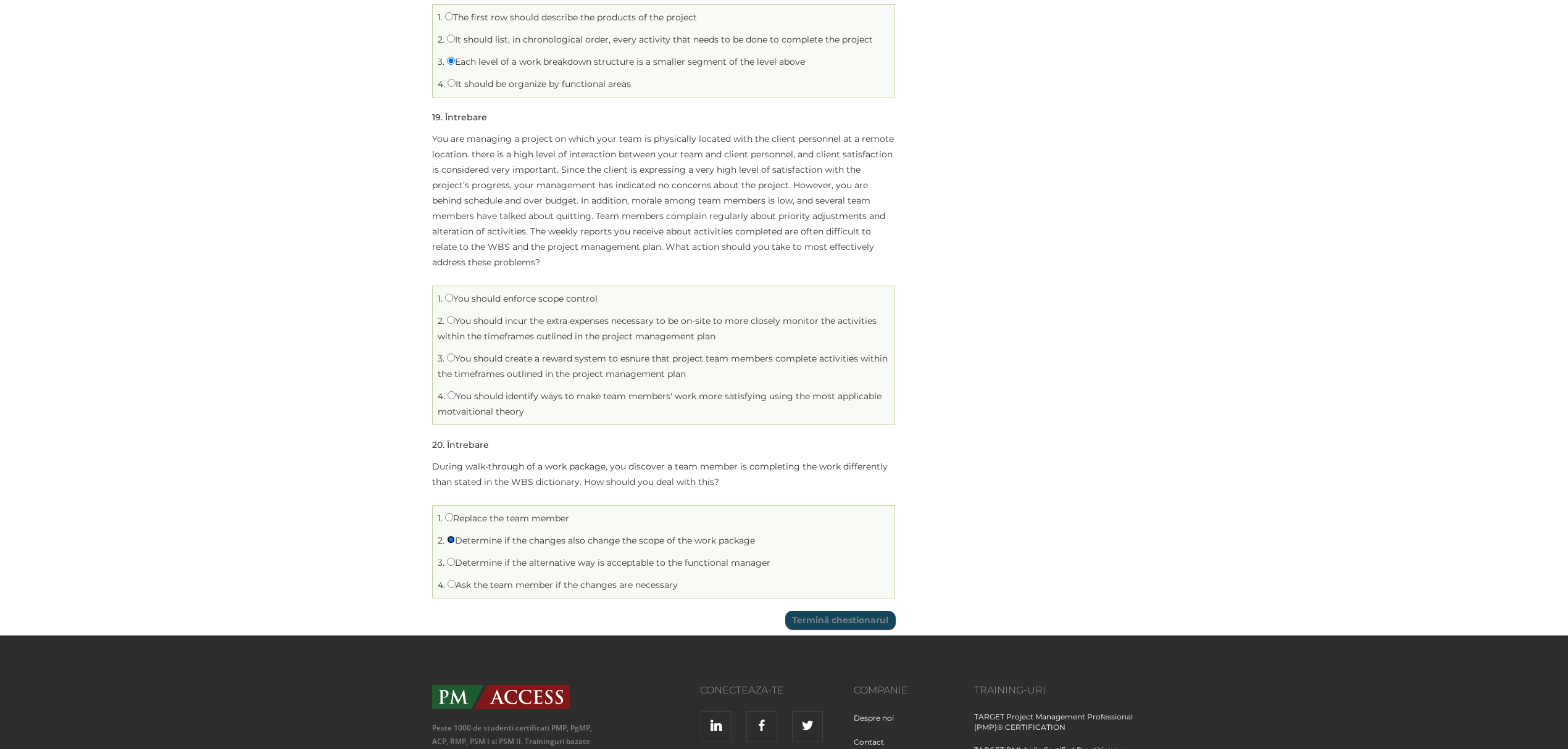
scroll to position [3044, 0]
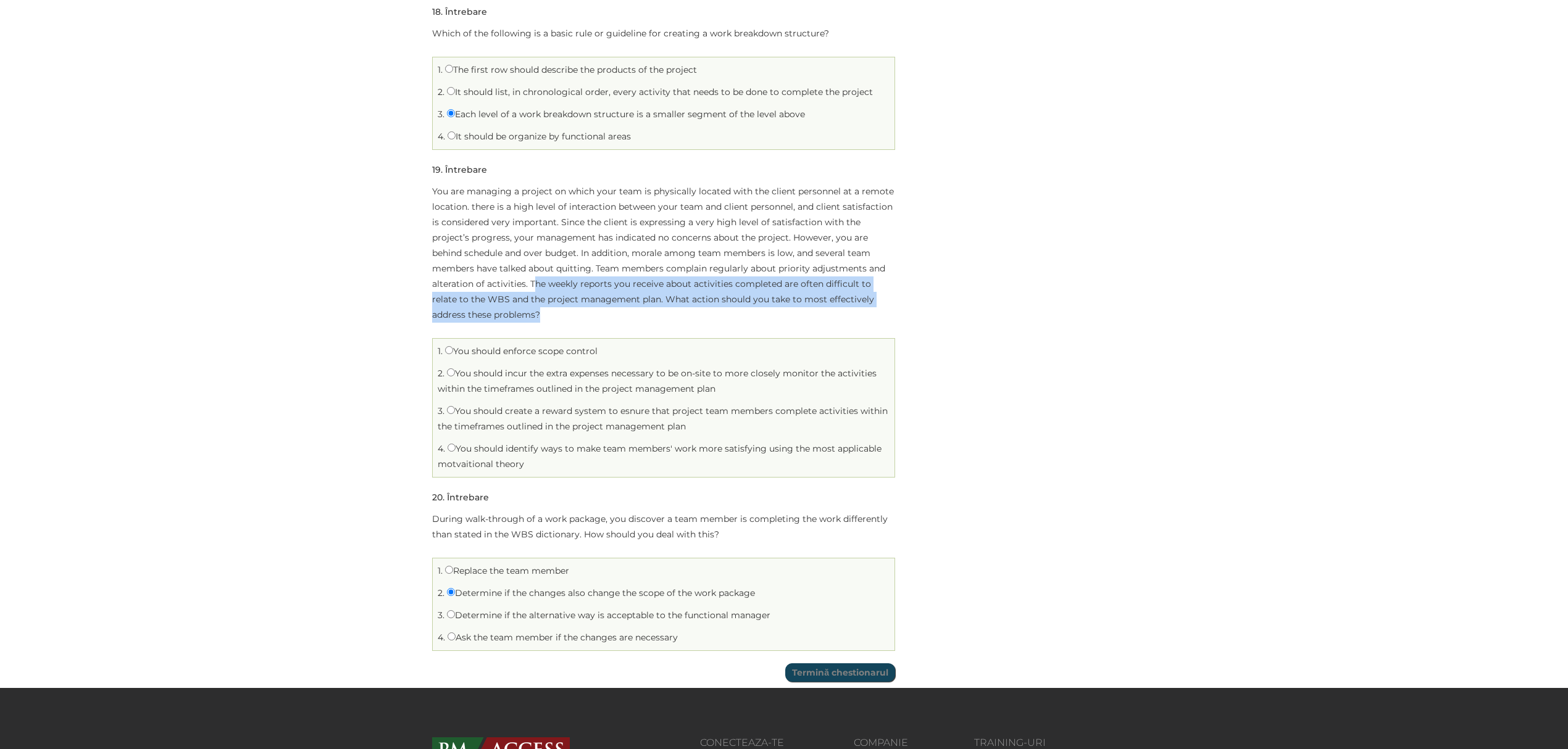
drag, startPoint x: 485, startPoint y: 290, endPoint x: 627, endPoint y: 323, distance: 145.8
click at [627, 323] on p "You are managing a project on which your team is physically located with the cl…" at bounding box center [664, 253] width 463 height 139
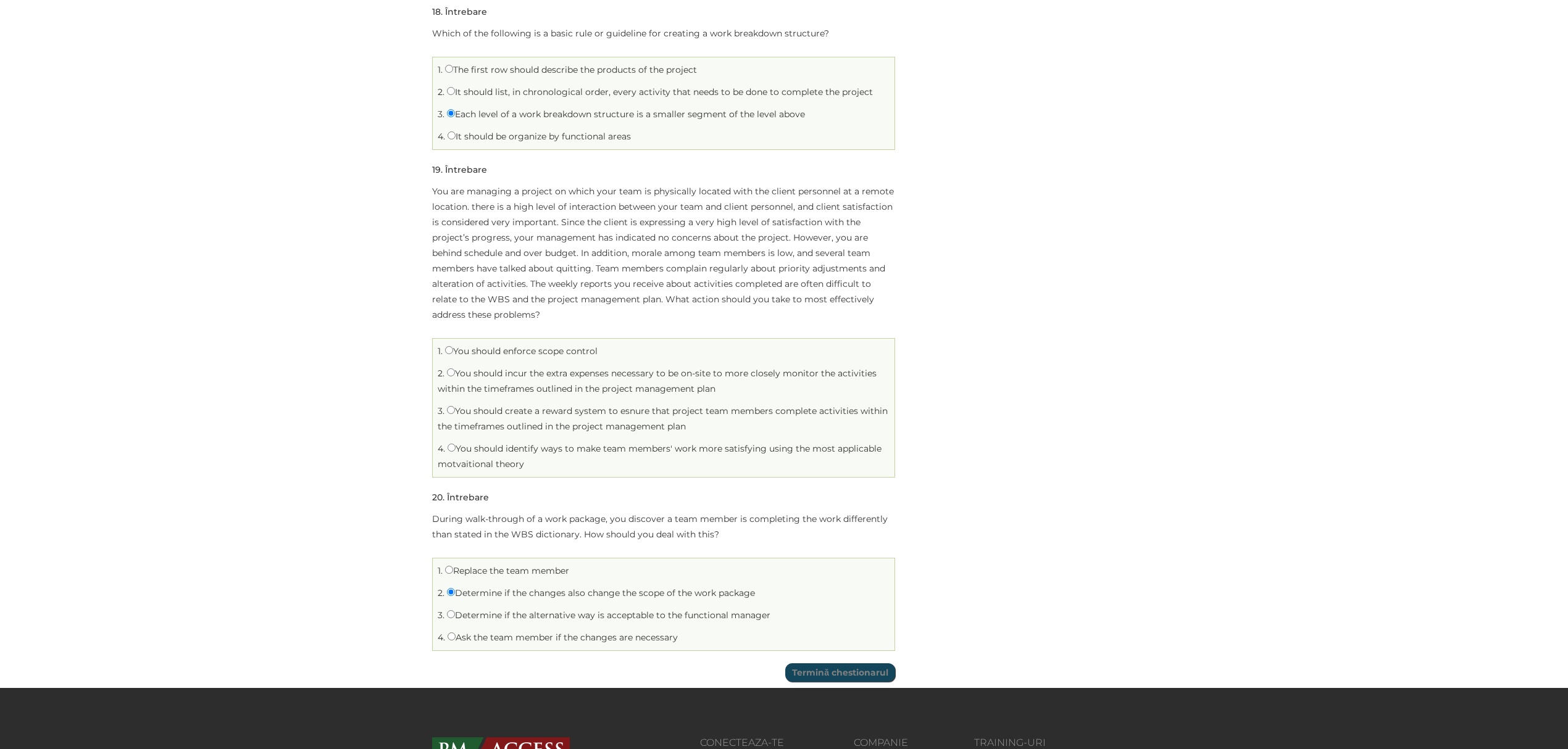
drag, startPoint x: 475, startPoint y: 359, endPoint x: 633, endPoint y: 359, distance: 158.0
click at [633, 359] on li "1. You should enforce scope control" at bounding box center [663, 351] width 456 height 19
drag, startPoint x: 542, startPoint y: 356, endPoint x: 606, endPoint y: 360, distance: 64.1
click at [606, 360] on li "1. You should enforce scope control" at bounding box center [663, 351] width 456 height 19
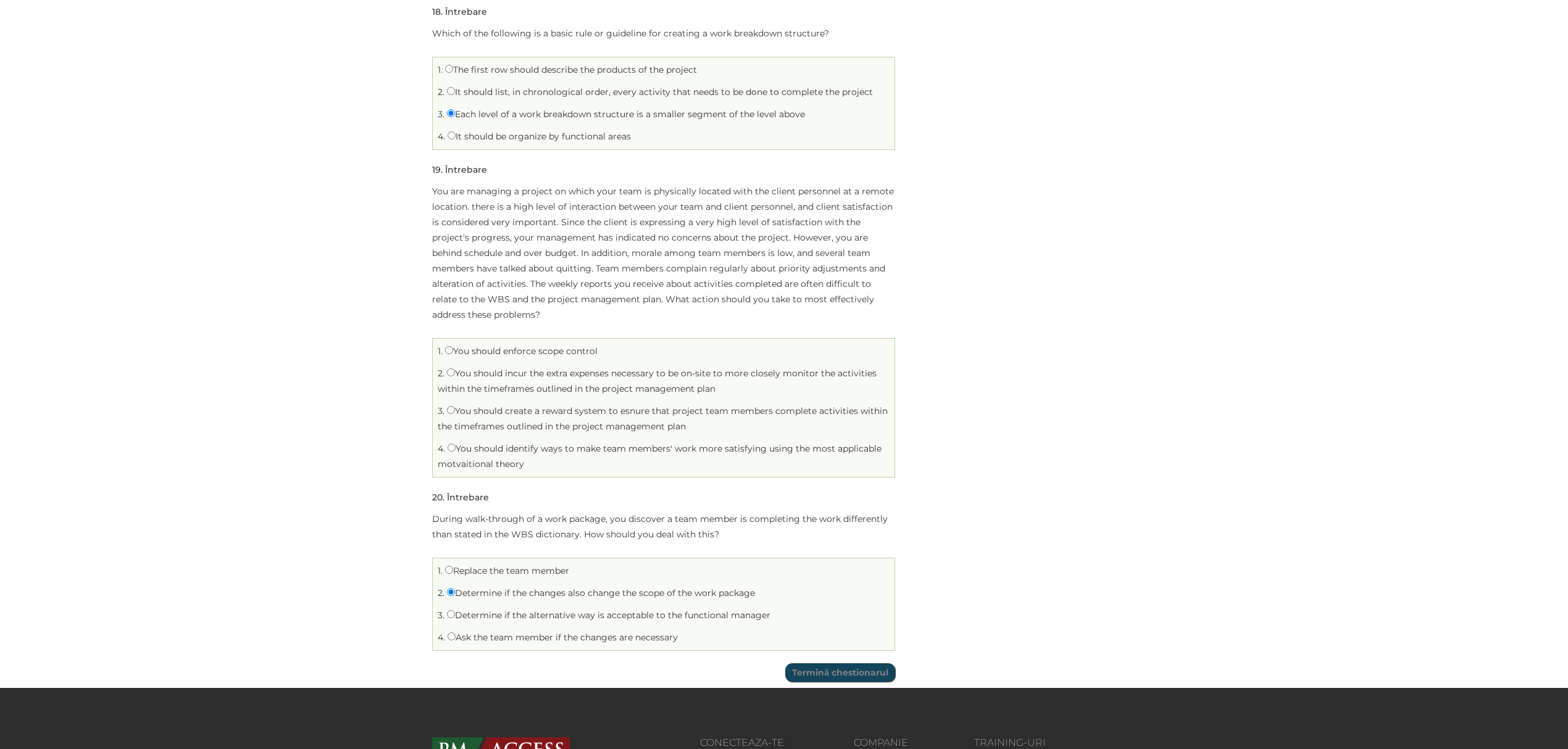
click at [606, 360] on li "1. You should enforce scope control" at bounding box center [663, 351] width 456 height 19
drag, startPoint x: 495, startPoint y: 375, endPoint x: 744, endPoint y: 400, distance: 250.3
click at [744, 399] on li "2. You should incur the extra expenses necessary to be on-site to more closely …" at bounding box center [663, 381] width 456 height 35
drag, startPoint x: 535, startPoint y: 408, endPoint x: 724, endPoint y: 429, distance: 190.2
click at [724, 429] on li "3. You should create a reward system to esnure that project team members comple…" at bounding box center [663, 418] width 456 height 35
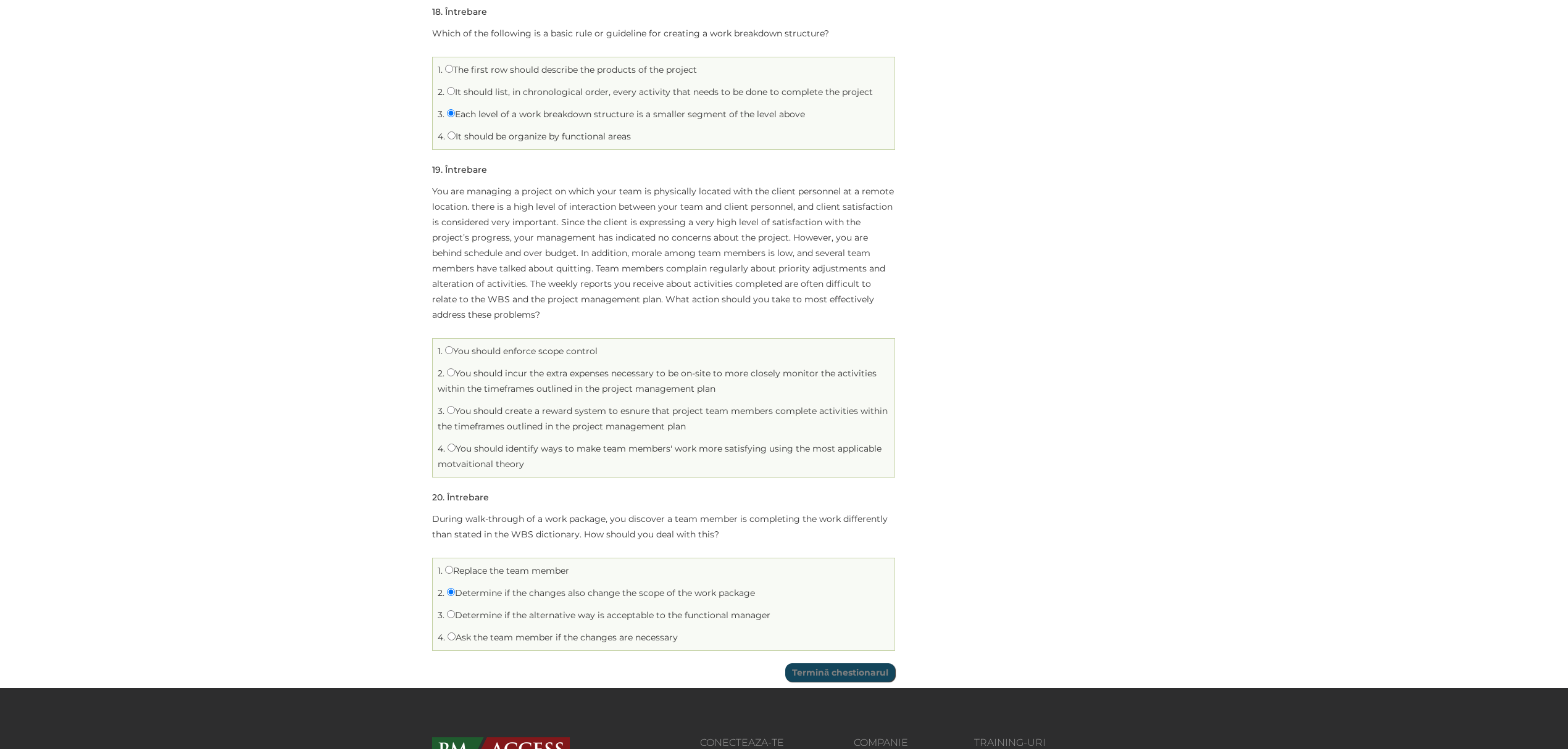
drag, startPoint x: 539, startPoint y: 454, endPoint x: 633, endPoint y: 474, distance: 96.1
click at [633, 473] on li "4. You should identify ways to make team members' work more satisfying using th…" at bounding box center [663, 456] width 456 height 35
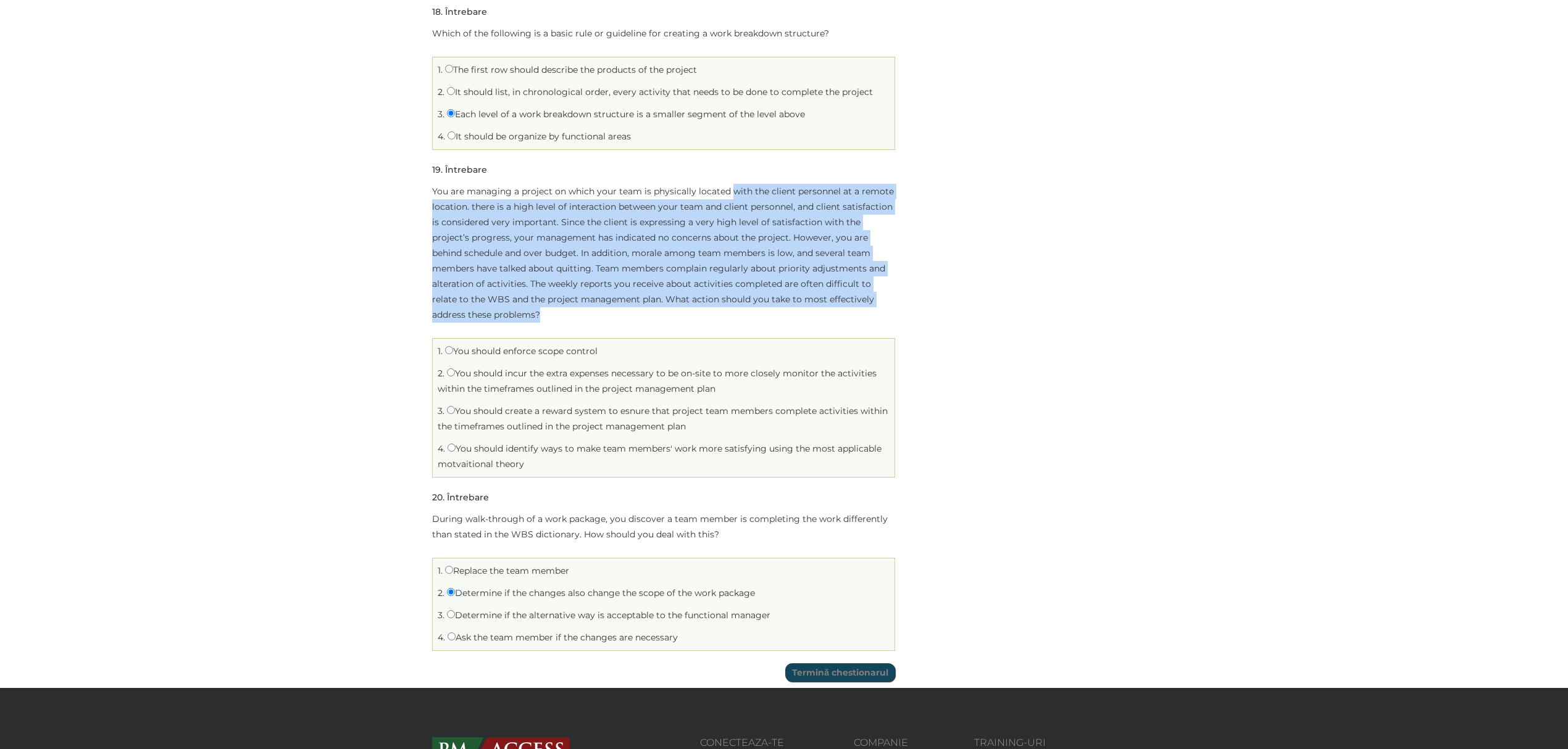
drag, startPoint x: 729, startPoint y: 195, endPoint x: 638, endPoint y: 321, distance: 155.4
click at [638, 321] on p "You are managing a project on which your team is physically located with the cl…" at bounding box center [664, 253] width 463 height 139
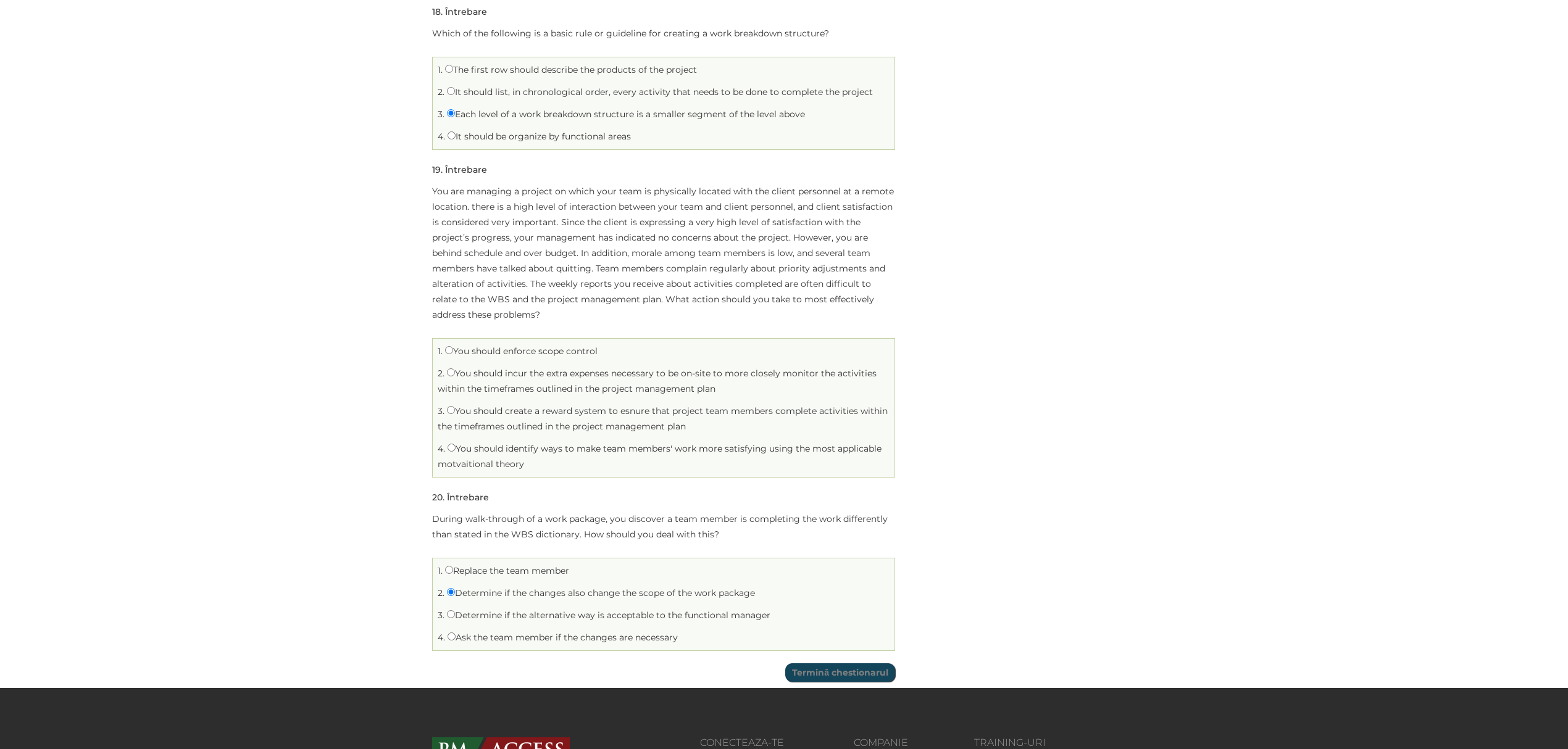
click at [553, 357] on label "You should enforce scope control" at bounding box center [520, 351] width 152 height 11
click at [453, 354] on input "You should enforce scope control" at bounding box center [449, 350] width 8 height 8
radio input "true"
click at [562, 456] on label "You should identify ways to make team members' work more satisfying using the m…" at bounding box center [659, 456] width 444 height 26
click at [456, 452] on input "You should identify ways to make team members' work more satisfying using the m…" at bounding box center [451, 447] width 8 height 8
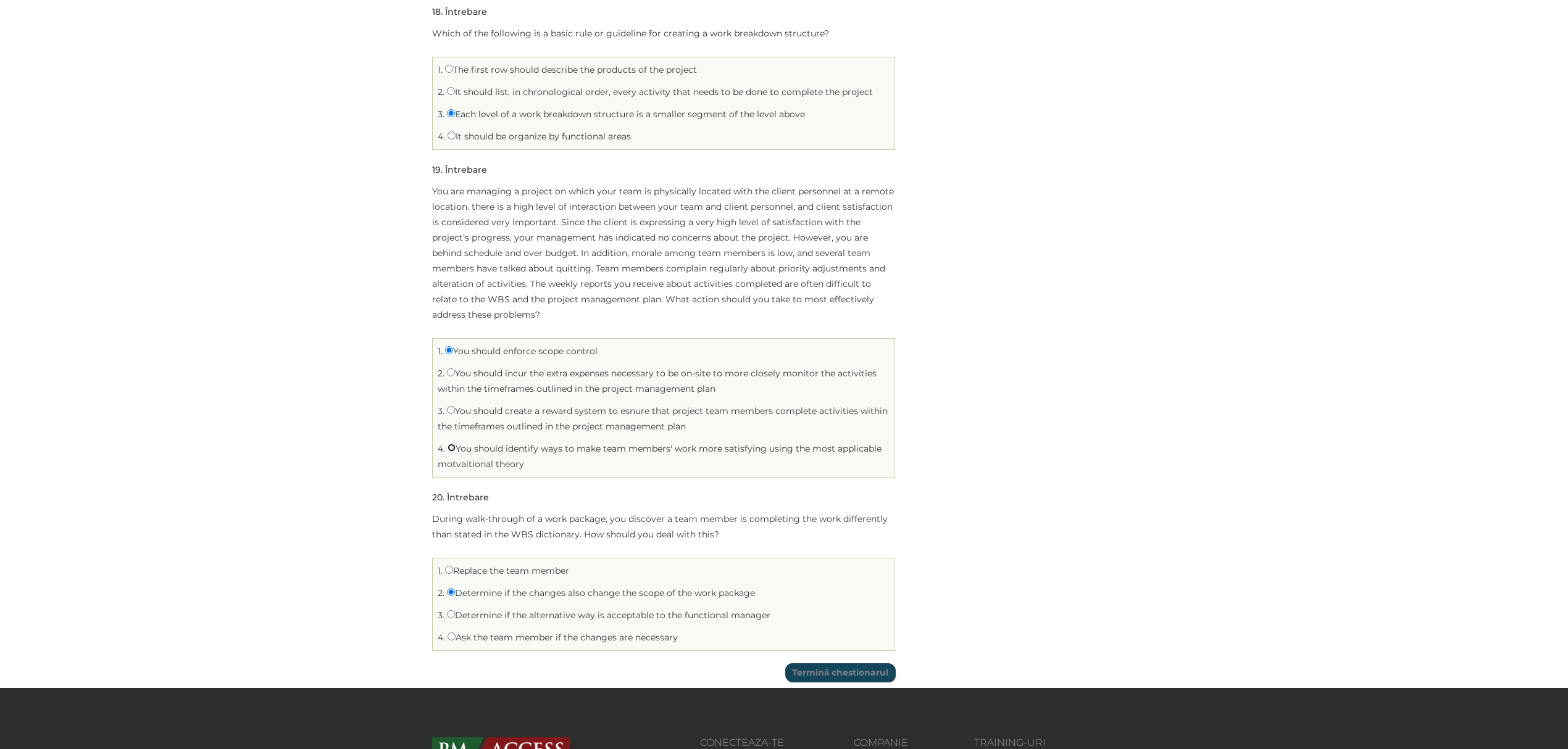
radio input "true"
click at [539, 354] on label "You should enforce scope control" at bounding box center [520, 351] width 152 height 11
click at [453, 354] on input "You should enforce scope control" at bounding box center [449, 350] width 8 height 8
radio input "true"
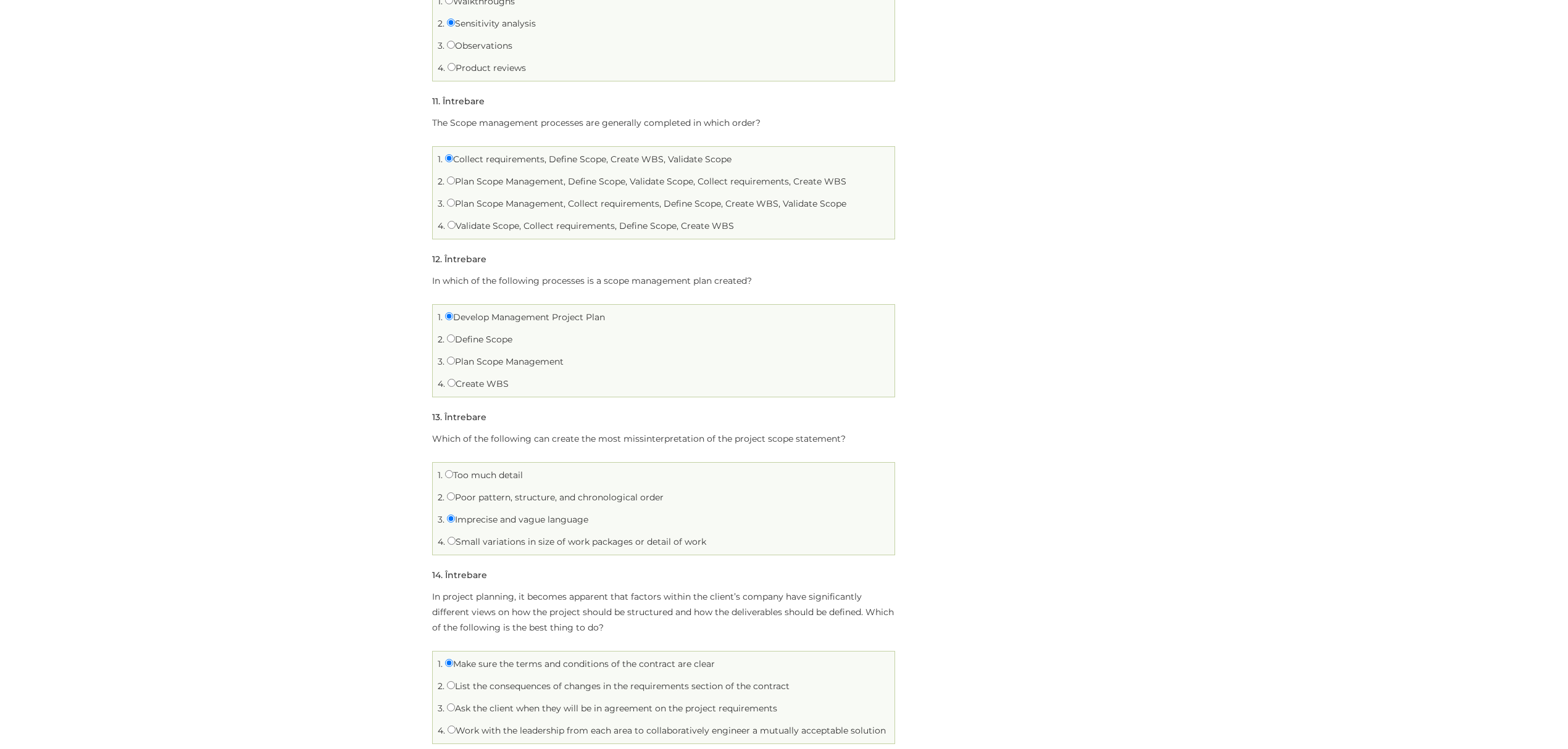
scroll to position [1810, 0]
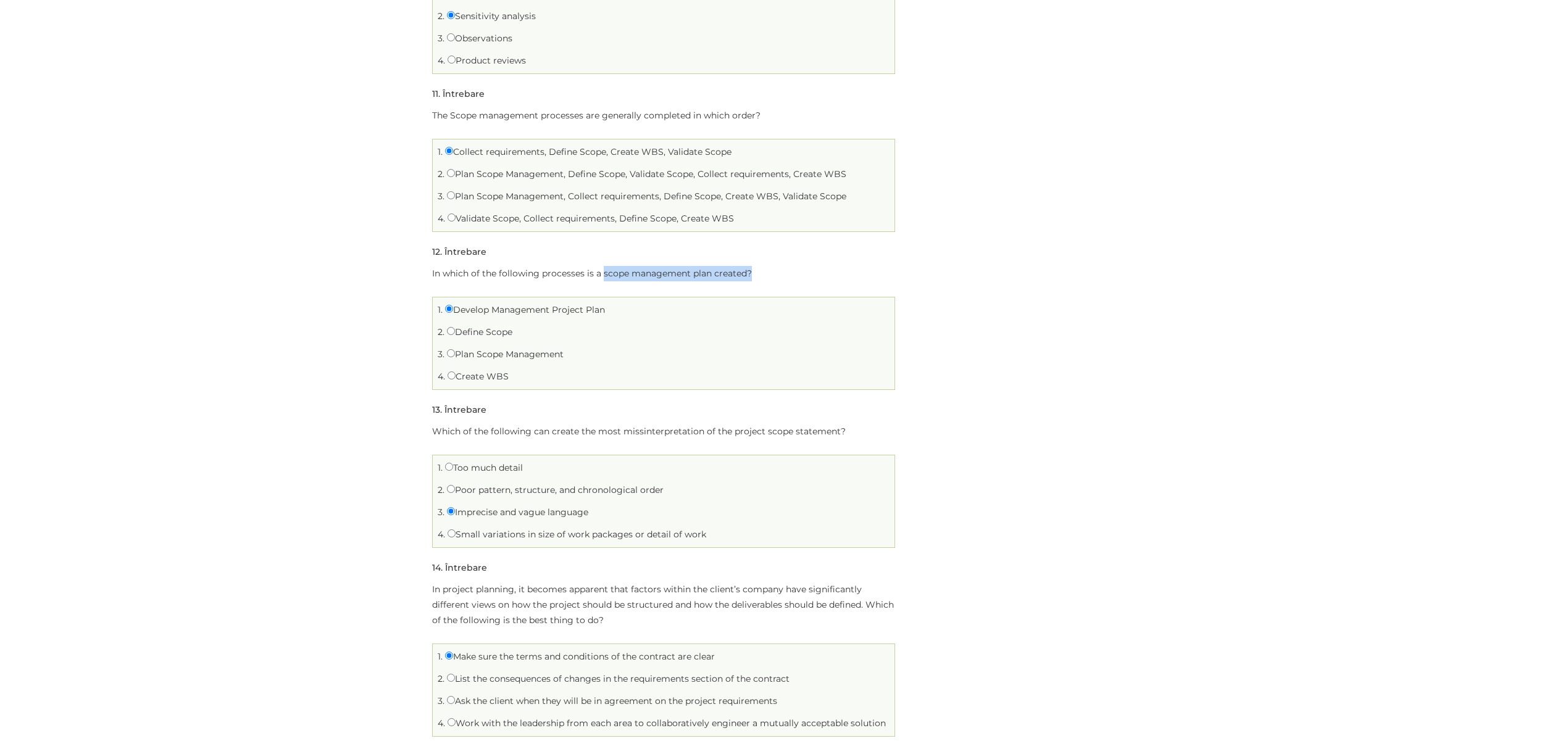
drag, startPoint x: 603, startPoint y: 277, endPoint x: 754, endPoint y: 279, distance: 151.0
click at [754, 279] on p "In which of the following processes is a scope management plan created?" at bounding box center [664, 274] width 463 height 16
click at [473, 356] on label "Plan Scope Management" at bounding box center [505, 354] width 117 height 11
click at [455, 356] on input "Plan Scope Management" at bounding box center [450, 353] width 8 height 8
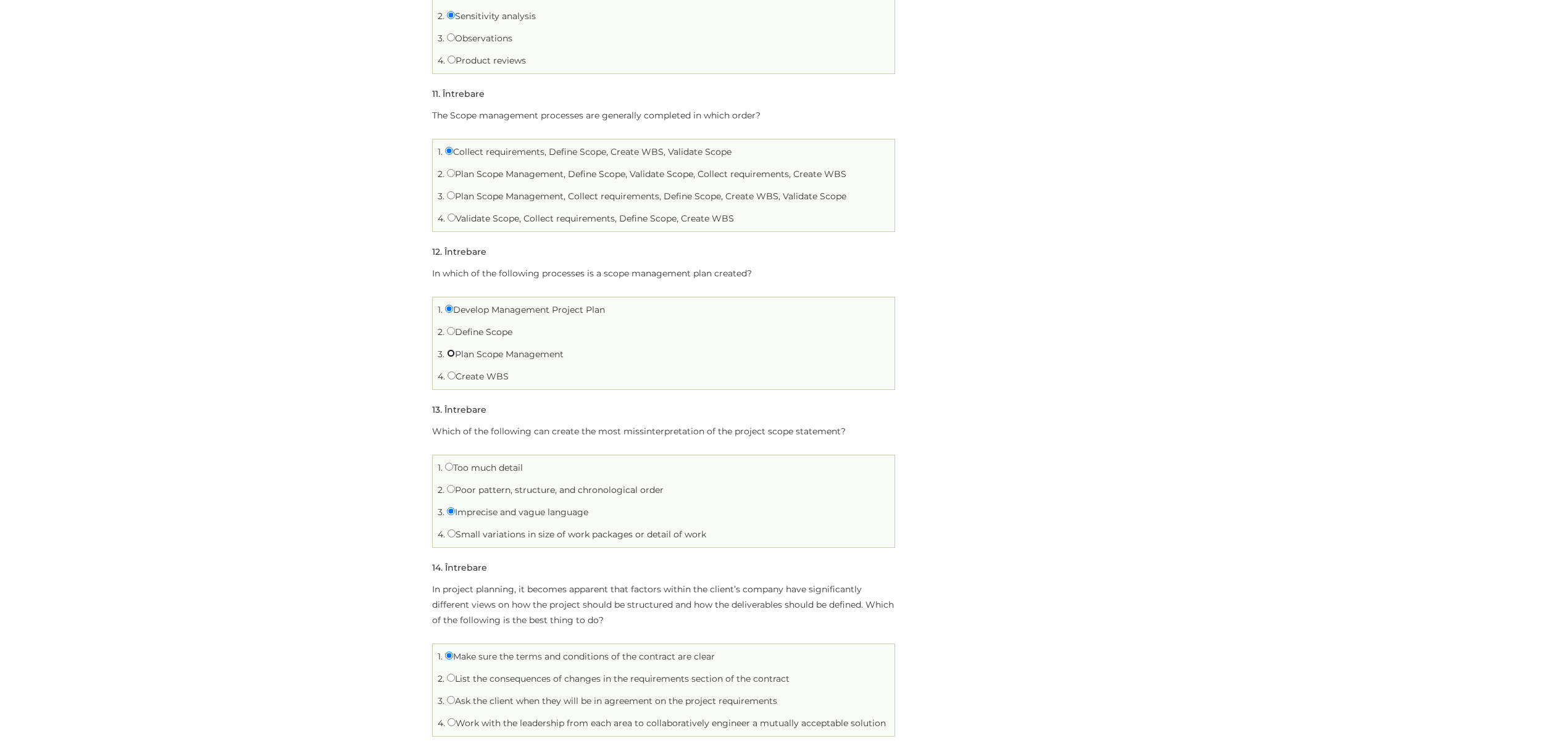
radio input "true"
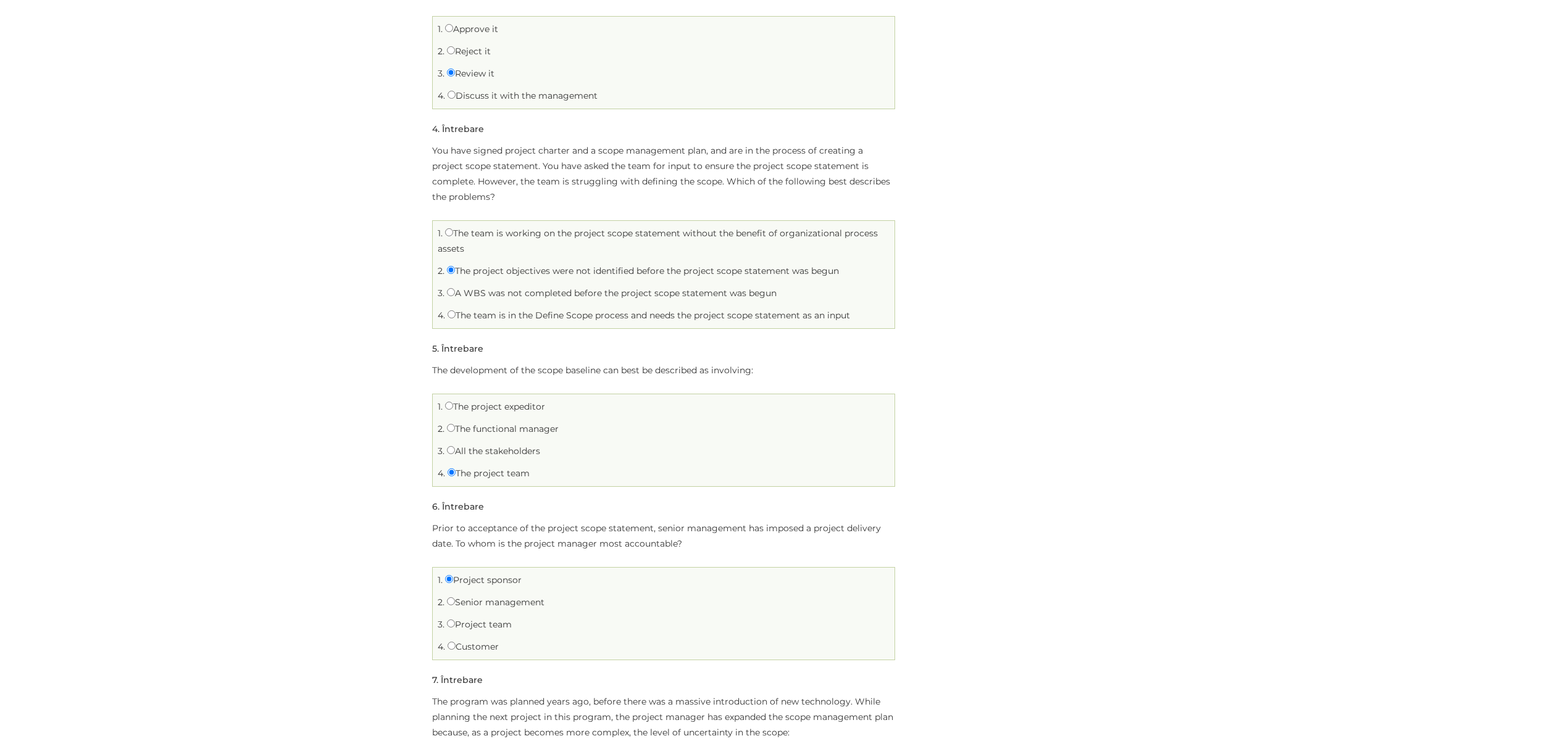
scroll to position [411, 0]
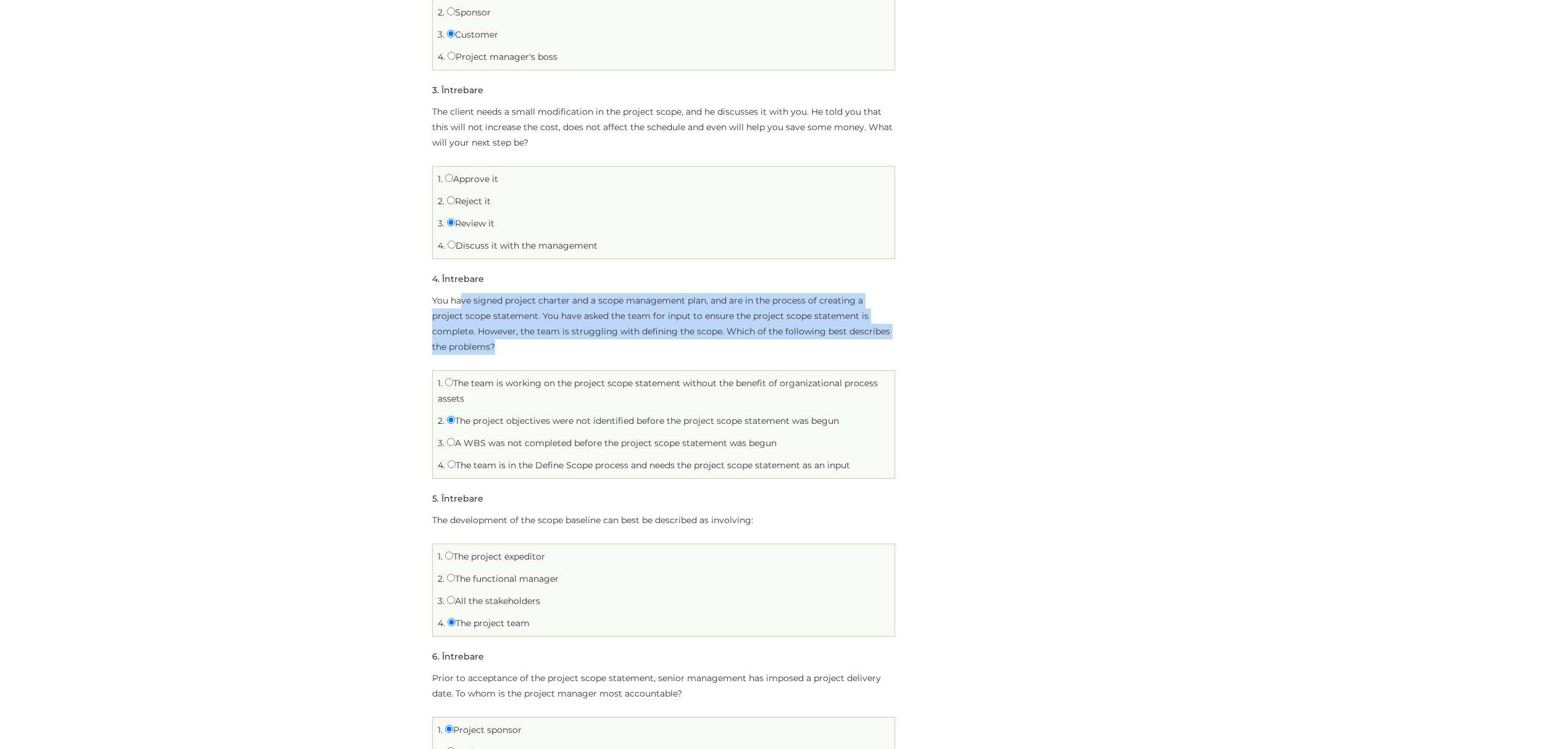
drag, startPoint x: 463, startPoint y: 294, endPoint x: 531, endPoint y: 342, distance: 83.2
click at [531, 342] on p "You have signed project charter and a scope management plan, and are in the pro…" at bounding box center [664, 324] width 463 height 62
click at [534, 346] on p "You have signed project charter and a scope management plan, and are in the pro…" at bounding box center [664, 324] width 463 height 62
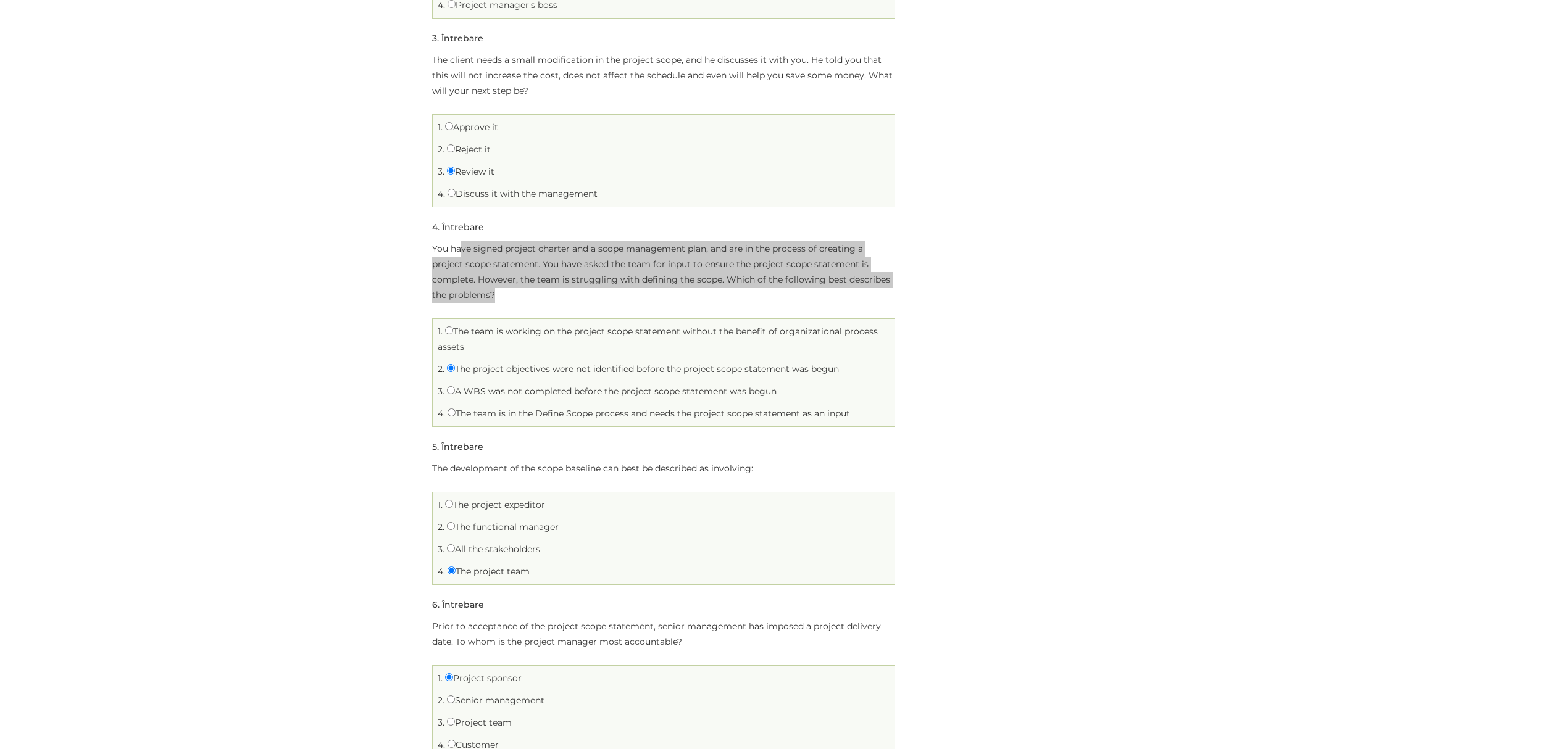
scroll to position [494, 0]
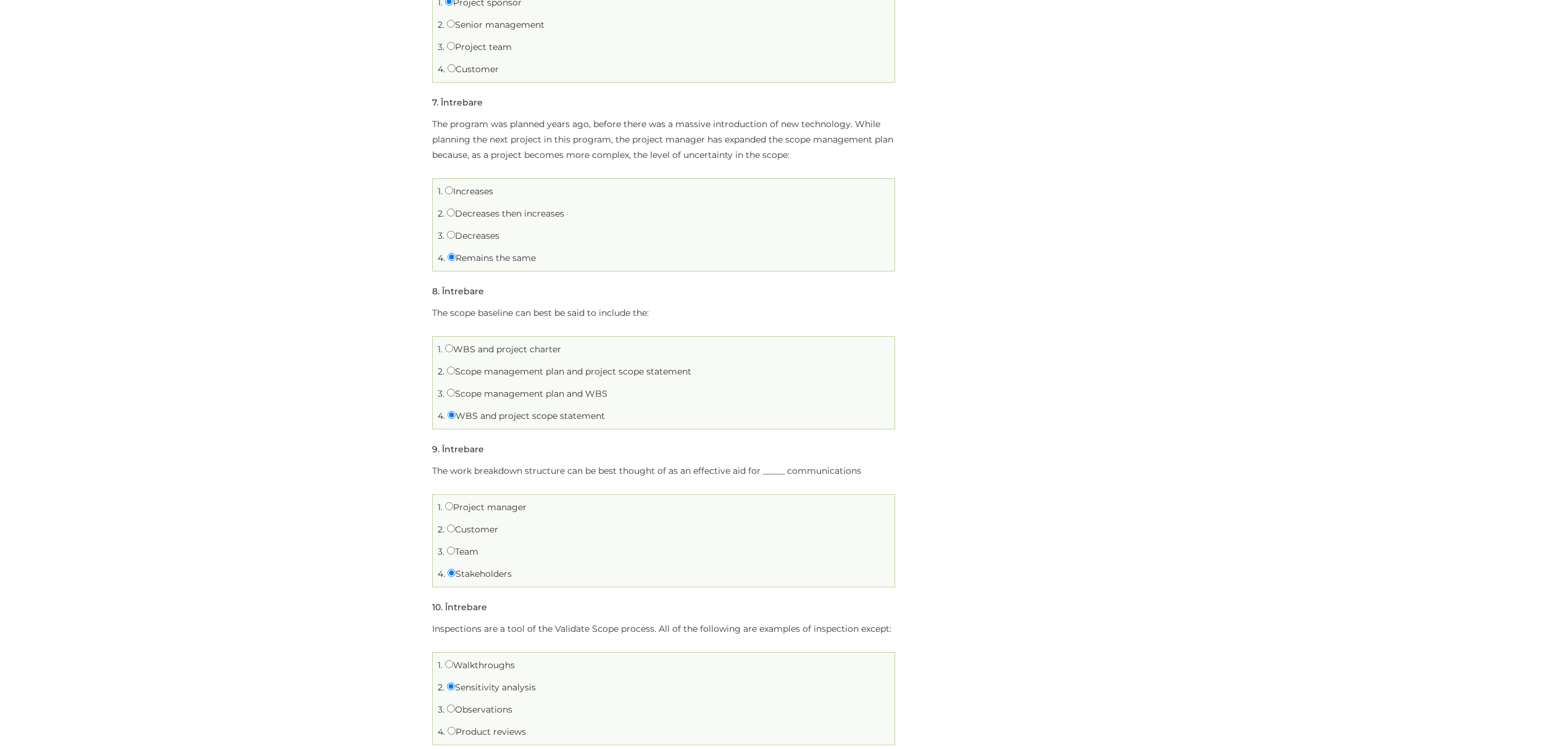
scroll to position [1152, 0]
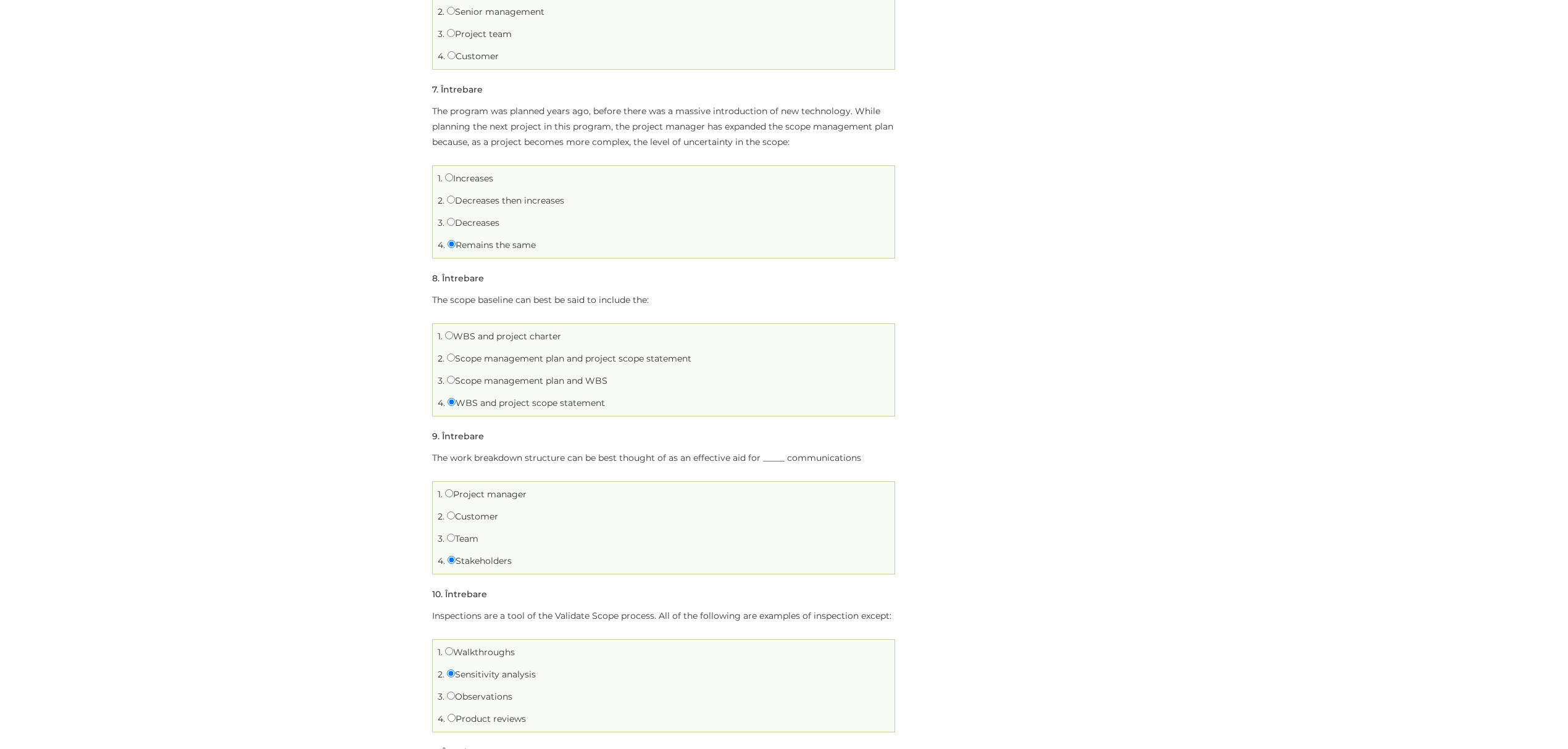
click at [297, 611] on div "Home Test Scope Test Scope Scope Limită de timp: 0 Rezumat chestionar 0 din 20 …" at bounding box center [784, 741] width 1568 height 3680
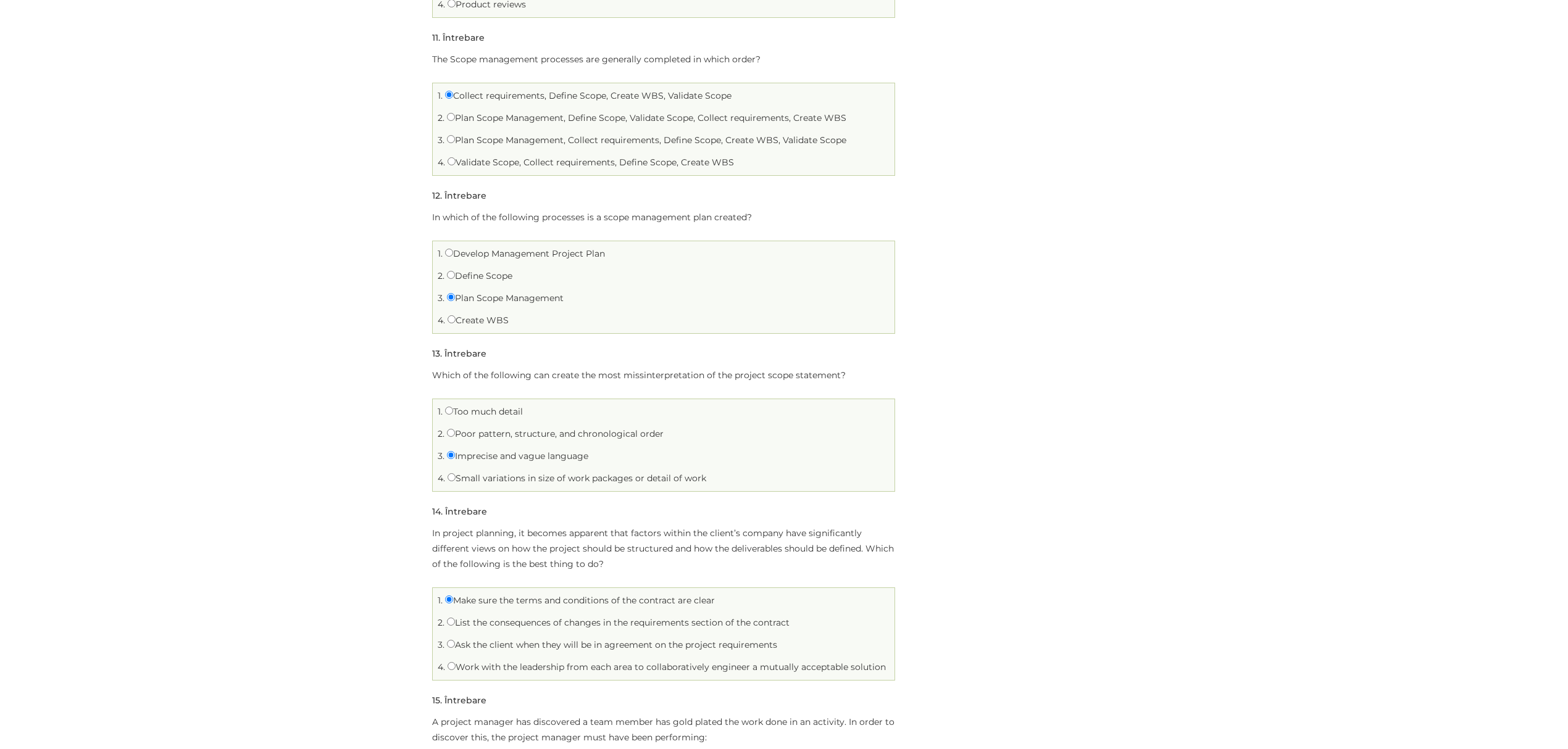
scroll to position [1892, 0]
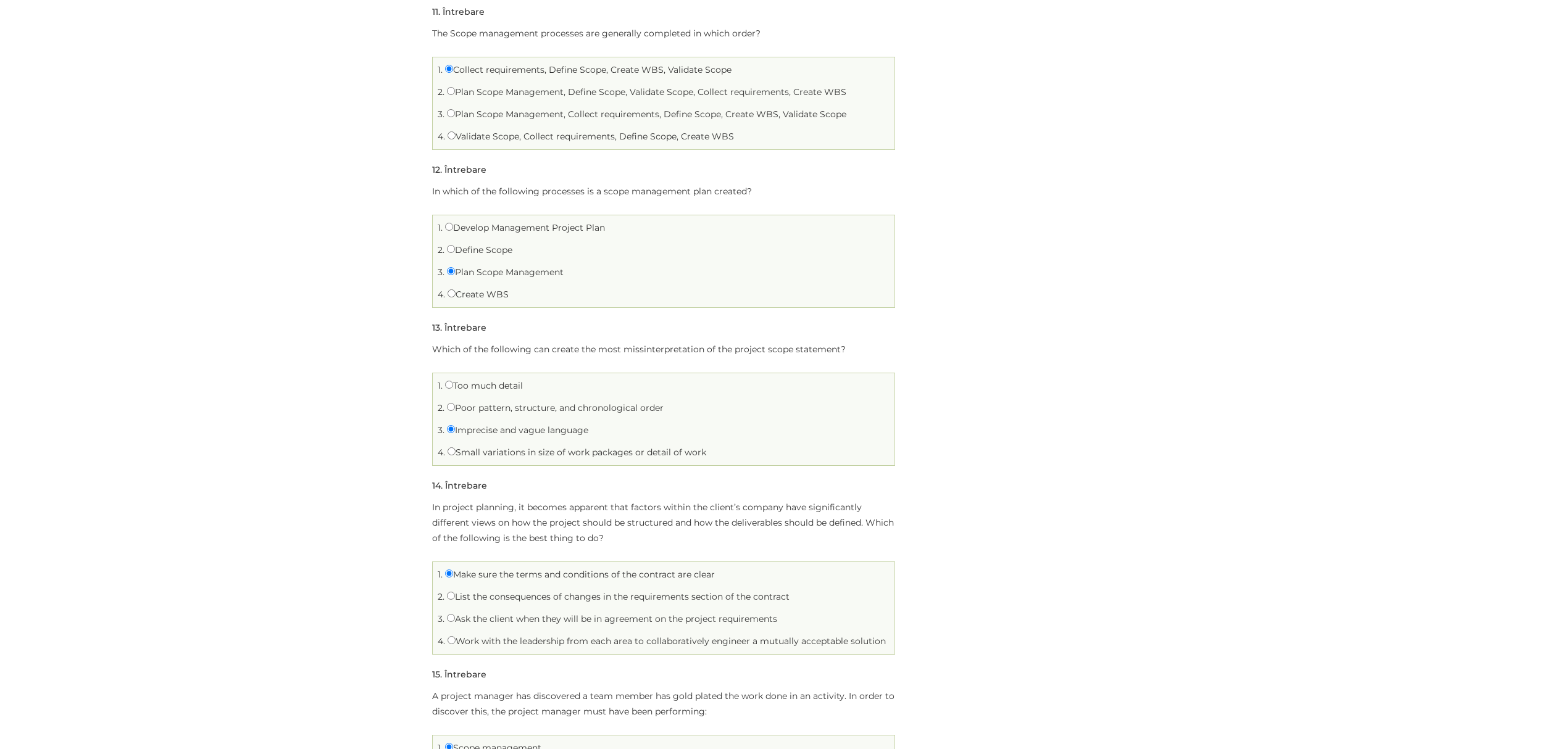
click at [314, 544] on div "Home Test Scope Test Scope Scope Limită de timp: 0 Rezumat chestionar 0 din 20 …" at bounding box center [784, 0] width 1568 height 3680
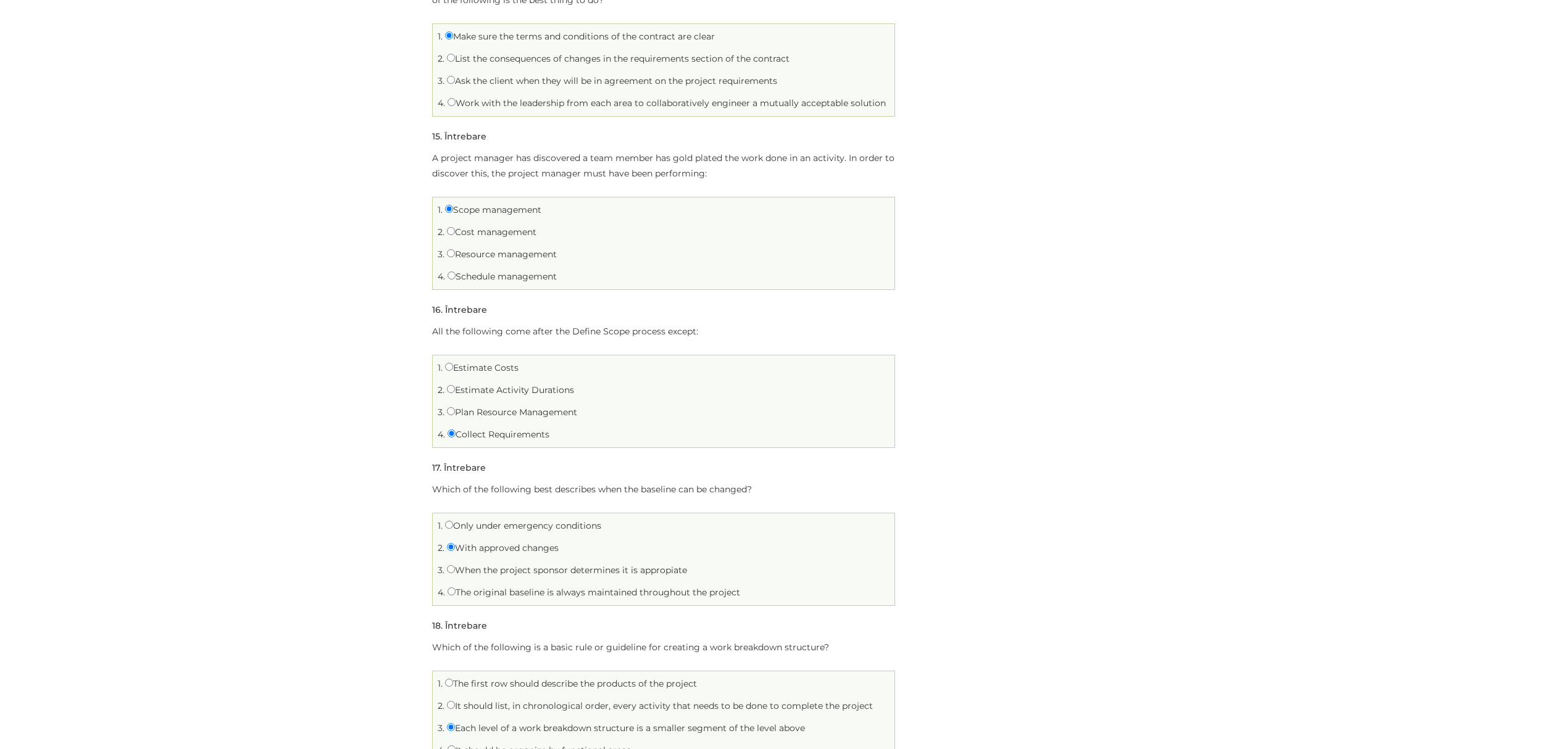
scroll to position [2468, 0]
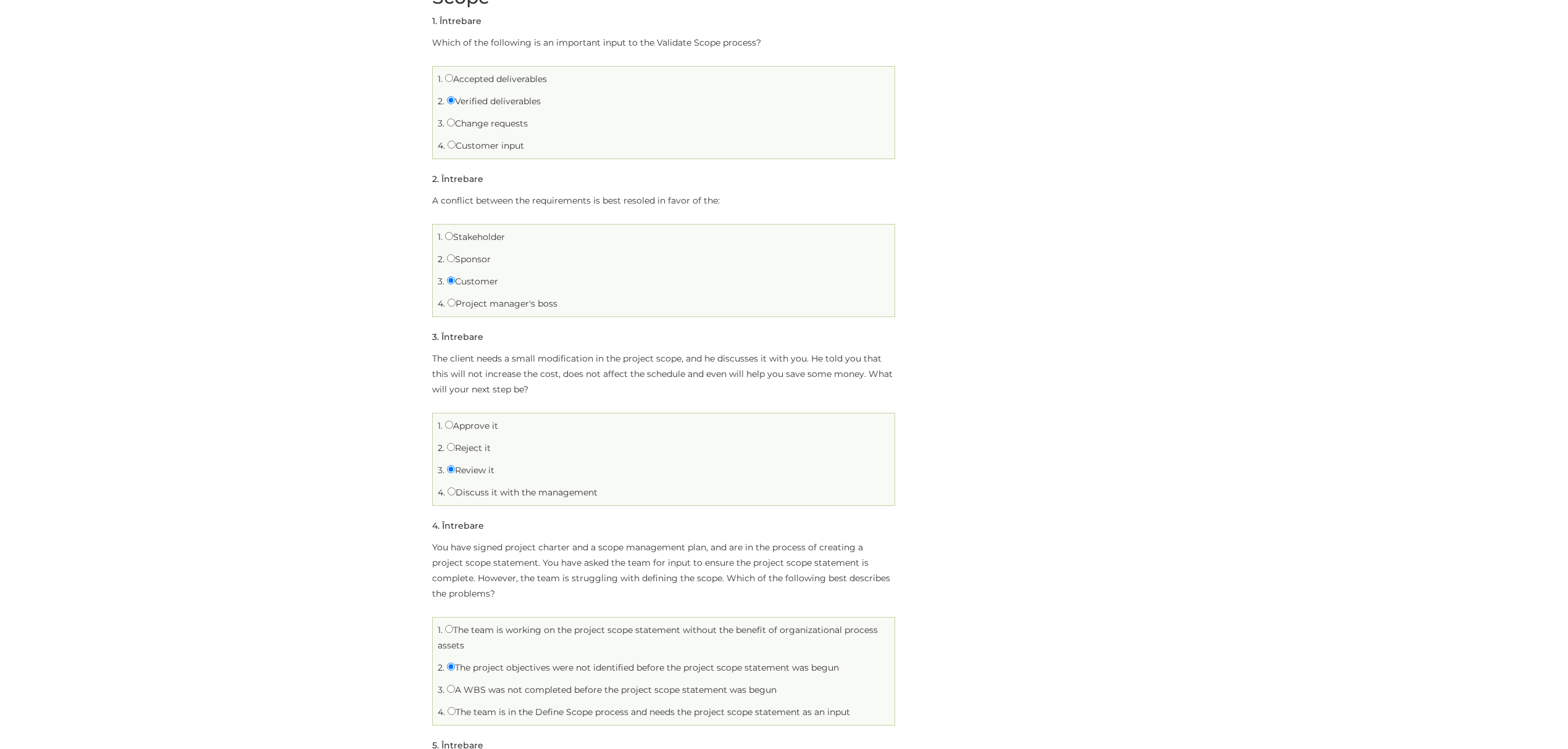
scroll to position [82, 0]
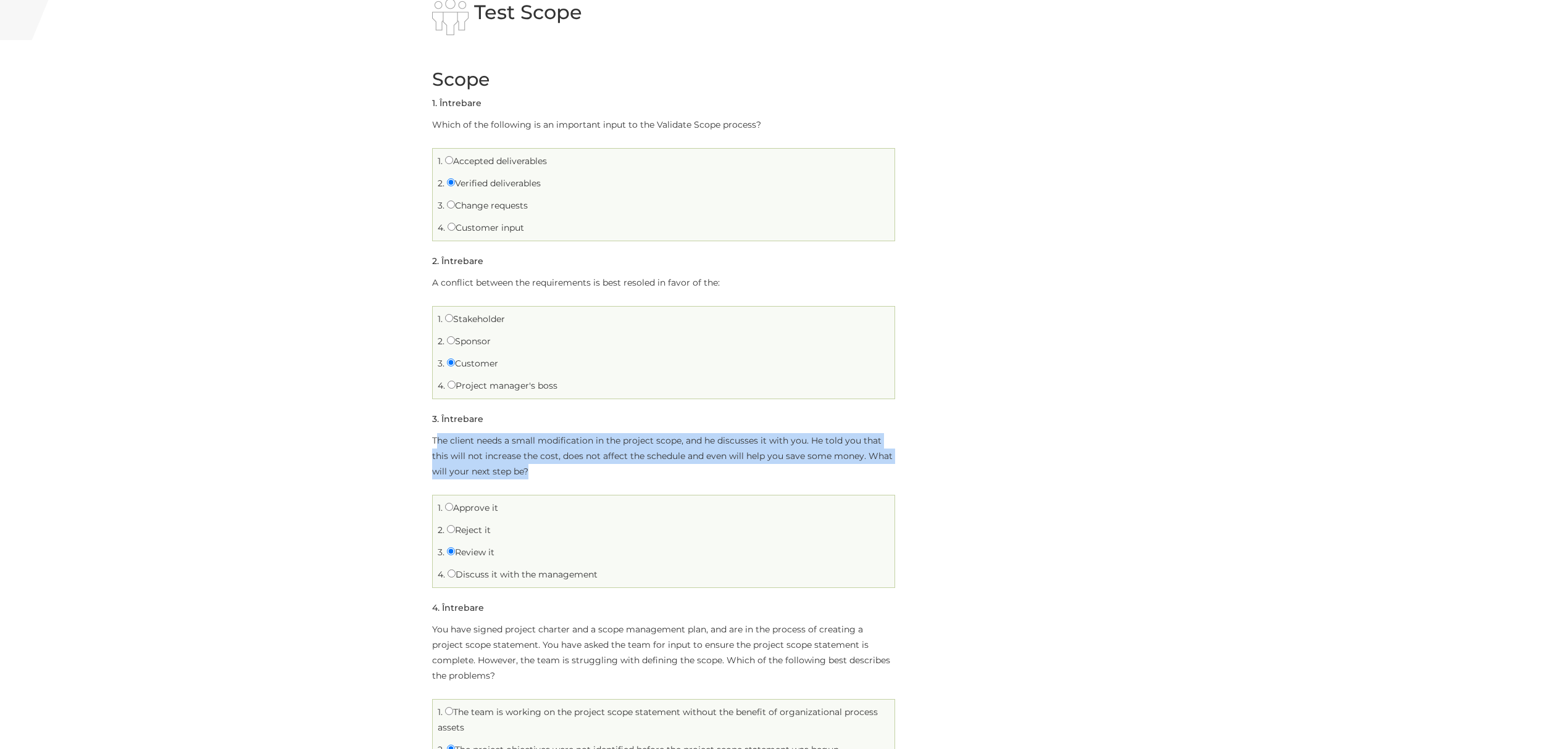
drag, startPoint x: 450, startPoint y: 442, endPoint x: 560, endPoint y: 472, distance: 114.0
click at [560, 472] on li "Întrebarea 3 din 20 3 . Întrebare The client needs a small modification in the …" at bounding box center [664, 500] width 463 height 177
click at [560, 472] on p "The client needs a small modification in the project scope, and he discusses it…" at bounding box center [664, 457] width 463 height 47
click at [573, 472] on p "The client needs a small modification in the project scope, and he discusses it…" at bounding box center [664, 457] width 463 height 47
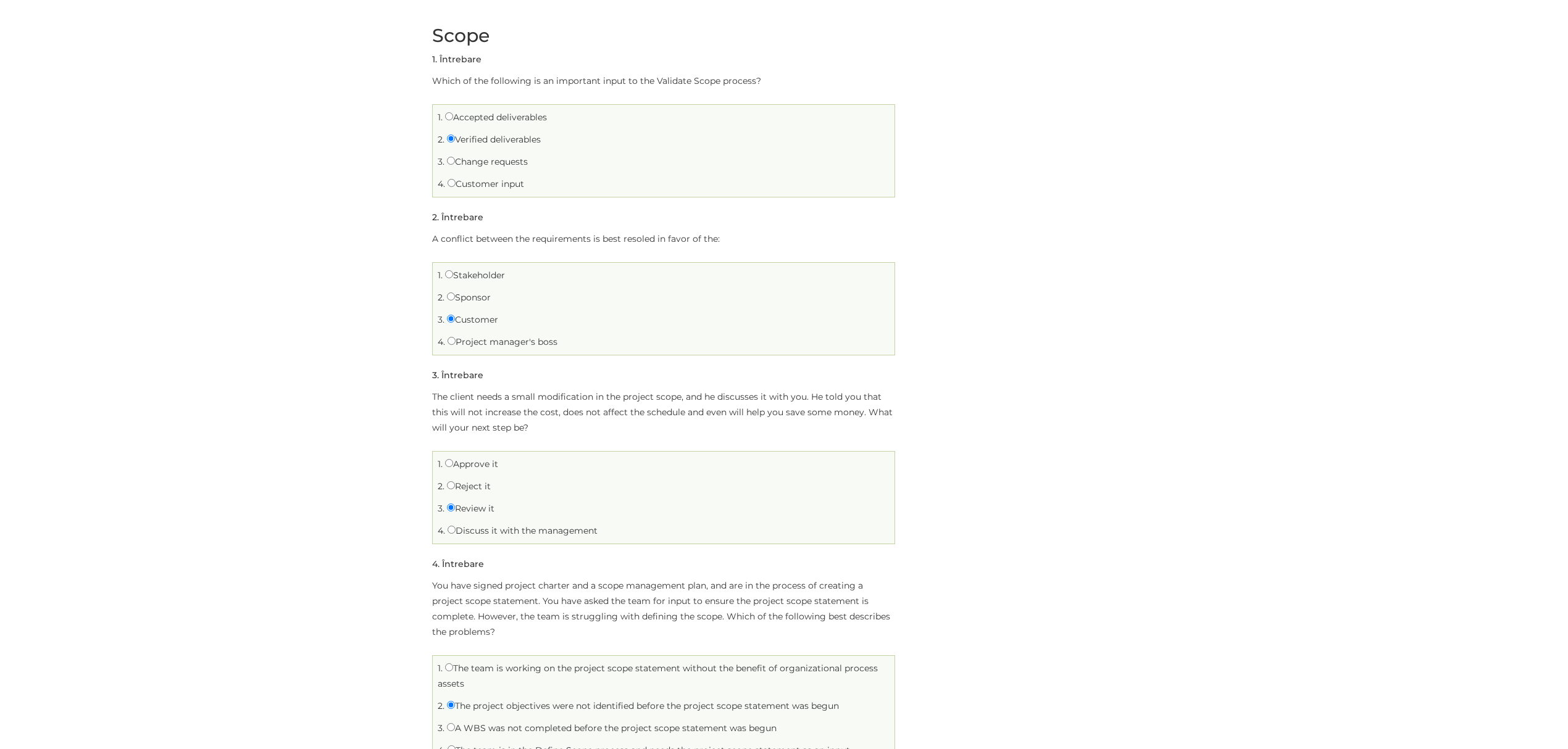
scroll to position [247, 0]
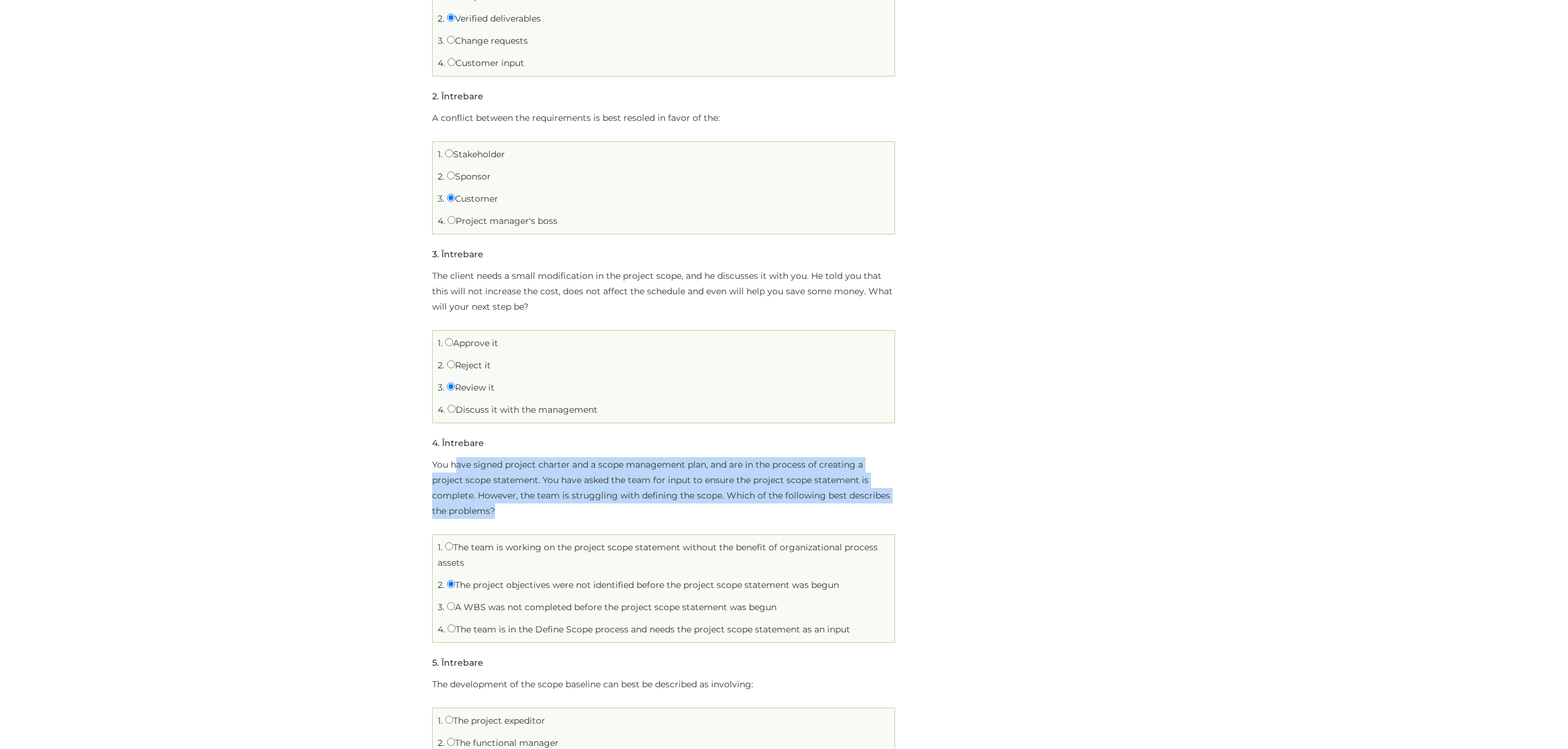
drag, startPoint x: 458, startPoint y: 464, endPoint x: 533, endPoint y: 511, distance: 88.5
click at [533, 511] on p "You have signed project charter and a scope management plan, and are in the pro…" at bounding box center [664, 488] width 463 height 62
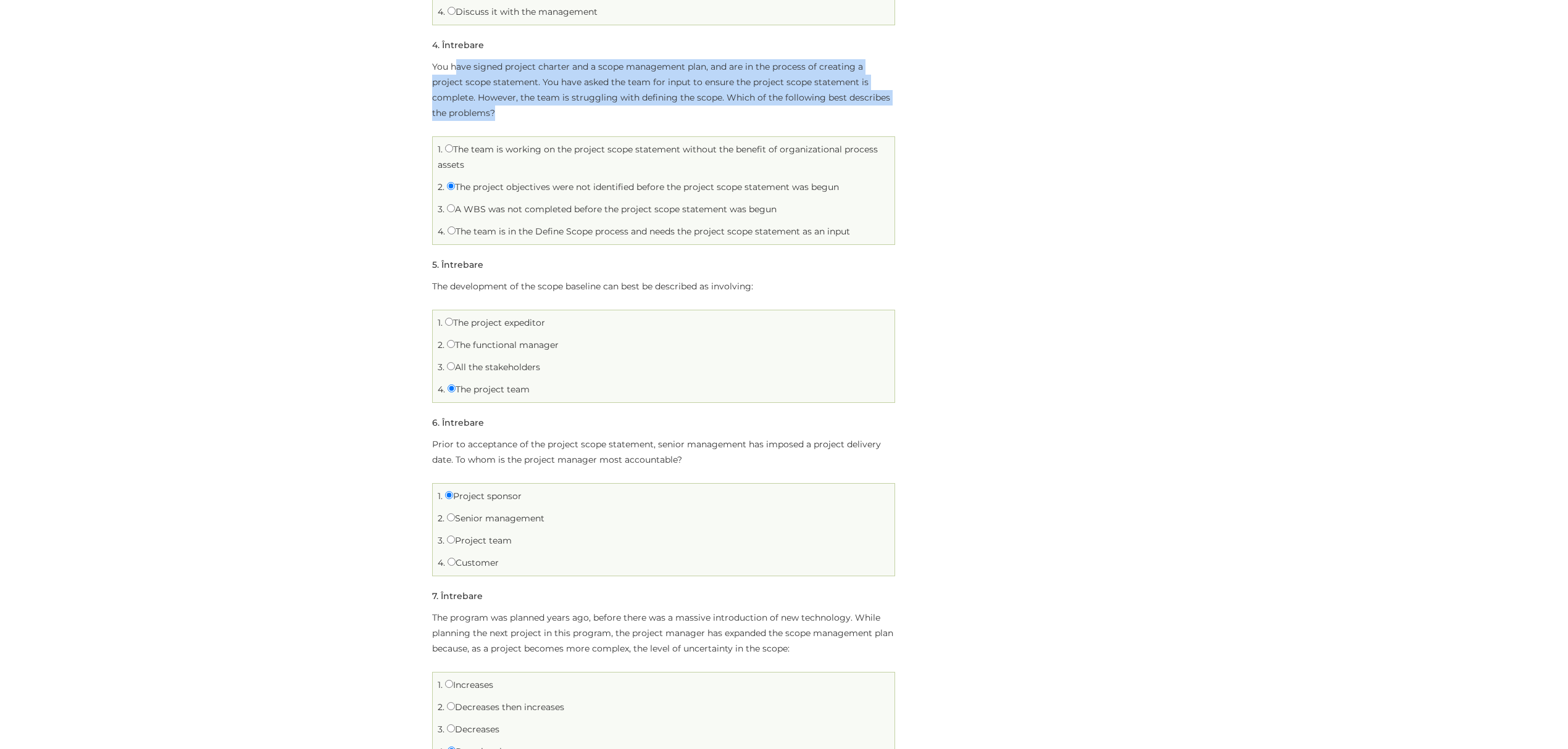
scroll to position [741, 0]
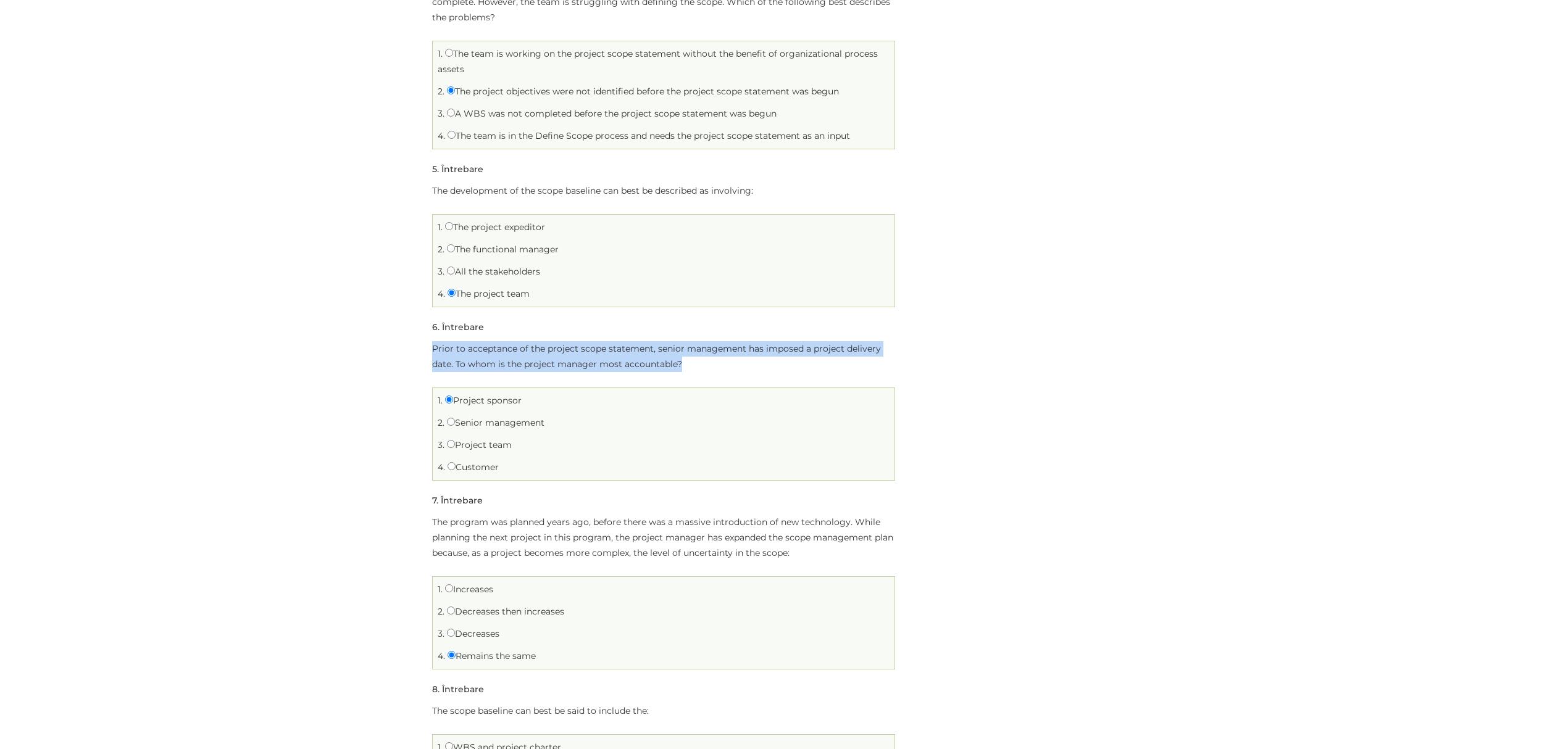
drag, startPoint x: 430, startPoint y: 348, endPoint x: 691, endPoint y: 368, distance: 261.8
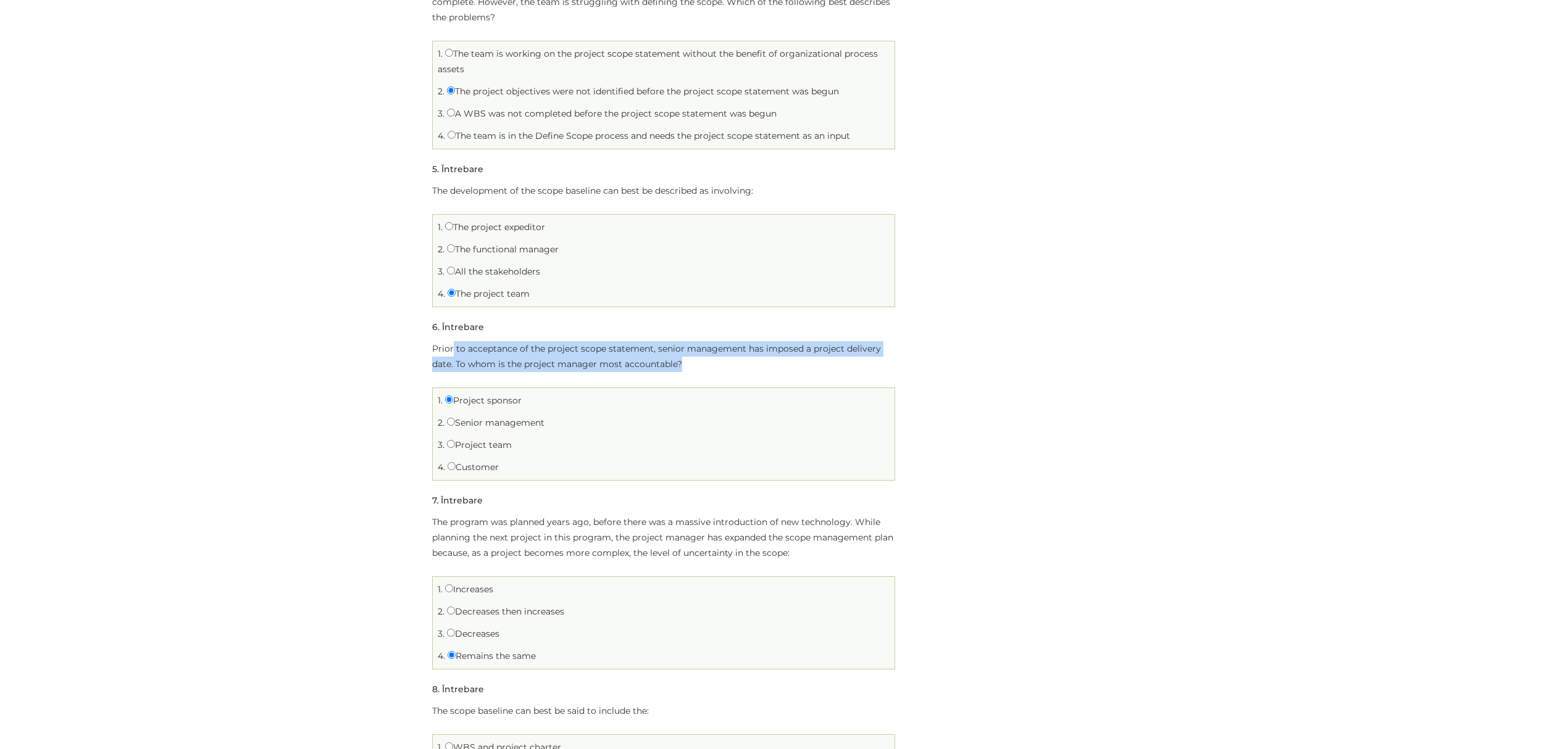
drag, startPoint x: 452, startPoint y: 348, endPoint x: 705, endPoint y: 361, distance: 253.3
click at [705, 361] on p "Prior to acceptance of the project scope statement, senior management has impos…" at bounding box center [664, 356] width 463 height 31
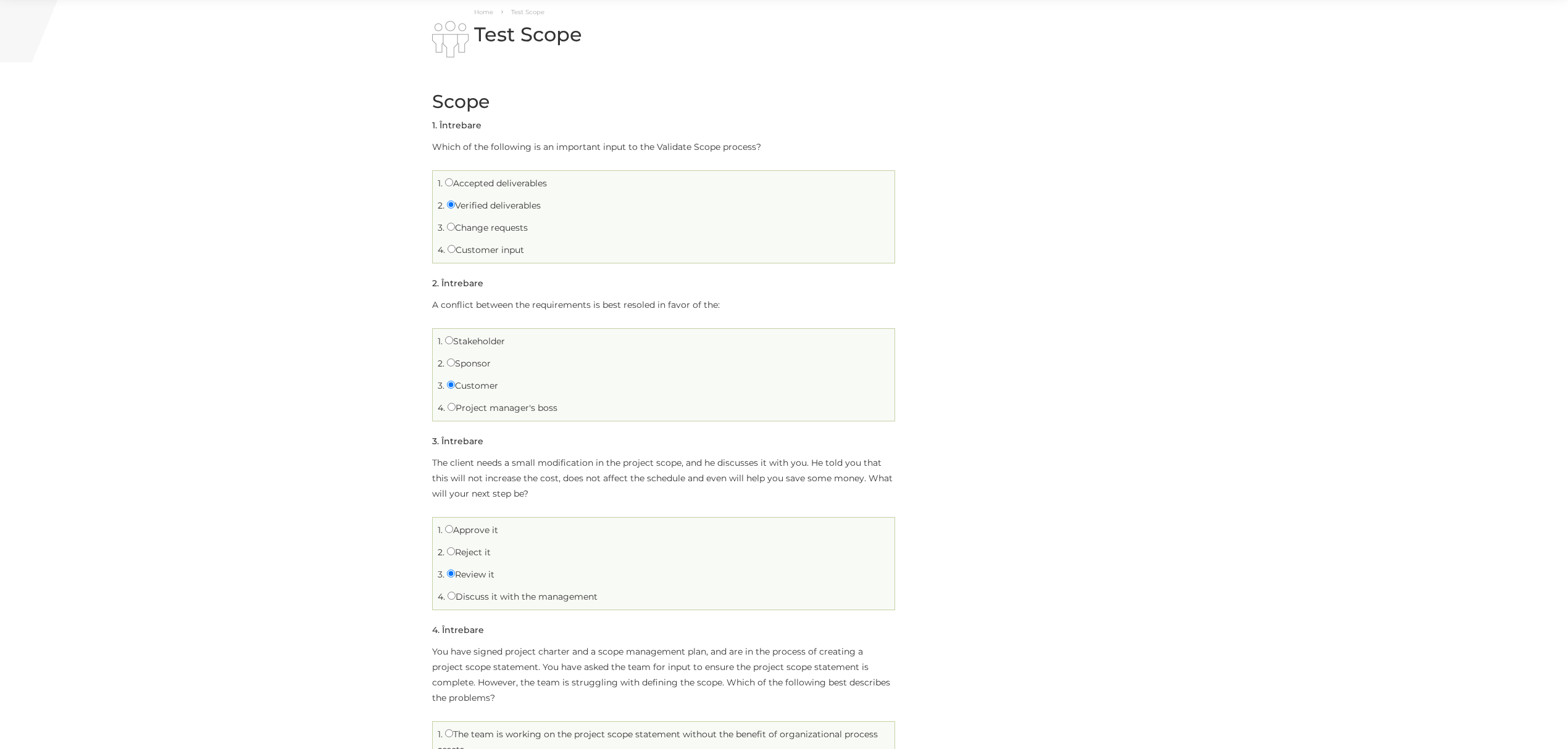
scroll to position [0, 0]
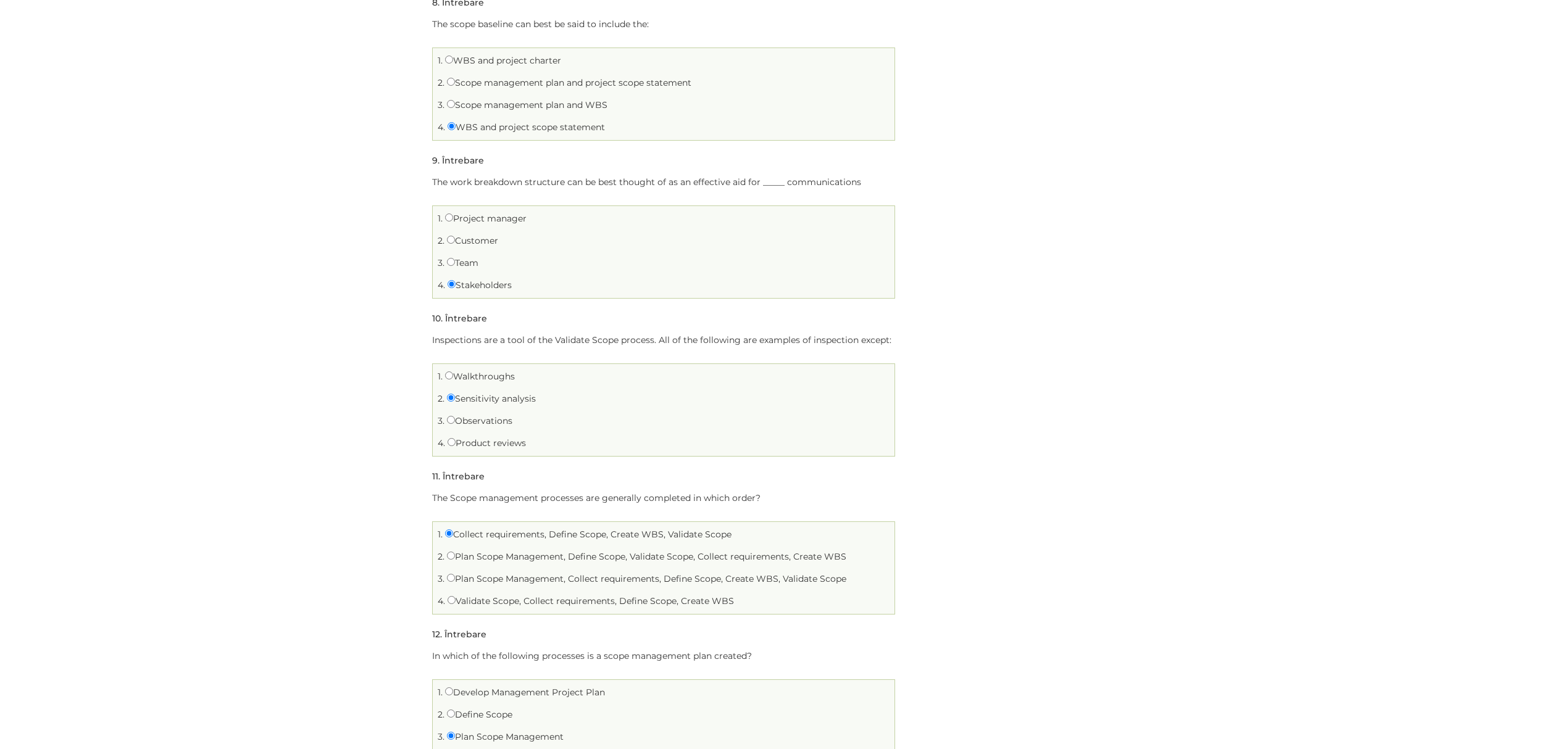
scroll to position [1422, 0]
click at [360, 223] on div "Home Test Scope Test Scope Scope Limită de timp: 0 Rezumat chestionar 0 din 20 …" at bounding box center [784, 470] width 1568 height 3680
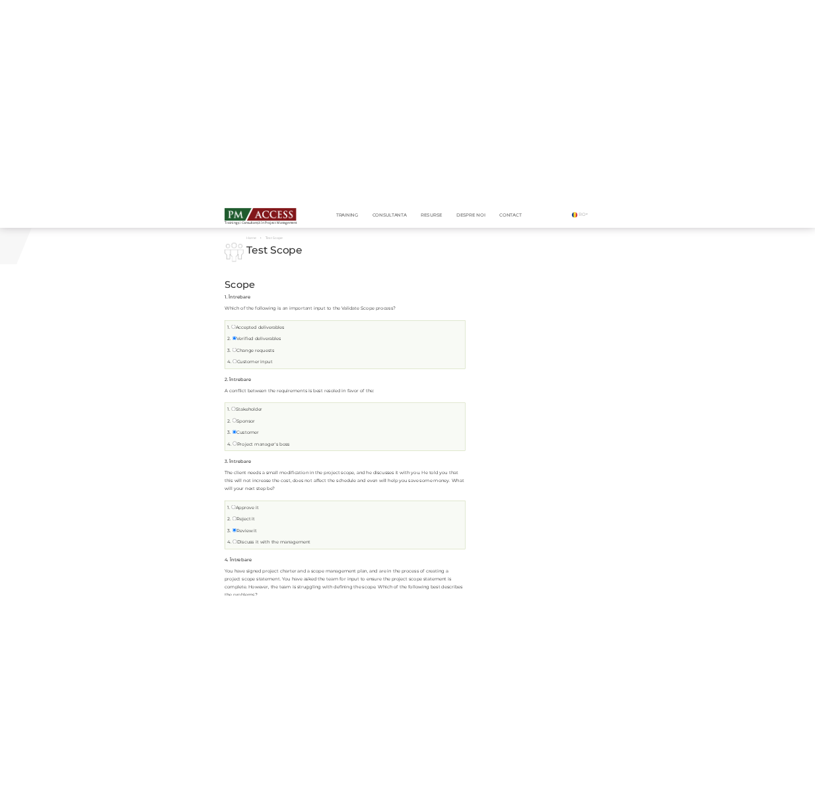
scroll to position [0, 0]
